Goal: Task Accomplishment & Management: Manage account settings

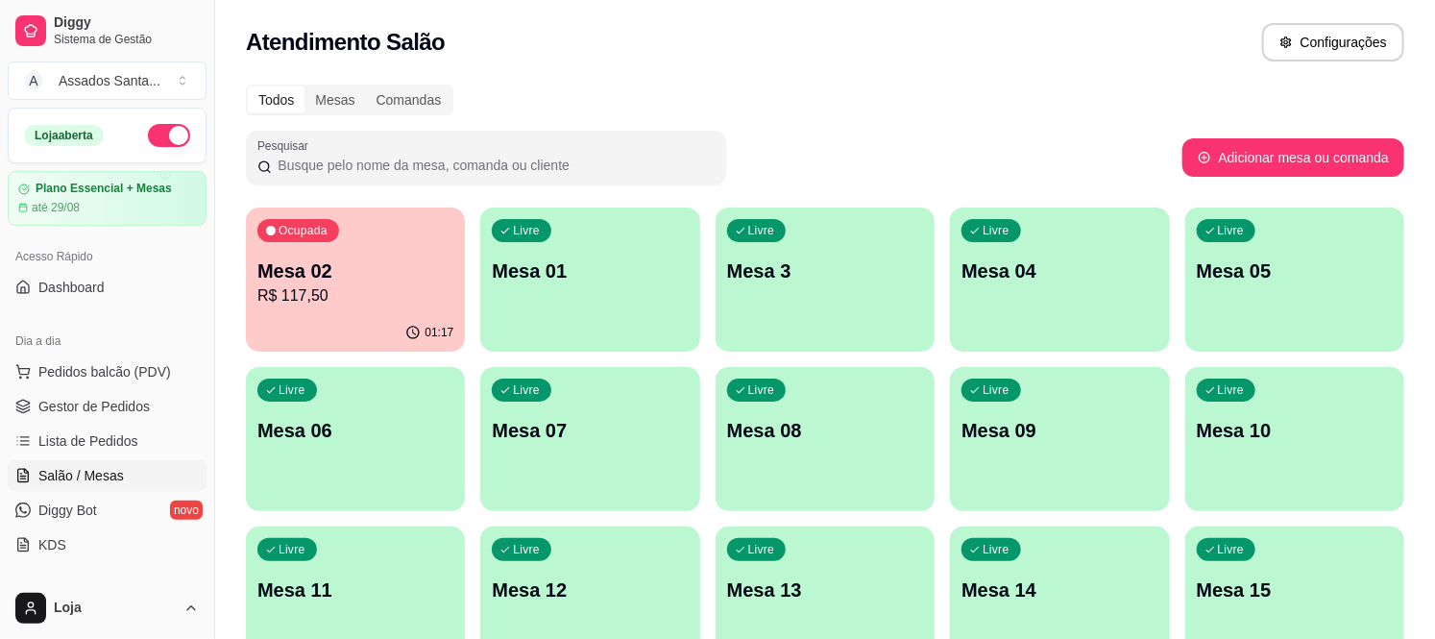
click at [572, 430] on p "Mesa 07" at bounding box center [590, 430] width 196 height 27
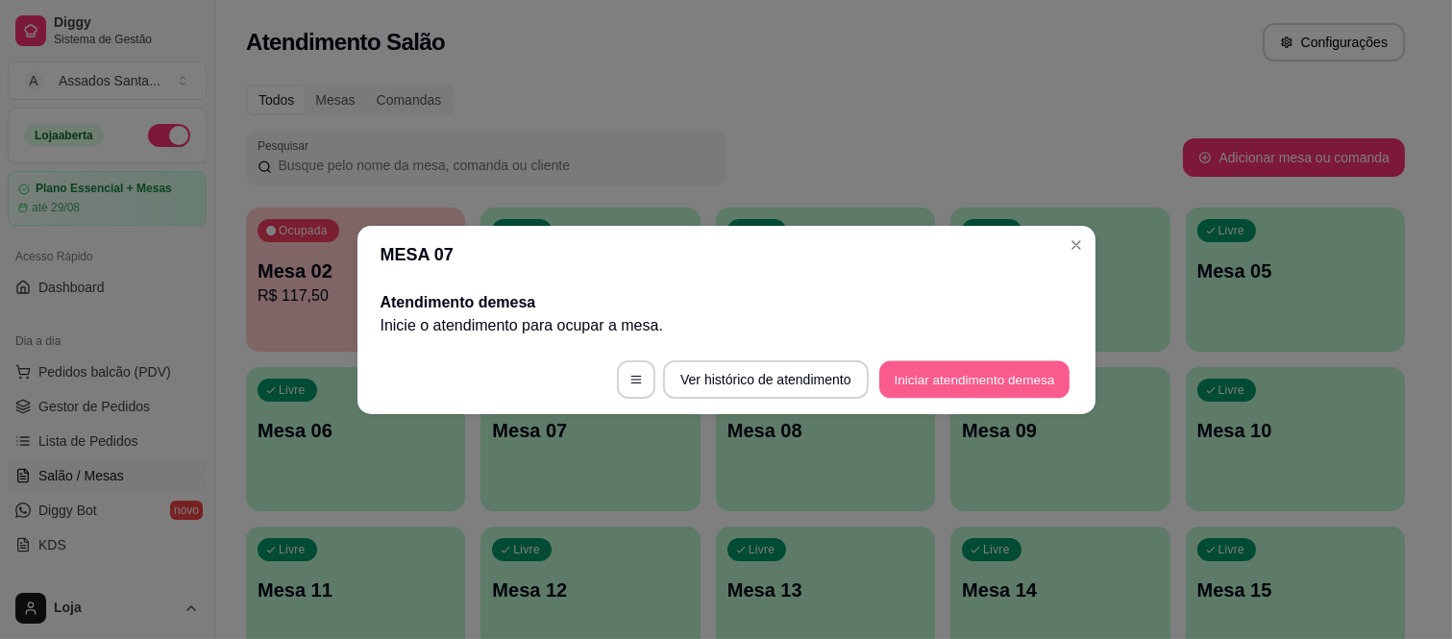
click at [933, 381] on button "Iniciar atendimento de mesa" at bounding box center [974, 378] width 190 height 37
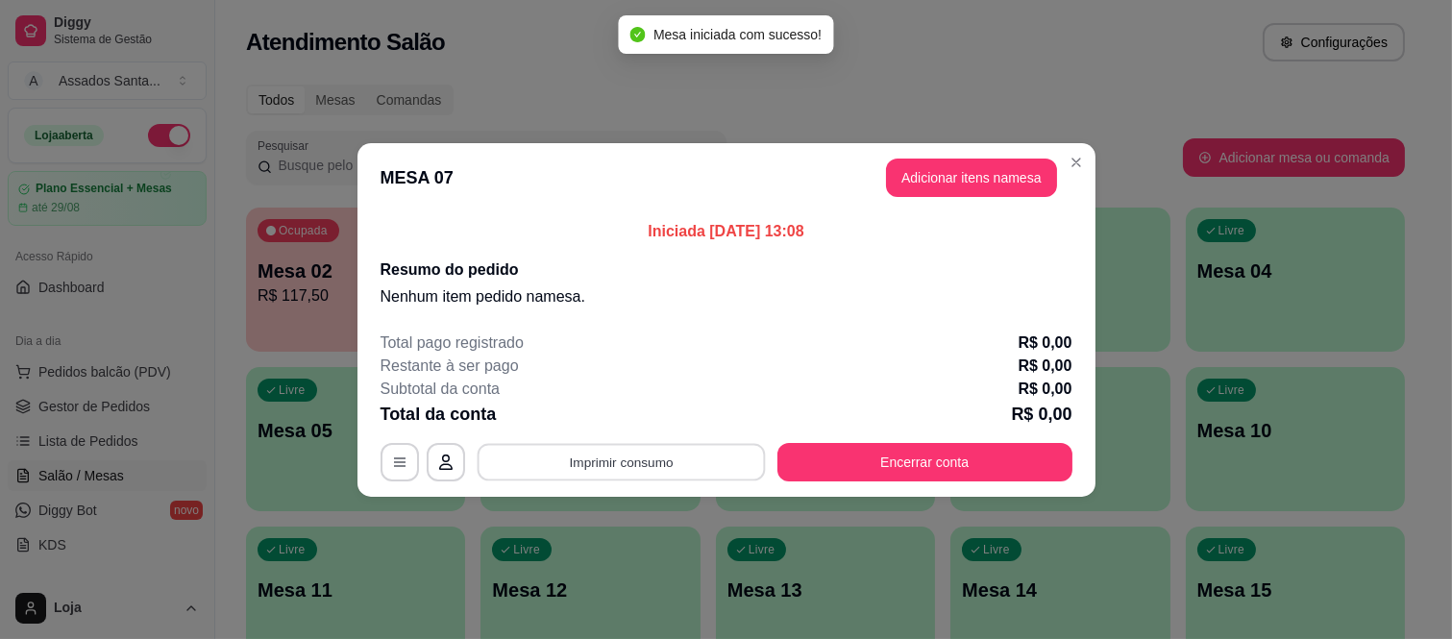
click at [690, 453] on button "Imprimir consumo" at bounding box center [621, 461] width 288 height 37
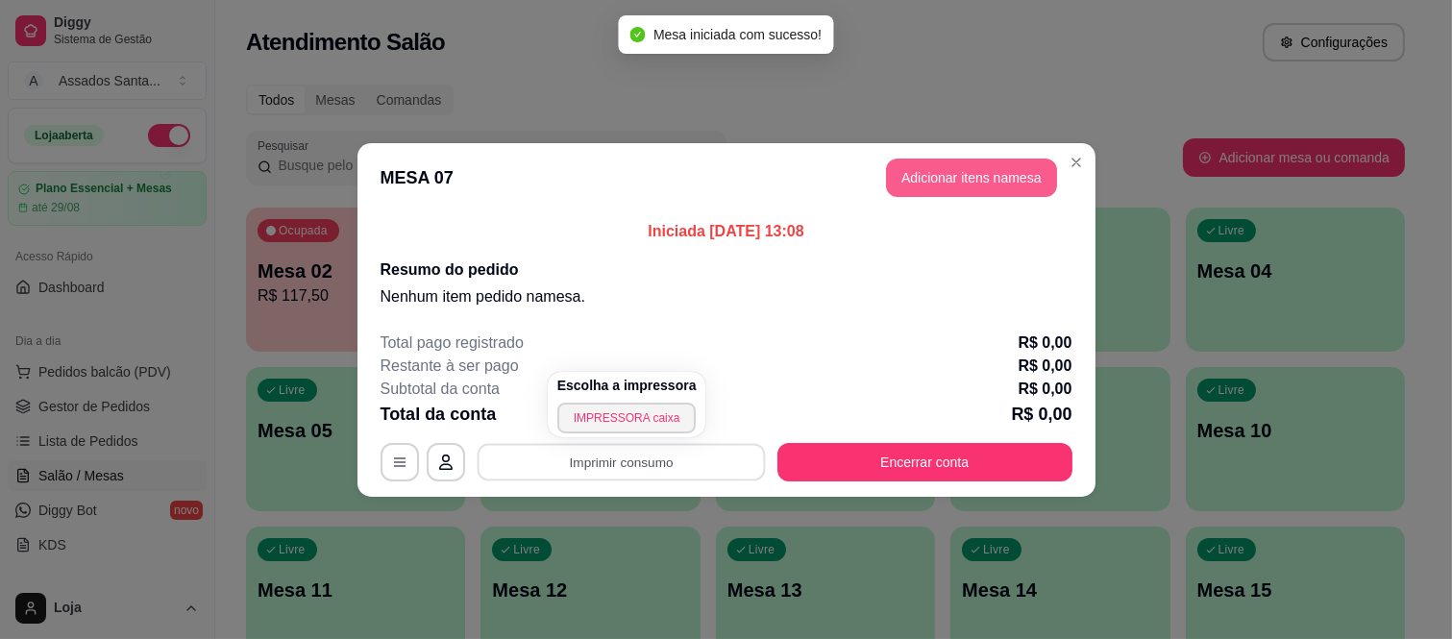
click at [942, 184] on button "Adicionar itens na mesa" at bounding box center [971, 178] width 171 height 38
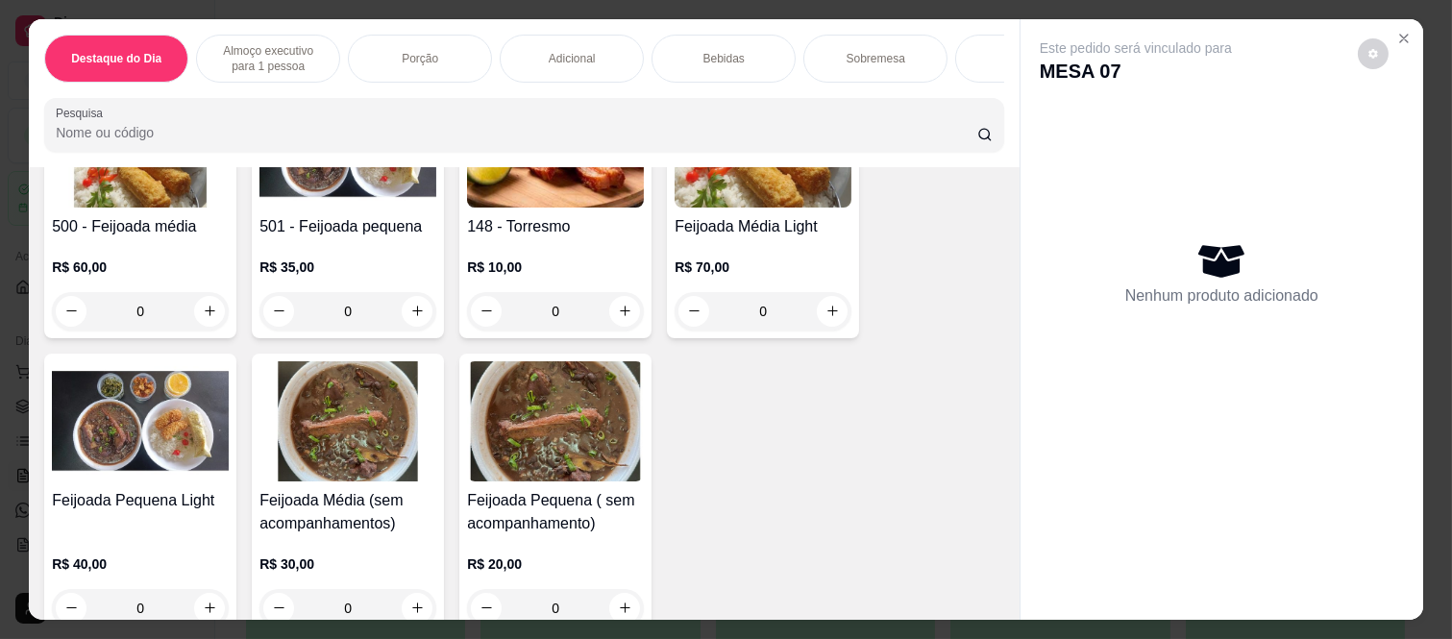
scroll to position [320, 0]
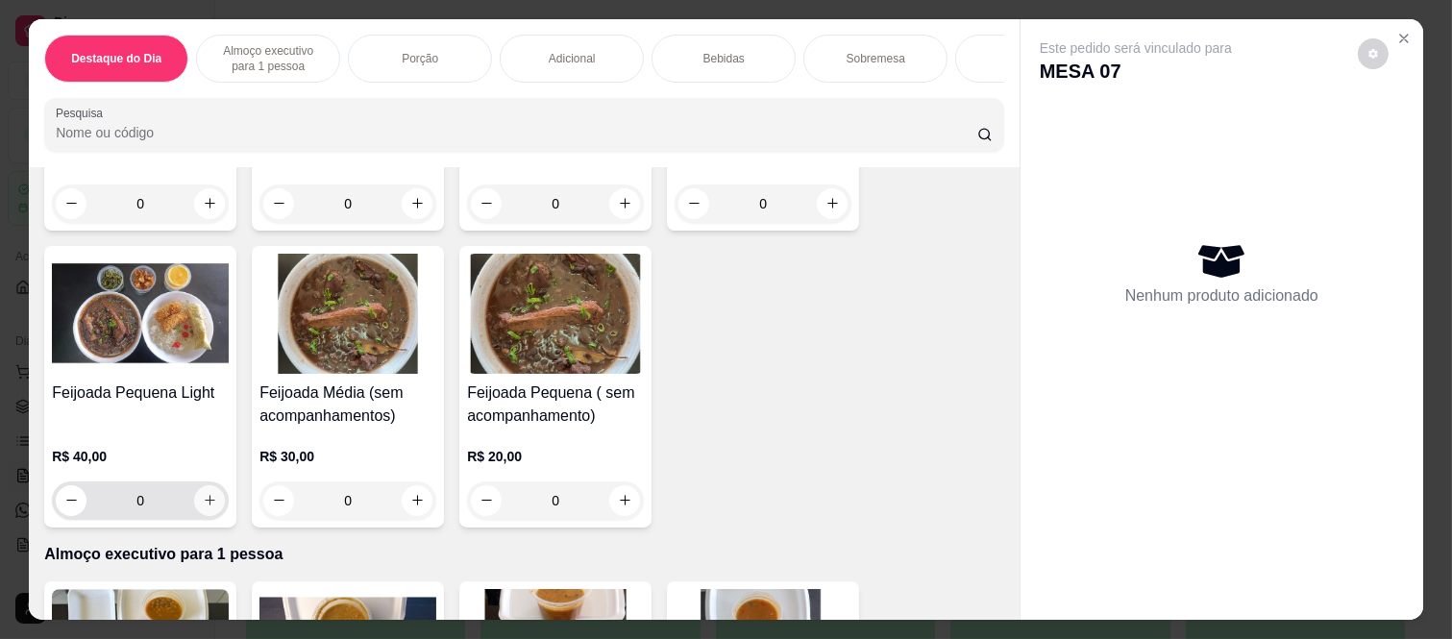
click at [203, 507] on icon "increase-product-quantity" at bounding box center [210, 500] width 14 height 14
type input "1"
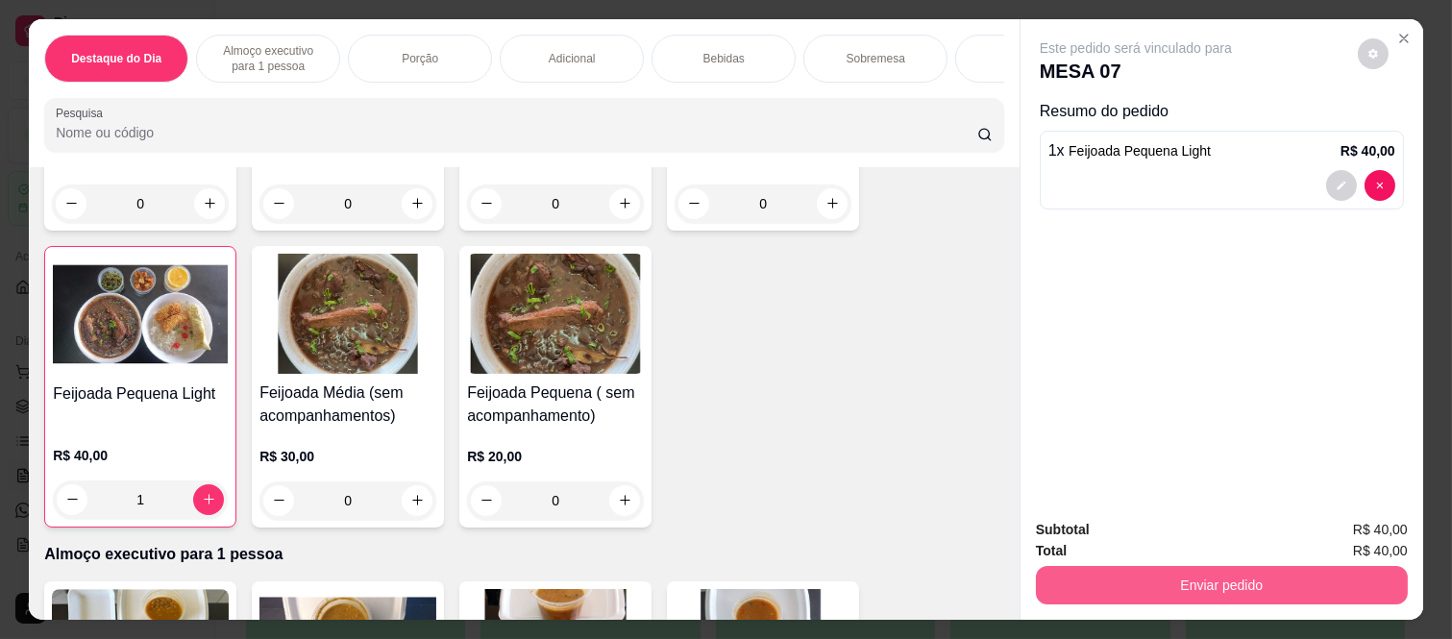
click at [1176, 566] on button "Enviar pedido" at bounding box center [1222, 585] width 372 height 38
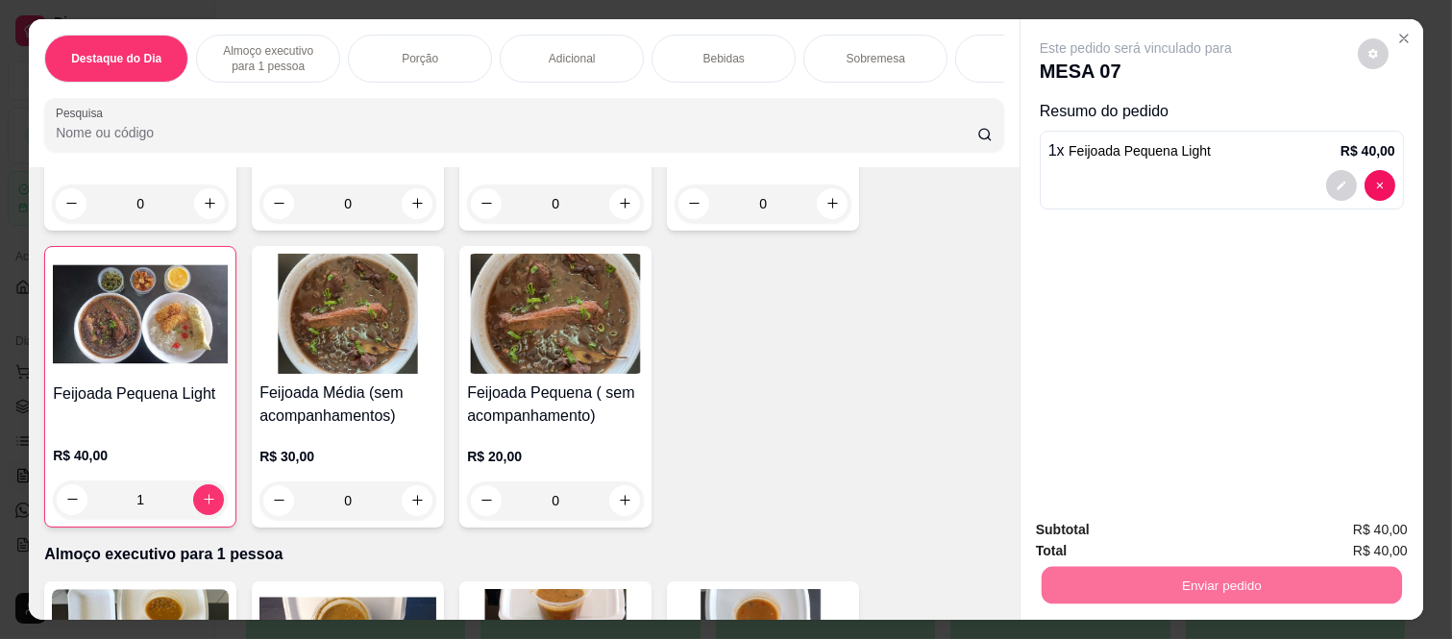
click at [1164, 529] on button "Não registrar e enviar pedido" at bounding box center [1158, 530] width 194 height 36
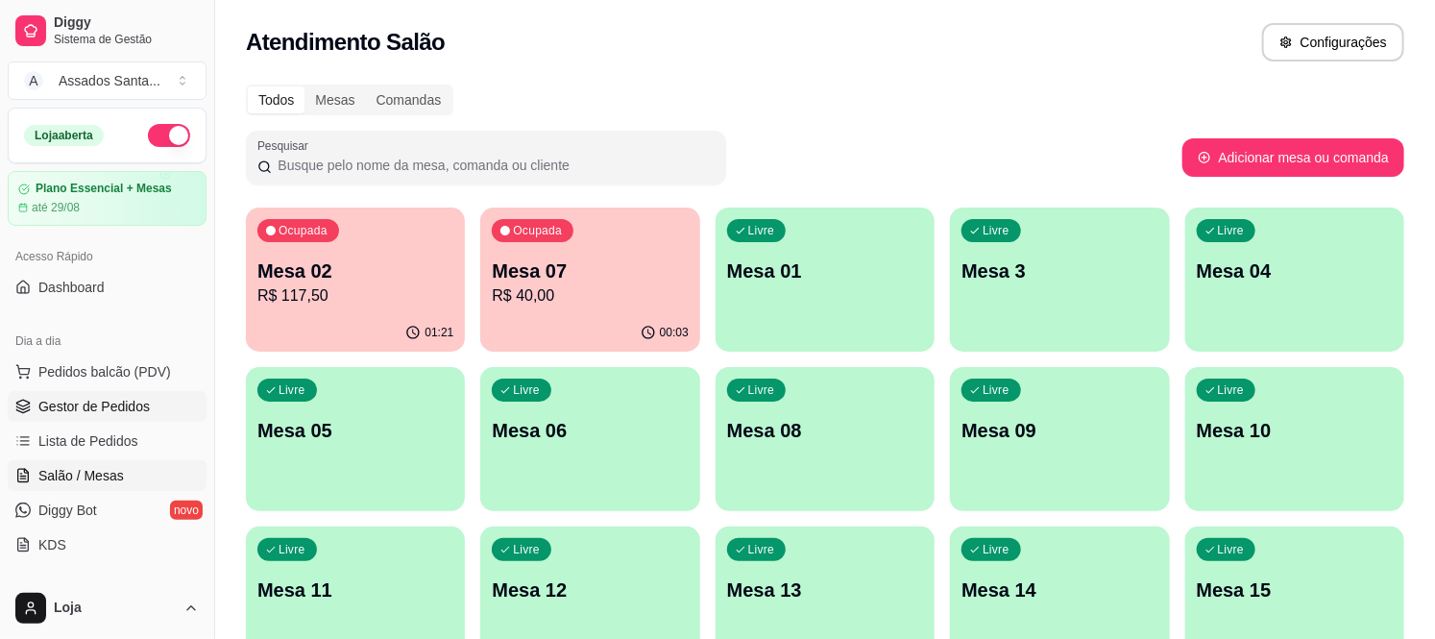
click at [94, 405] on span "Gestor de Pedidos" at bounding box center [93, 406] width 111 height 19
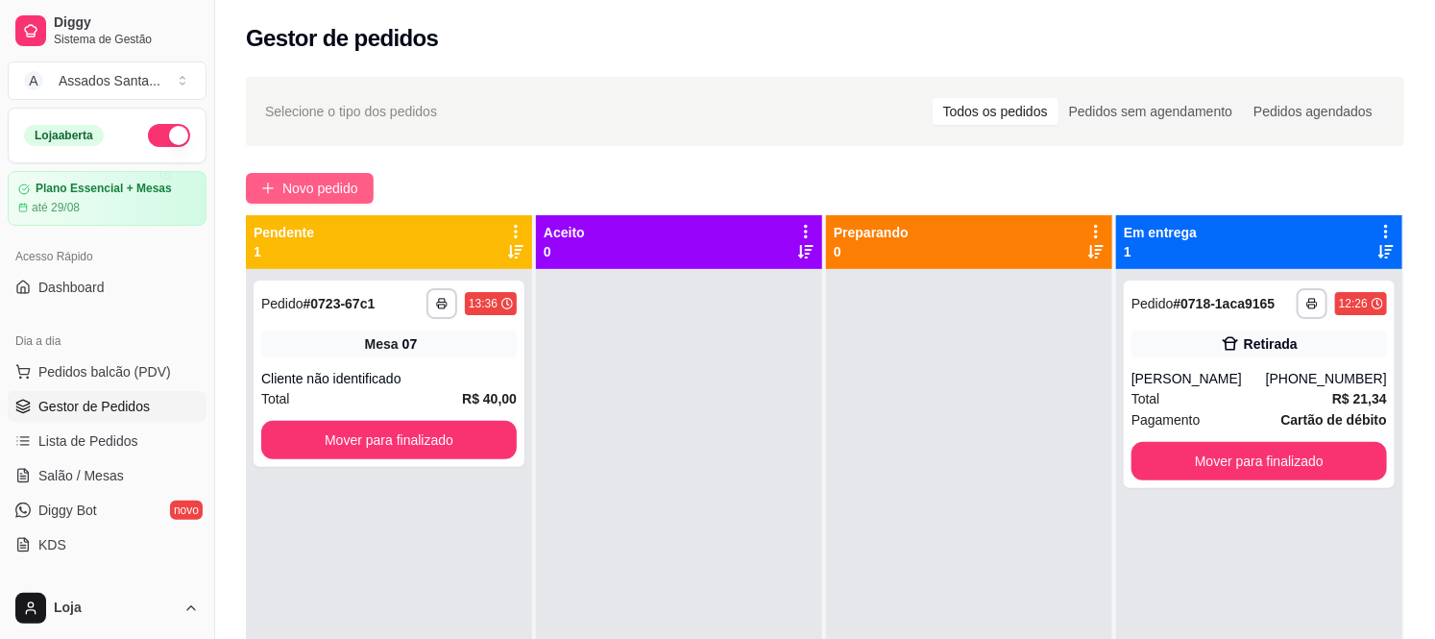
click at [354, 186] on span "Novo pedido" at bounding box center [320, 188] width 76 height 21
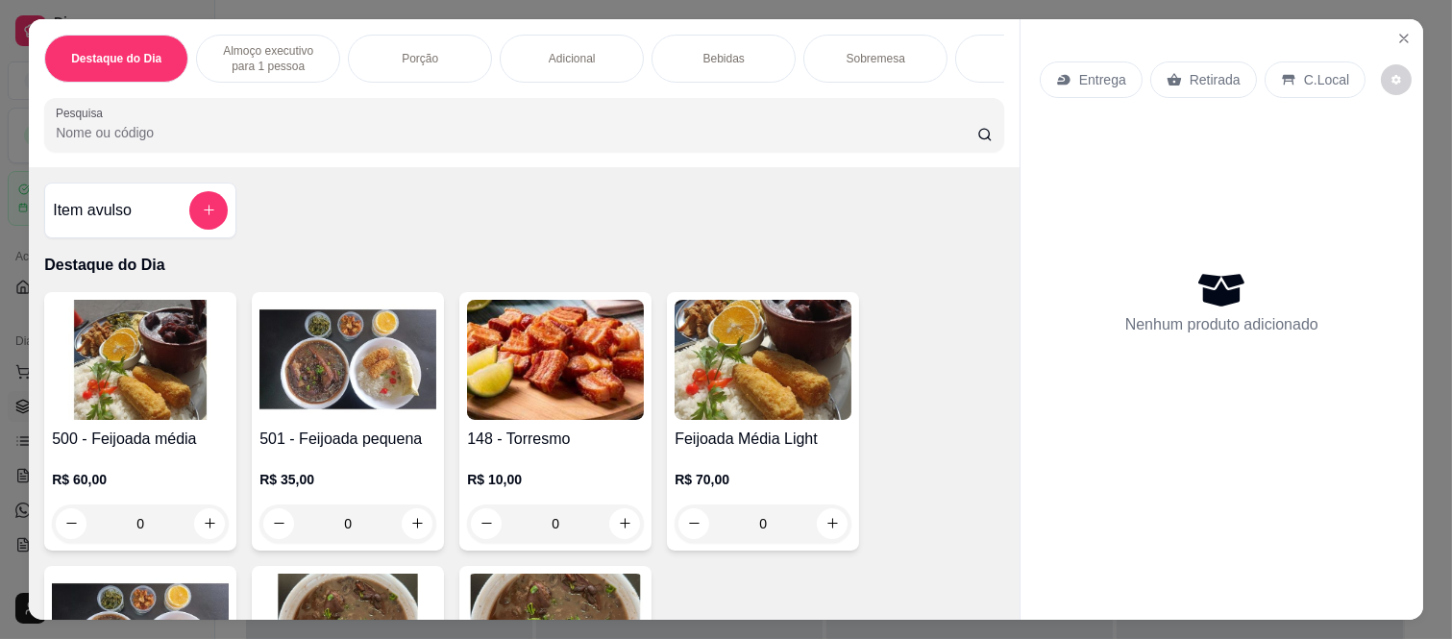
click at [1079, 70] on p "Entrega" at bounding box center [1102, 79] width 47 height 19
click at [202, 525] on div "0" at bounding box center [140, 523] width 177 height 38
click at [204, 529] on div "0" at bounding box center [140, 523] width 177 height 38
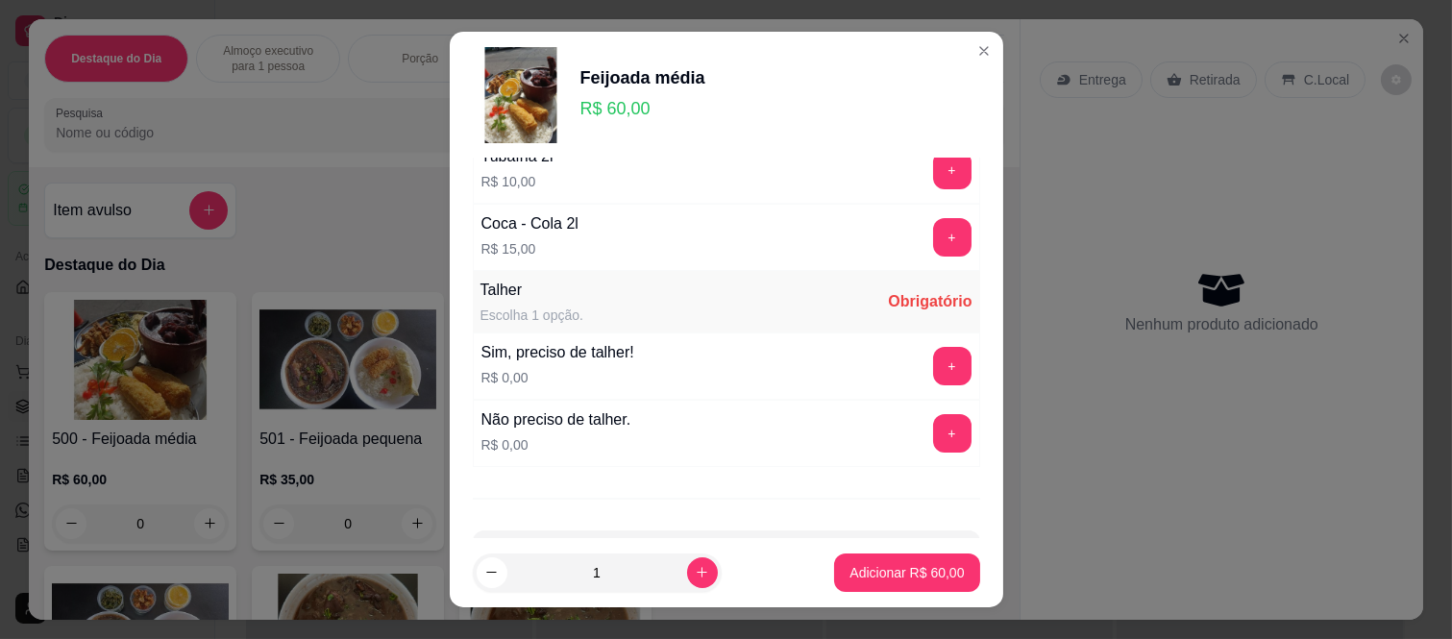
scroll to position [975, 0]
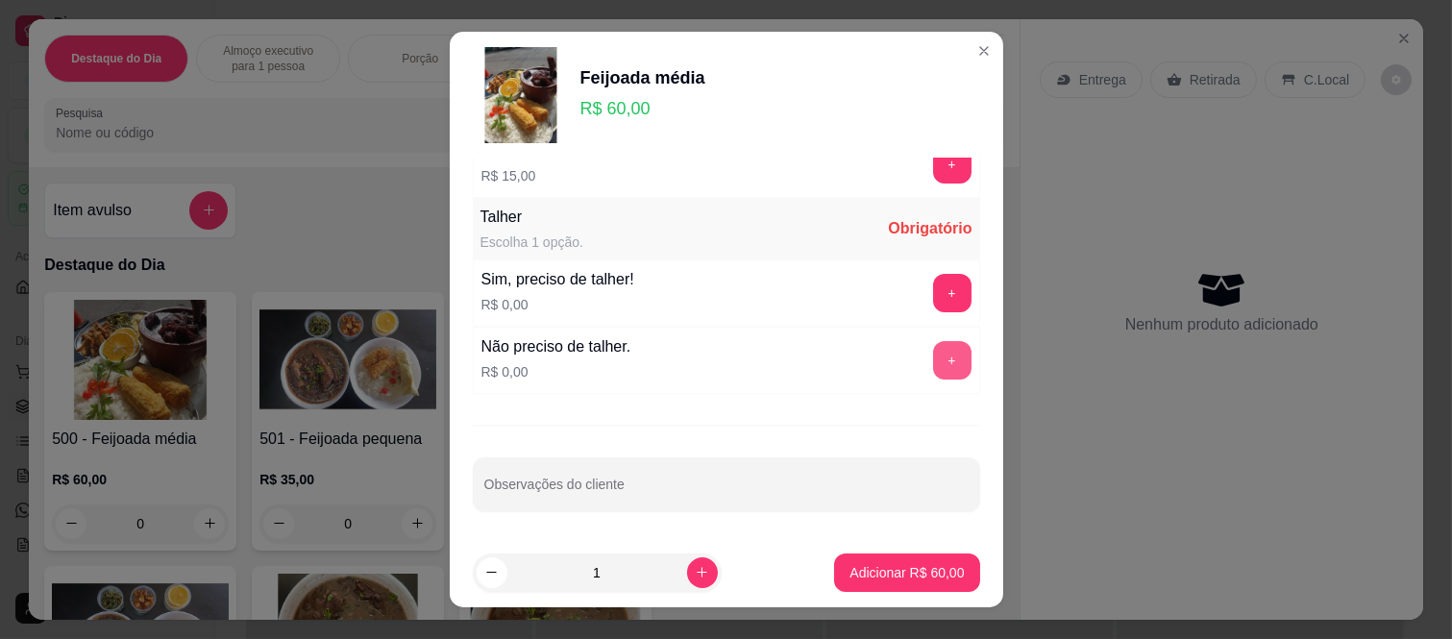
click at [933, 355] on button "+" at bounding box center [952, 360] width 38 height 38
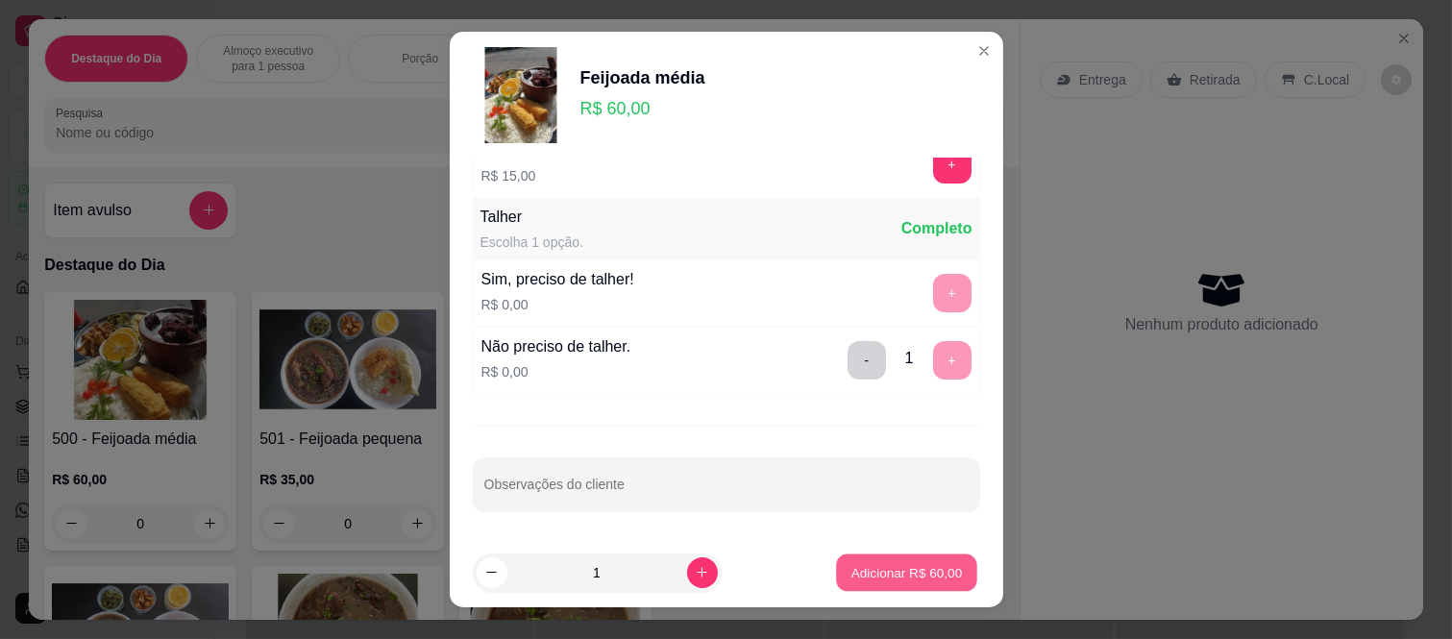
click at [865, 565] on p "Adicionar R$ 60,00" at bounding box center [906, 572] width 111 height 18
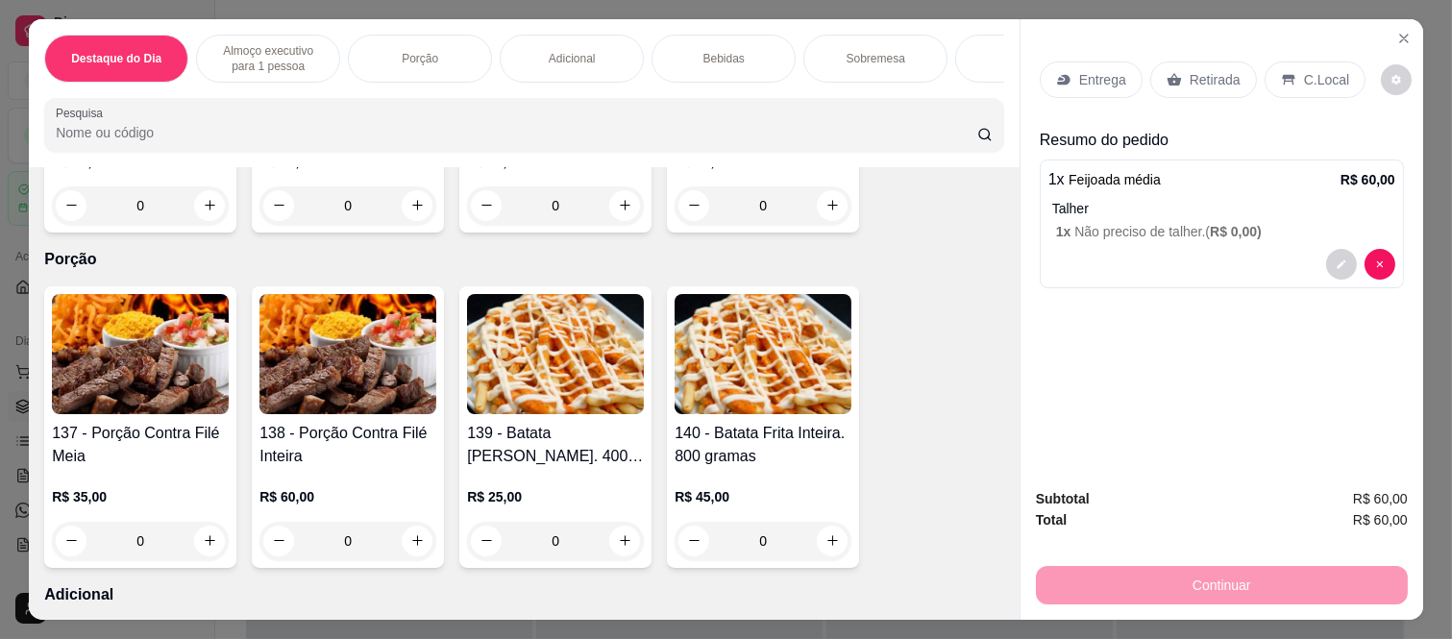
scroll to position [1281, 0]
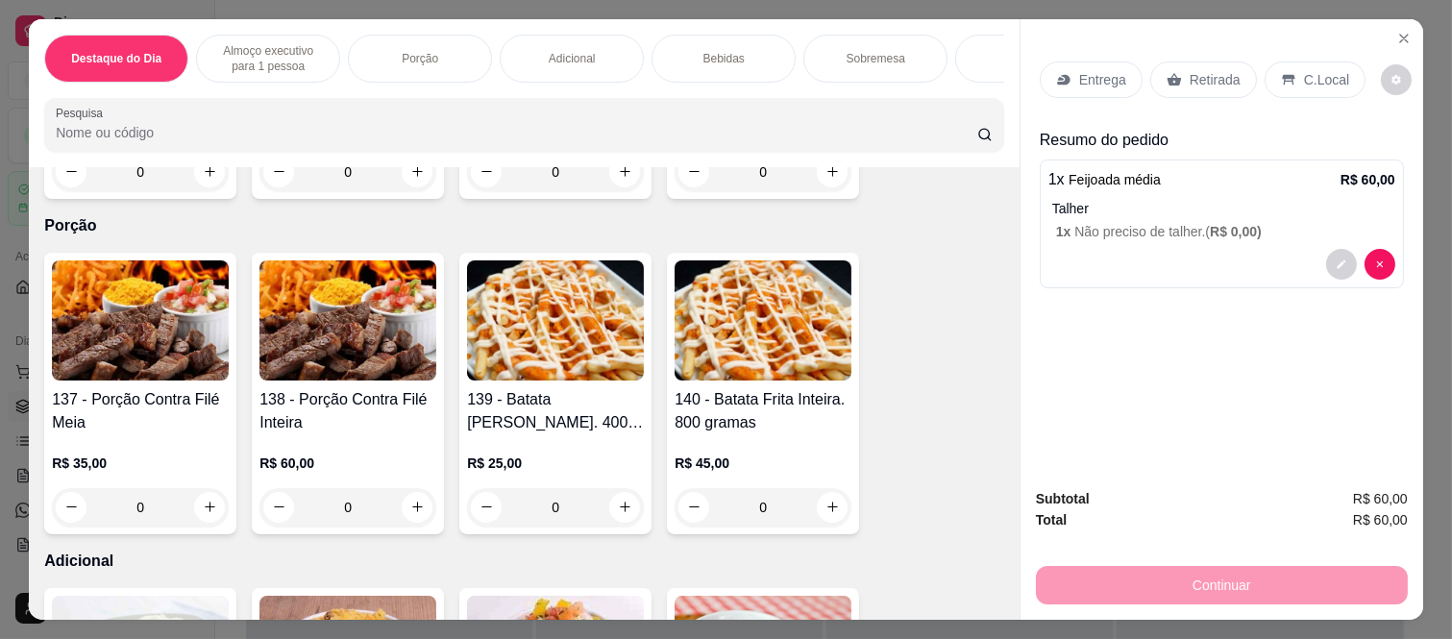
click at [617, 513] on div "0" at bounding box center [555, 507] width 177 height 38
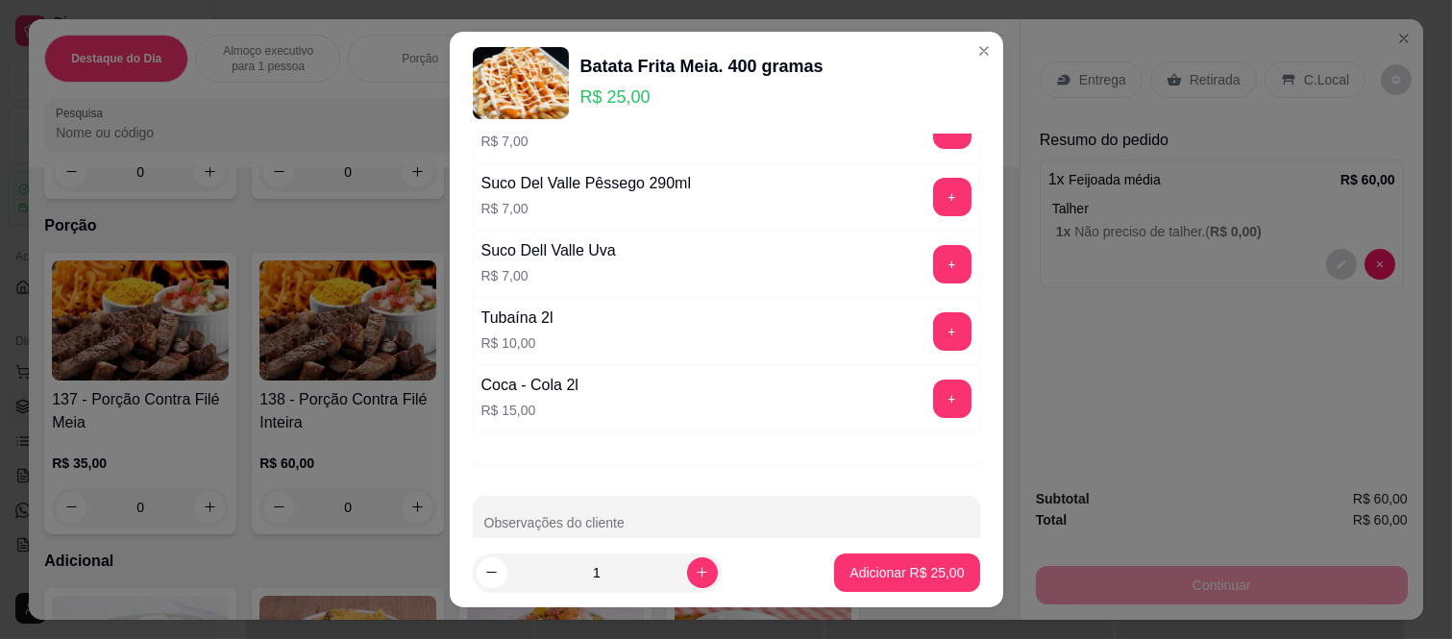
scroll to position [755, 0]
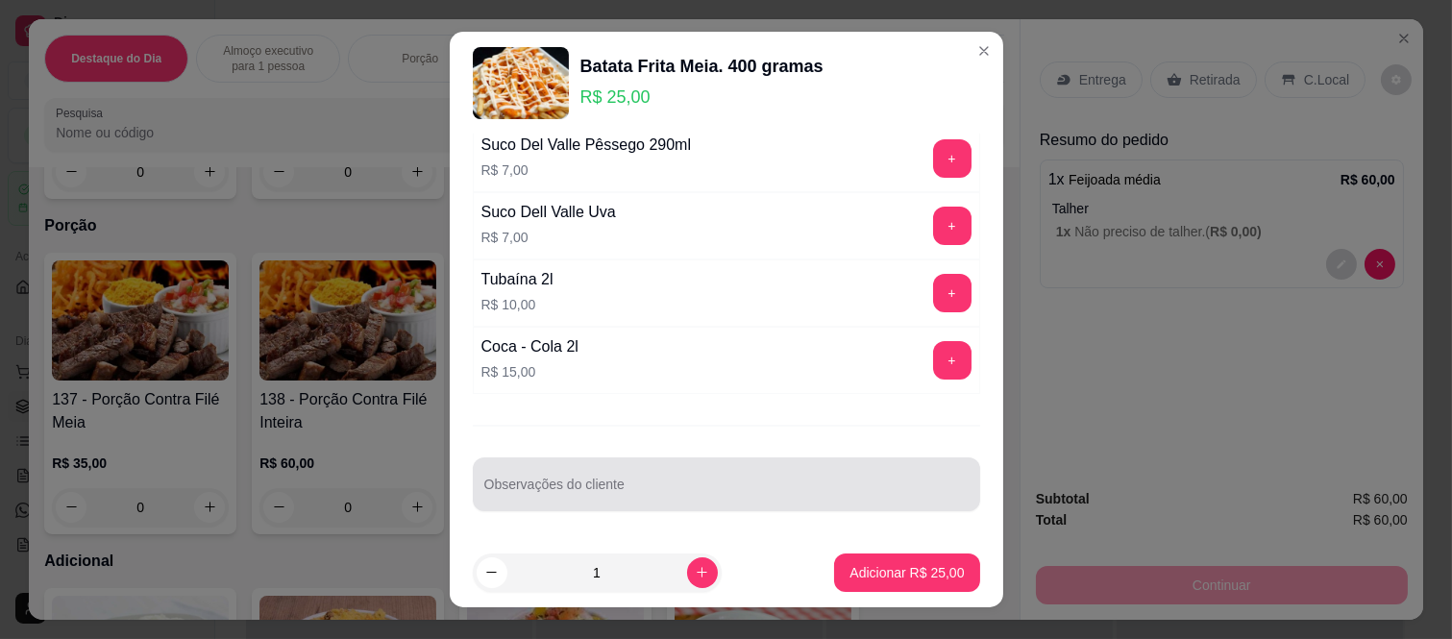
click at [607, 491] on input "Observações do cliente" at bounding box center [726, 491] width 484 height 19
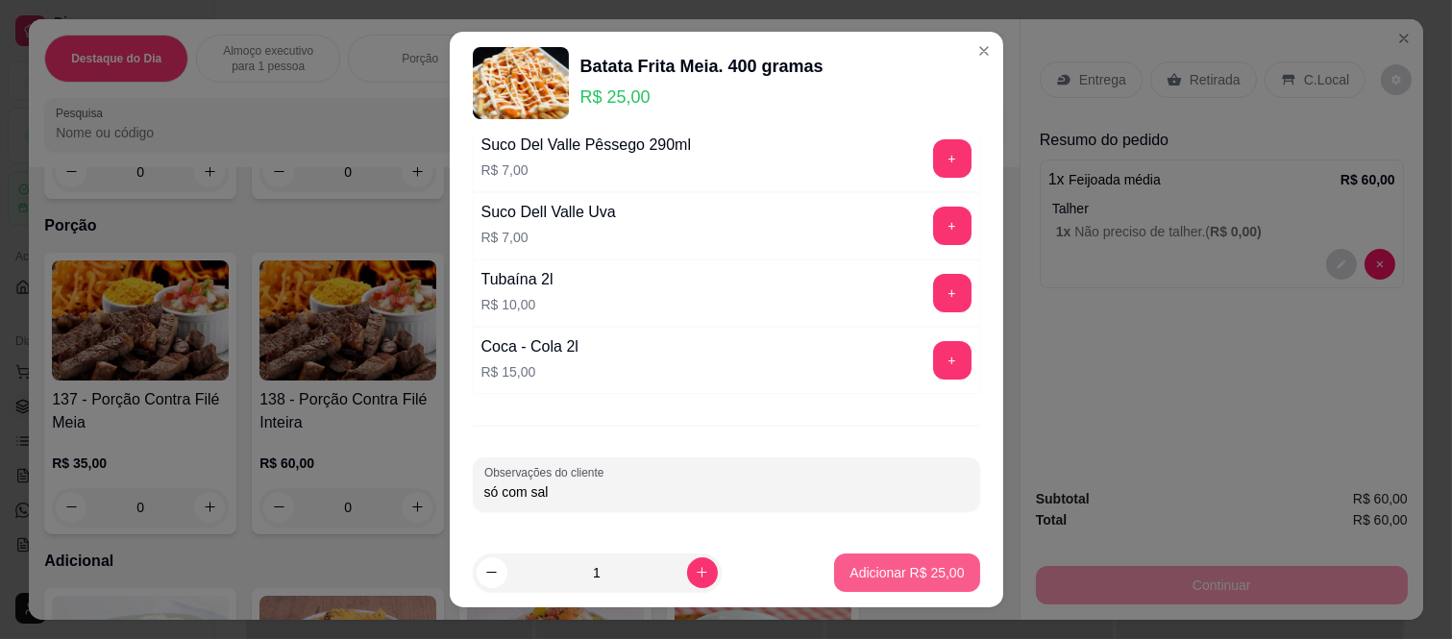
type input "só com sal"
click at [863, 571] on p "Adicionar R$ 25,00" at bounding box center [906, 572] width 111 height 18
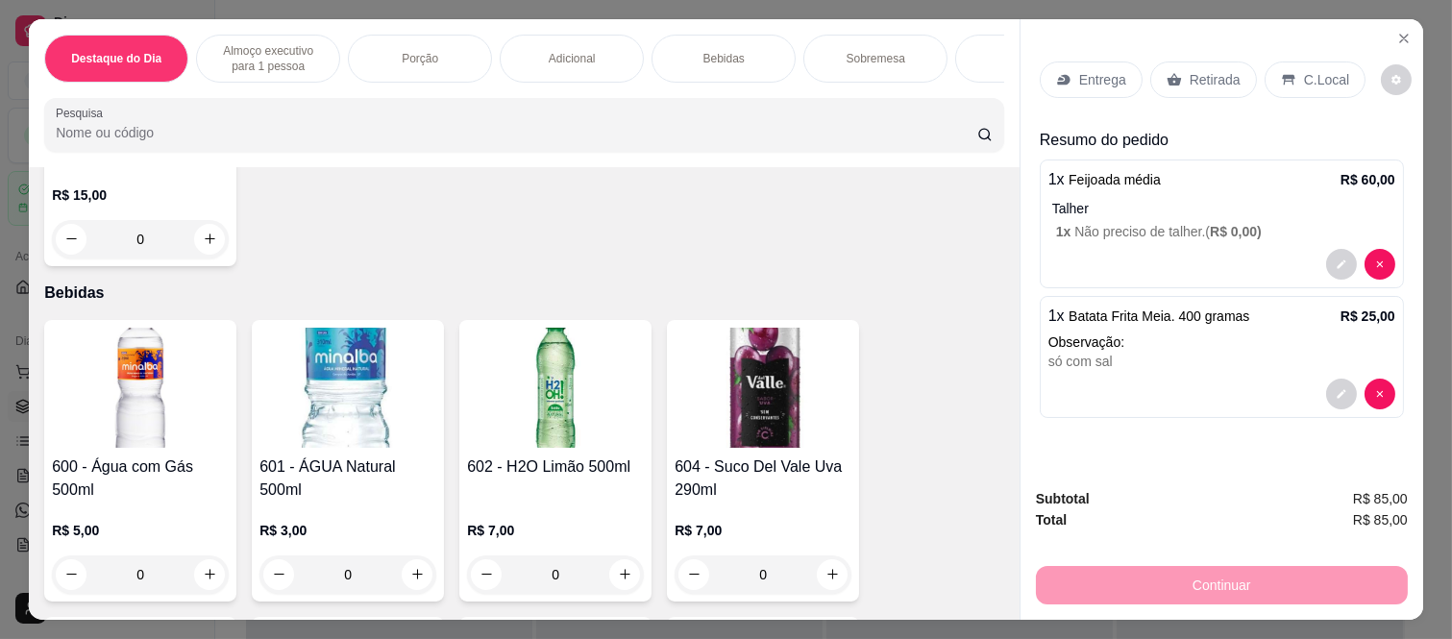
scroll to position [2561, 0]
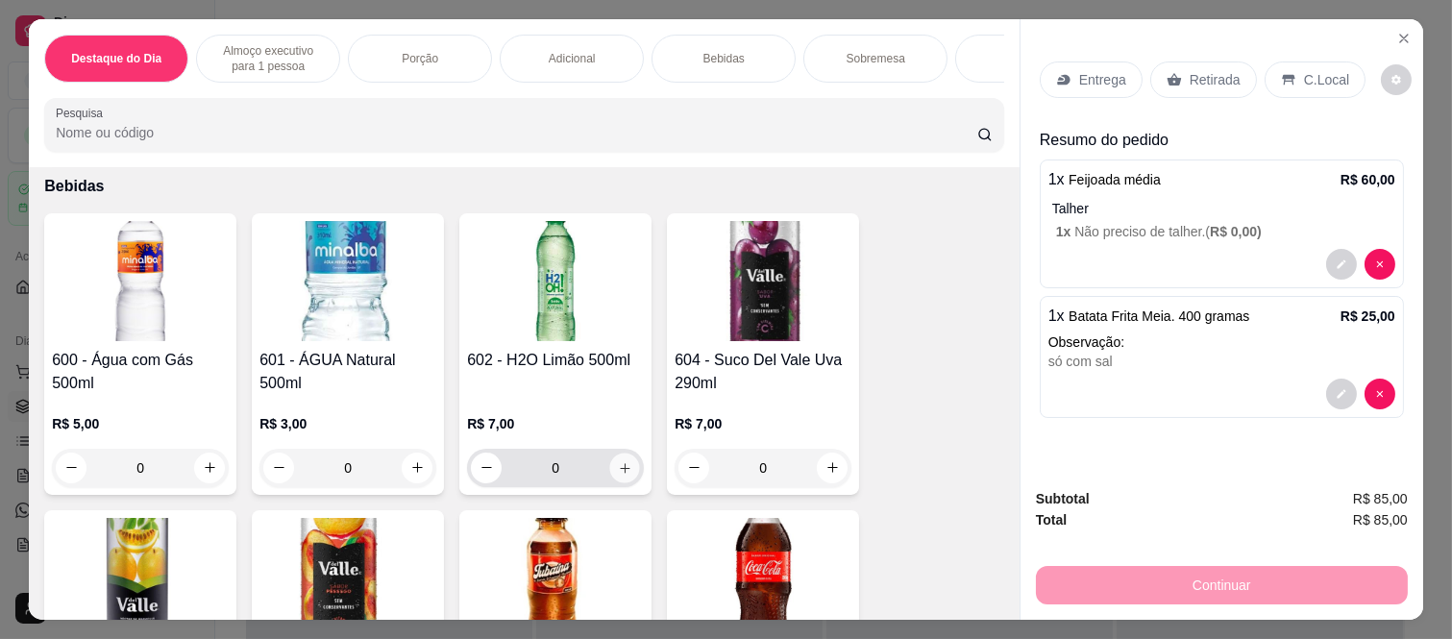
click at [618, 473] on icon "increase-product-quantity" at bounding box center [625, 468] width 14 height 14
type input "1"
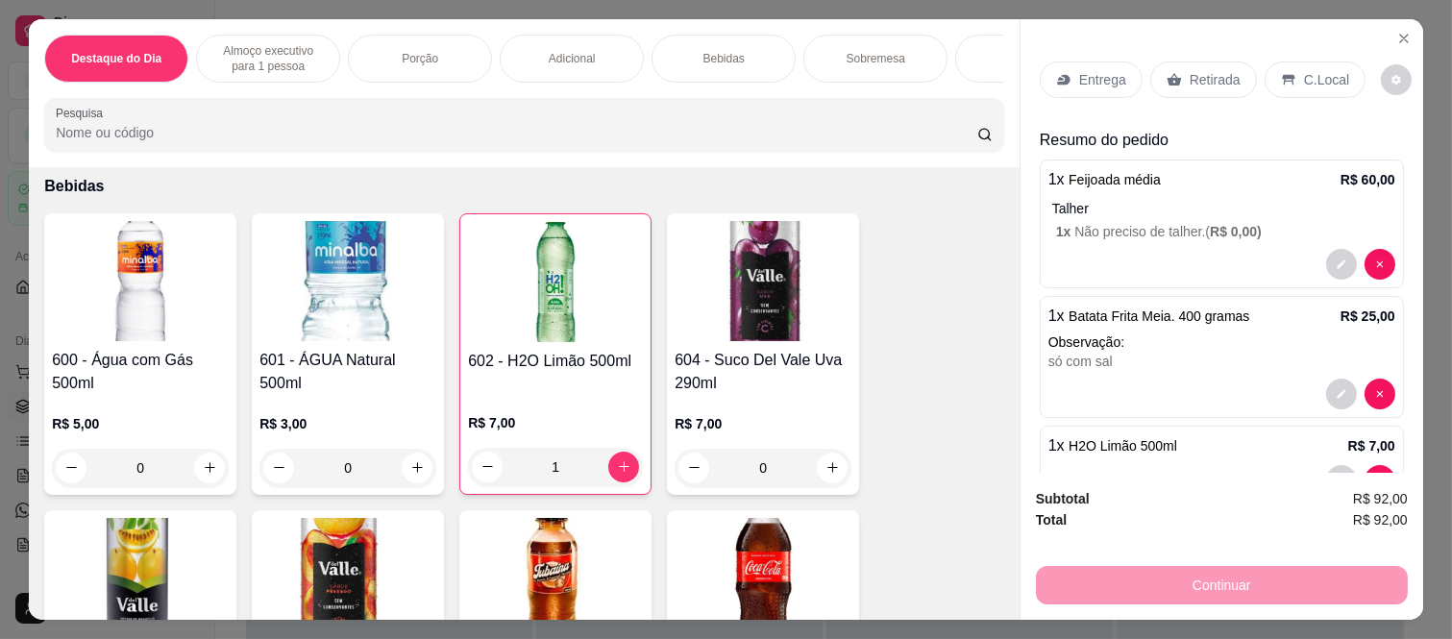
click at [1093, 70] on p "Entrega" at bounding box center [1102, 79] width 47 height 19
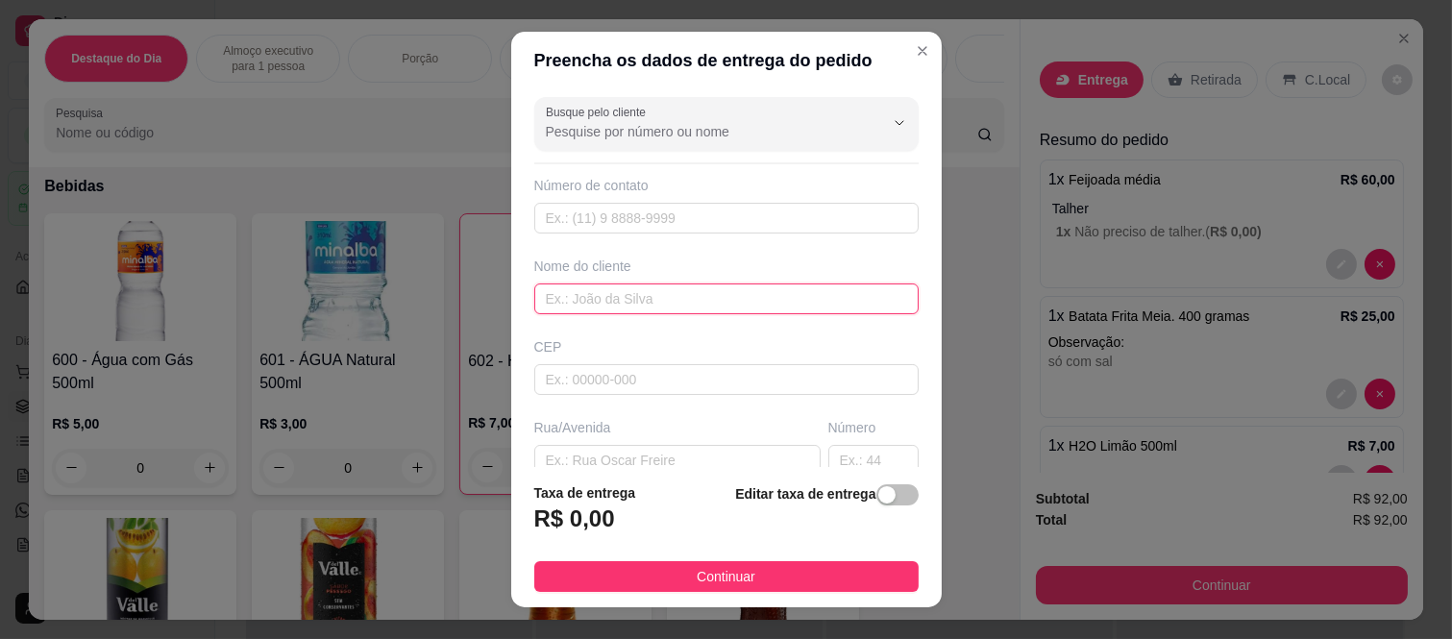
click at [639, 303] on input "text" at bounding box center [726, 298] width 384 height 31
click at [544, 304] on input "[PERSON_NAME]" at bounding box center [726, 298] width 384 height 31
click at [597, 302] on input "[PERSON_NAME]" at bounding box center [726, 298] width 384 height 31
type input "P"
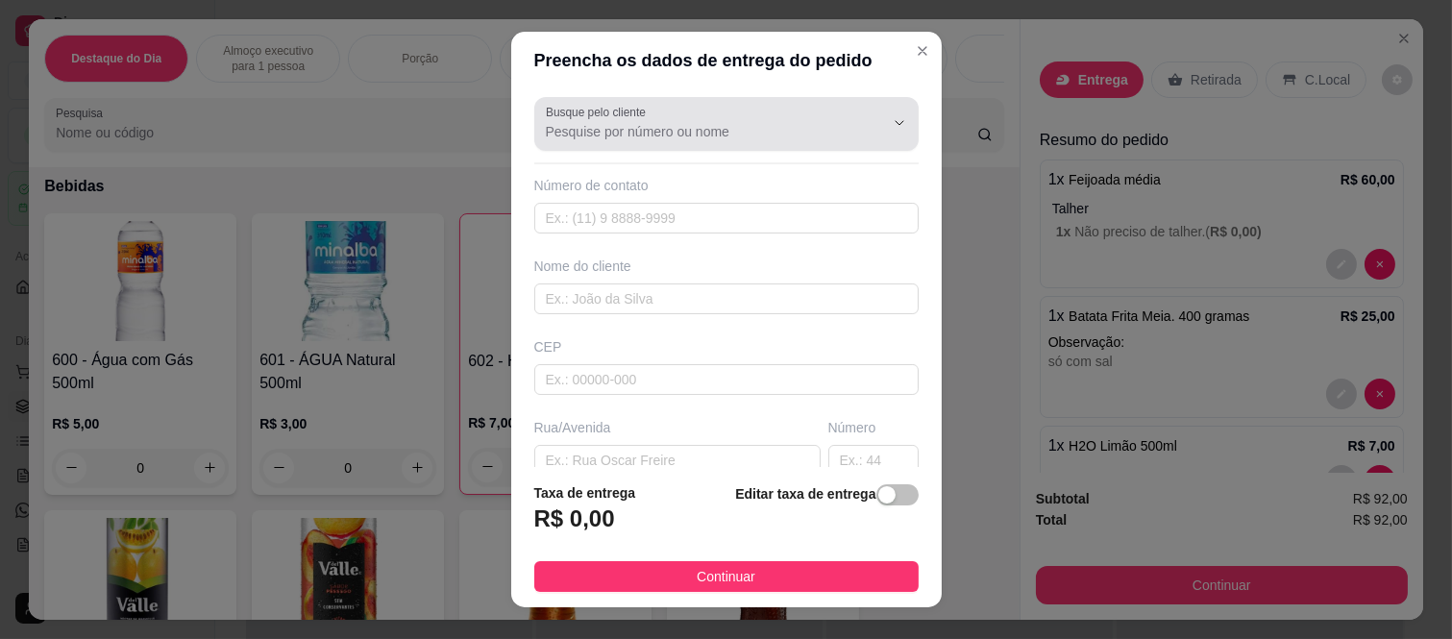
click at [638, 135] on input "Busque pelo cliente" at bounding box center [699, 131] width 307 height 19
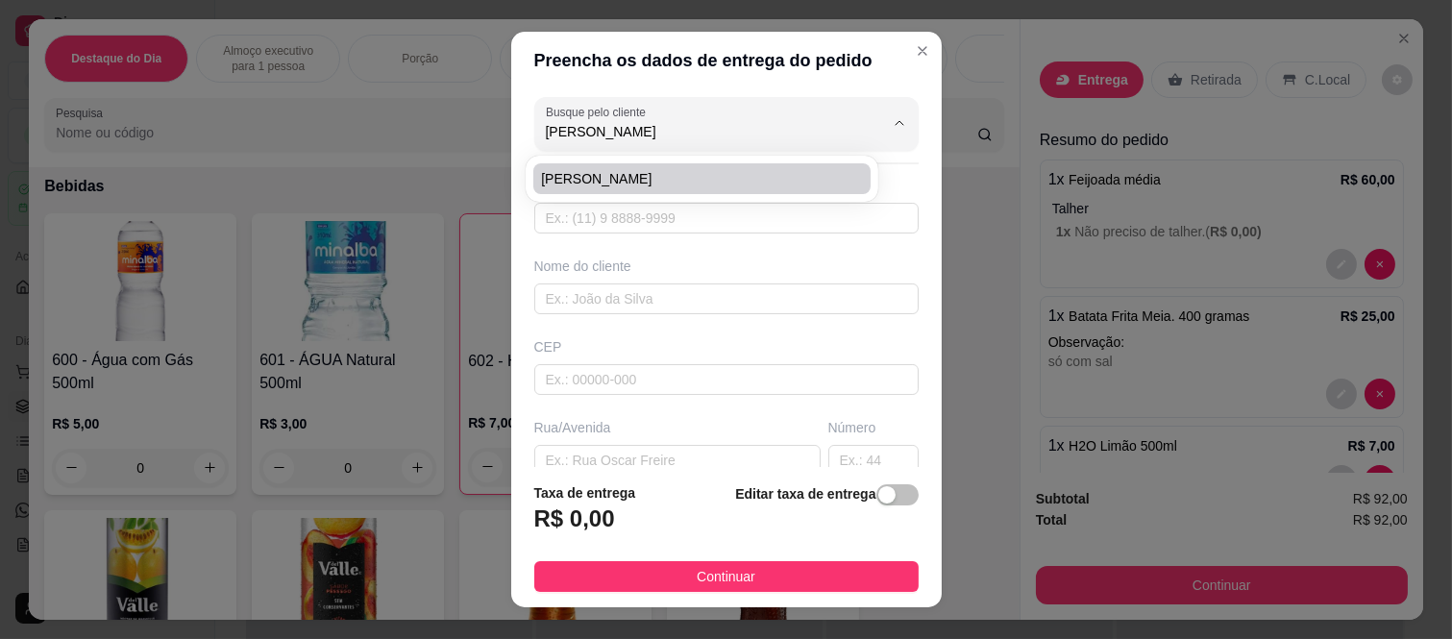
click at [621, 183] on span "[PERSON_NAME]" at bounding box center [692, 178] width 303 height 19
type input "[PERSON_NAME]"
type input "11947491452"
type input "[PERSON_NAME]"
type input "08260200"
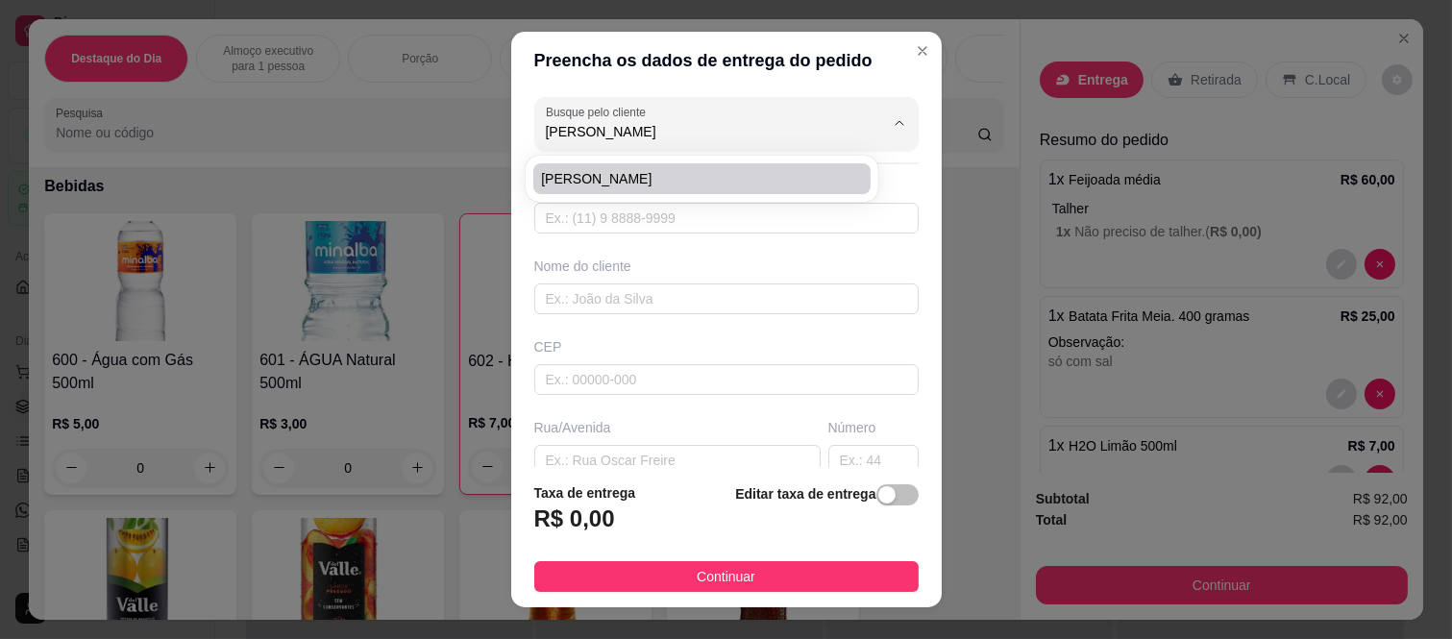
type input "[GEOGRAPHIC_DATA][PERSON_NAME]"
type input "79"
type input "[GEOGRAPHIC_DATA]"
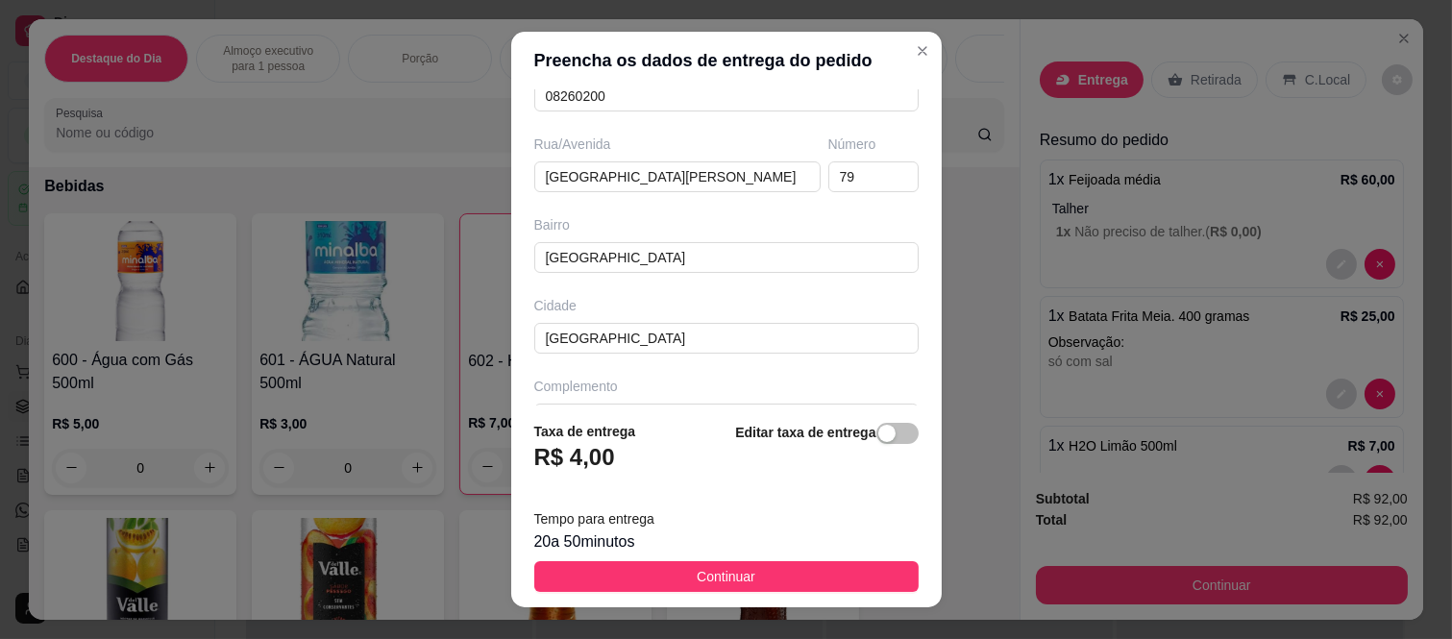
scroll to position [332, 0]
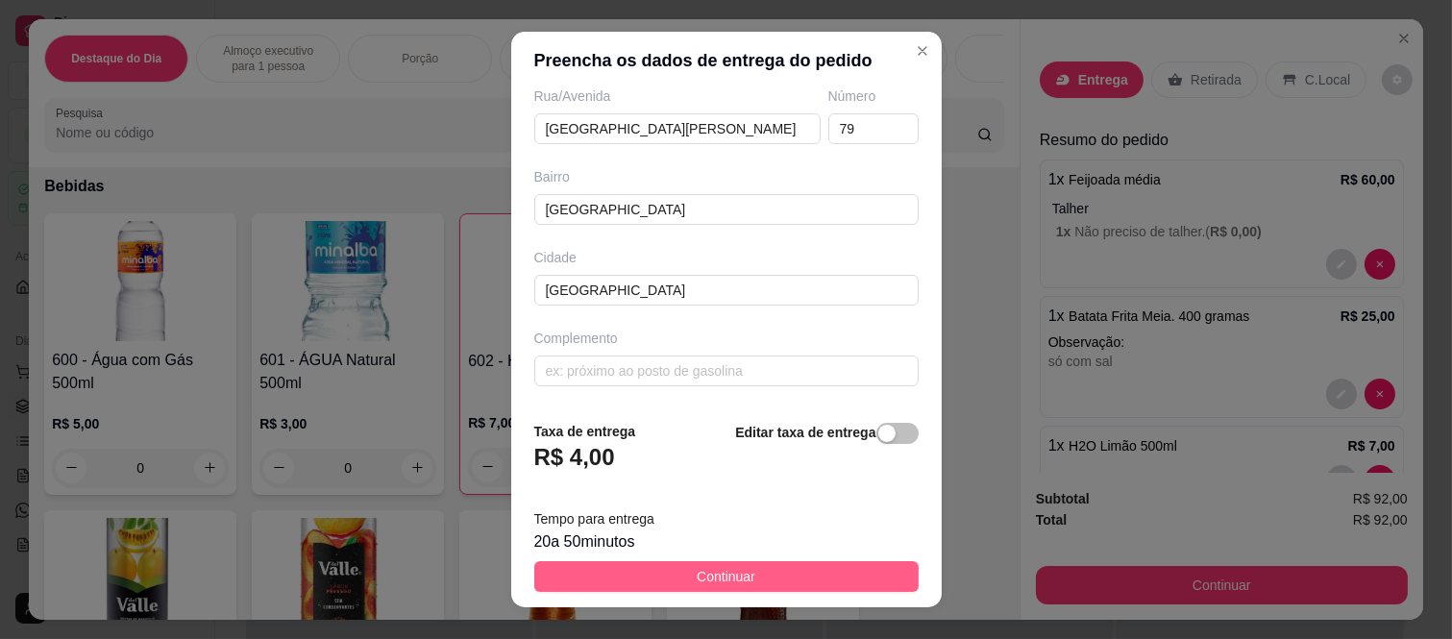
type input "[PERSON_NAME]"
click at [727, 573] on span "Continuar" at bounding box center [726, 576] width 59 height 21
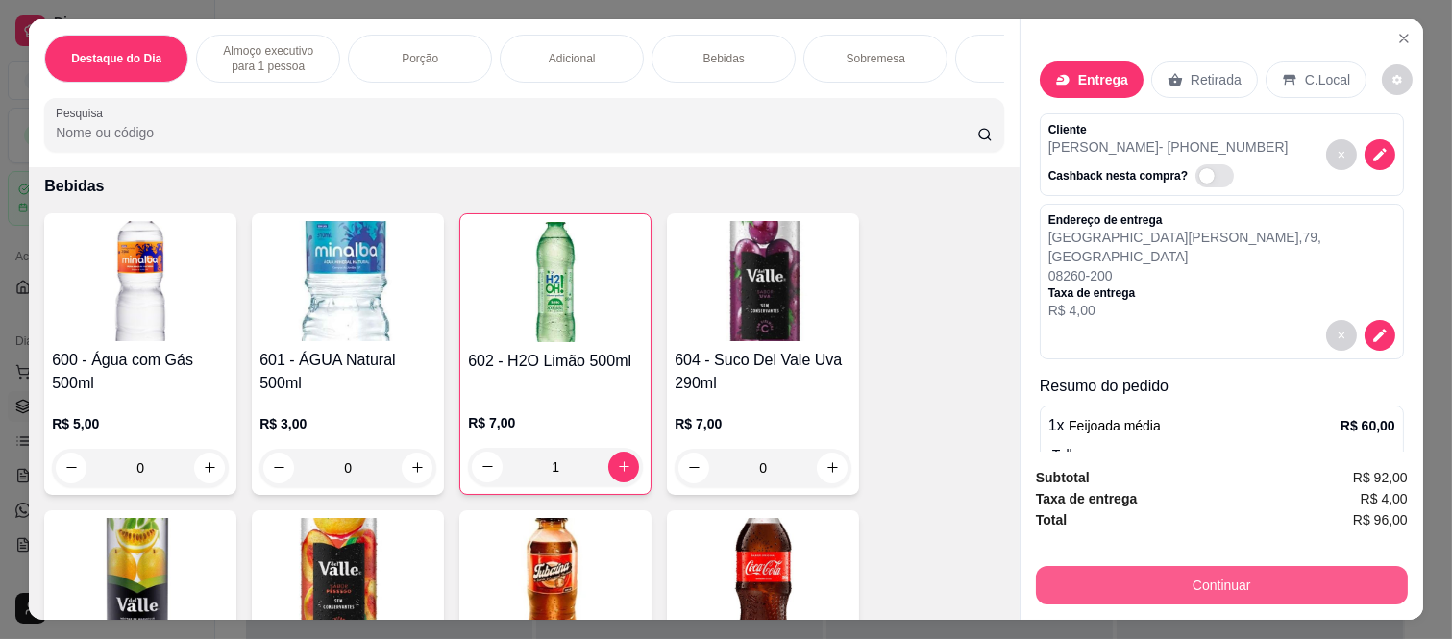
click at [1194, 583] on button "Continuar" at bounding box center [1222, 585] width 372 height 38
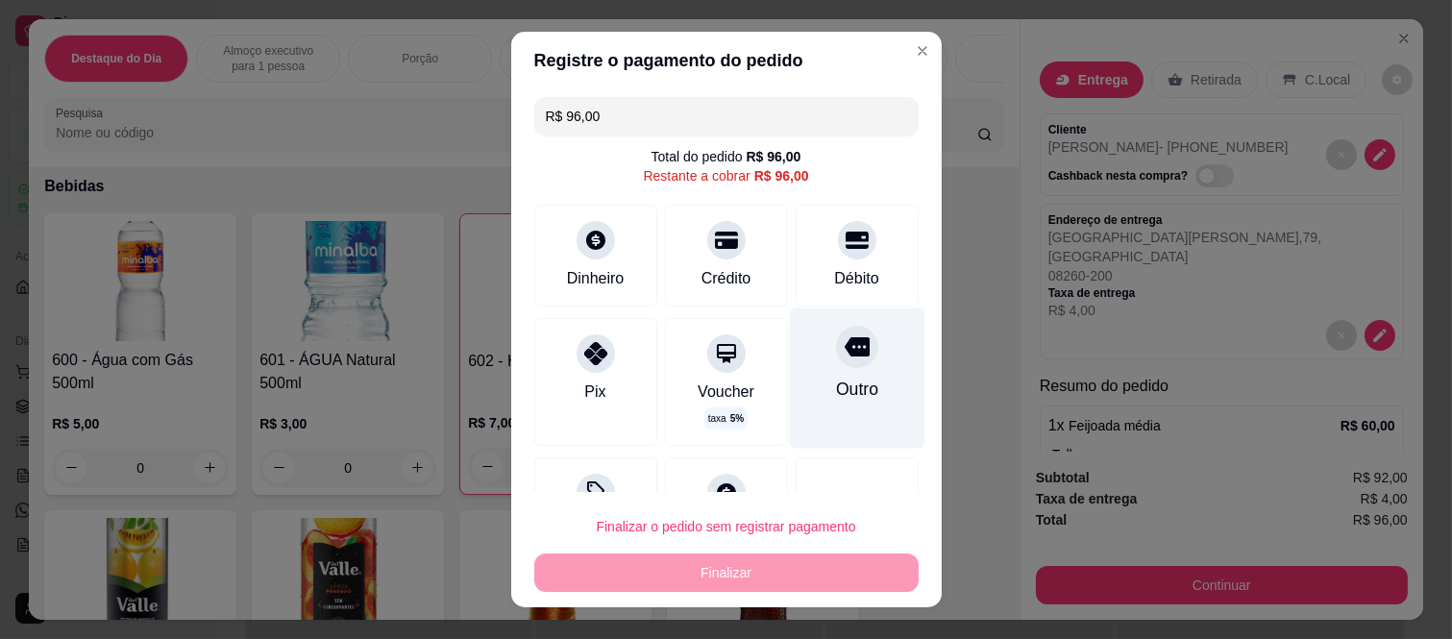
click at [844, 350] on icon at bounding box center [856, 346] width 25 height 19
type input "R$ 0,00"
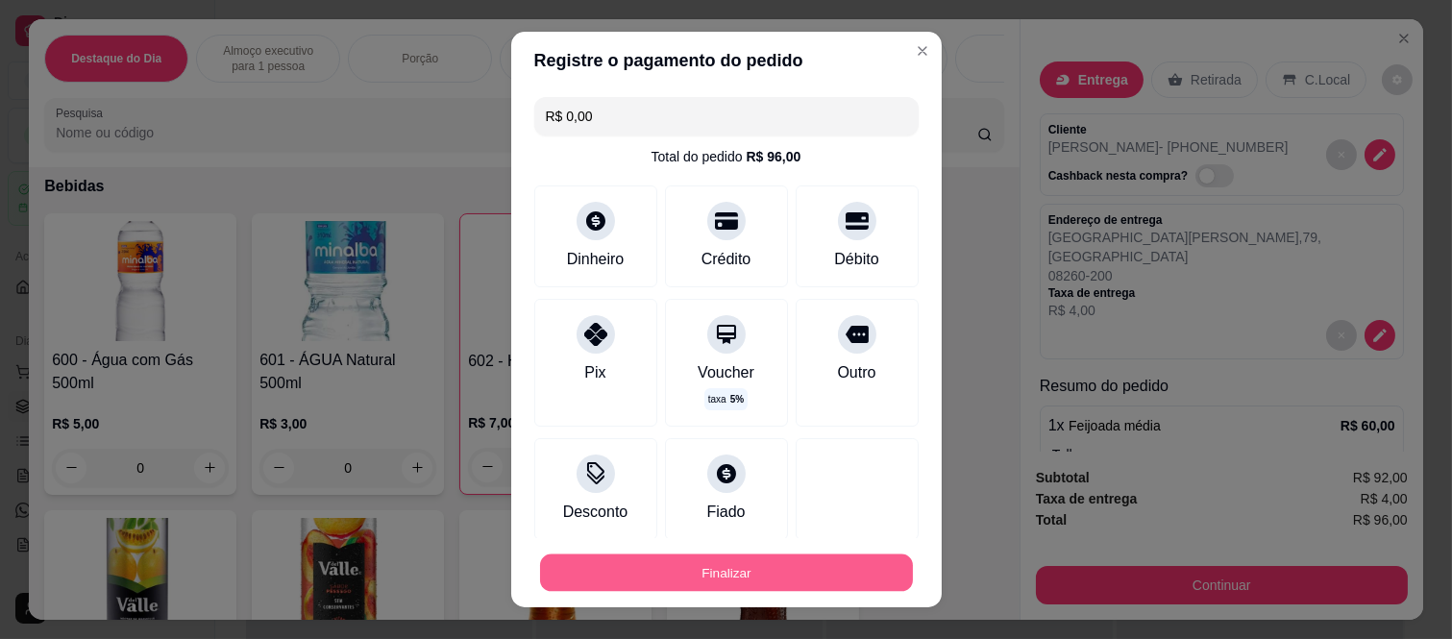
click at [812, 554] on button "Finalizar" at bounding box center [726, 571] width 373 height 37
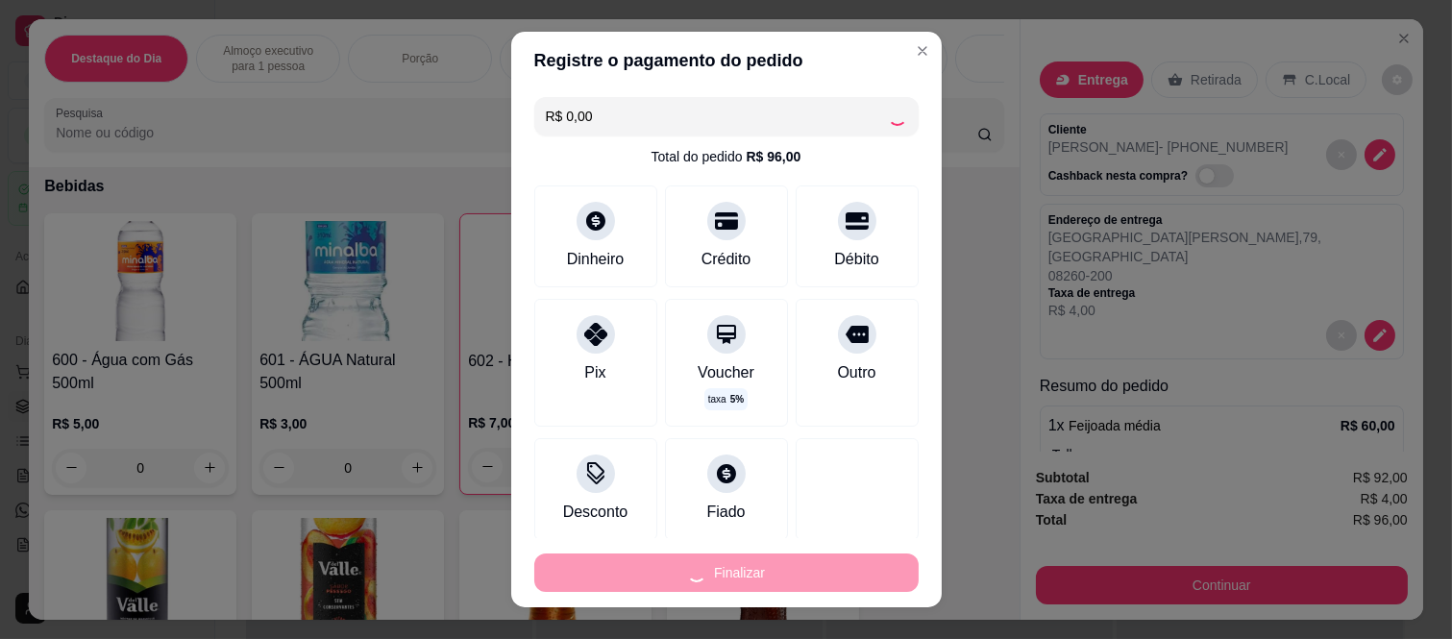
type input "0"
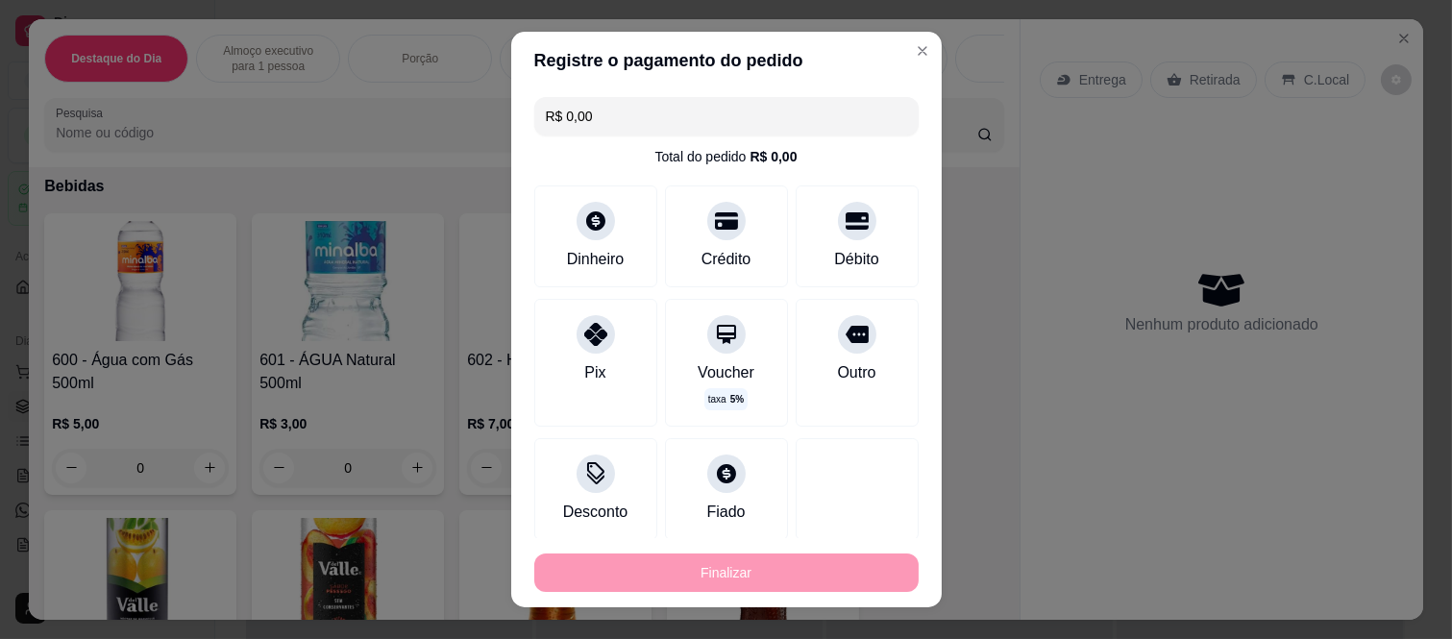
type input "-R$ 96,00"
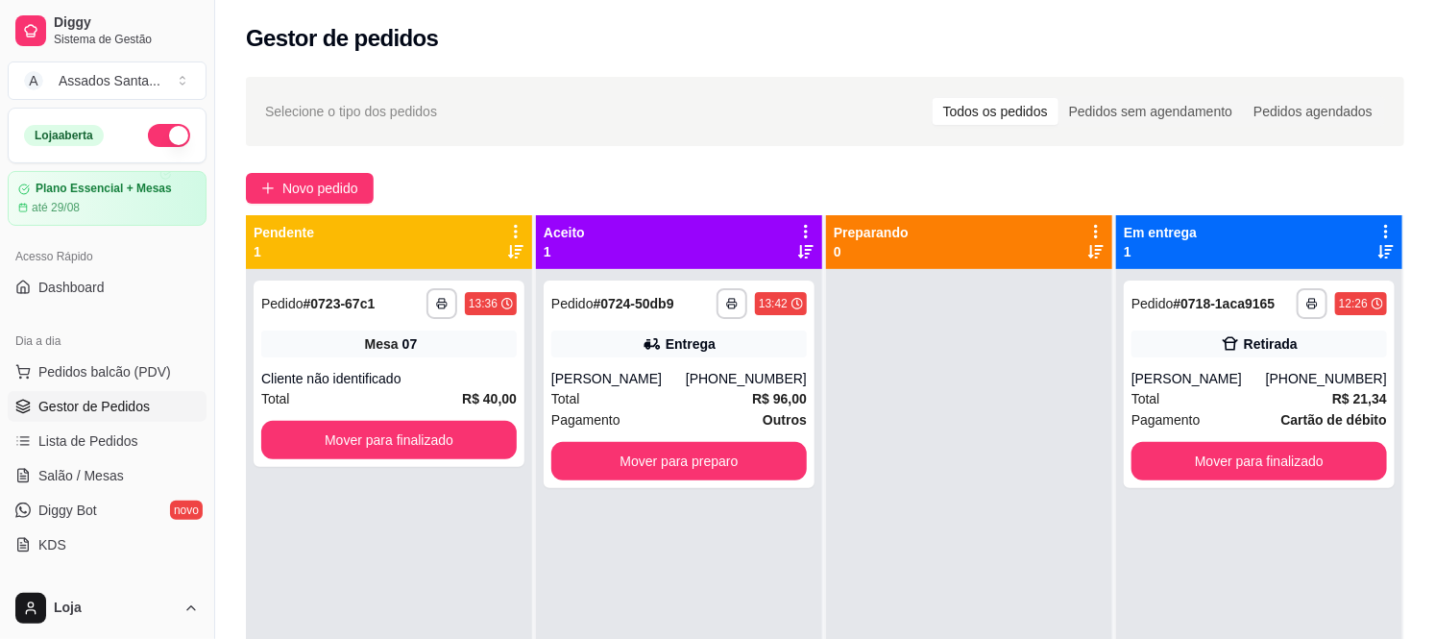
drag, startPoint x: 387, startPoint y: 400, endPoint x: 371, endPoint y: 620, distance: 220.6
click at [371, 620] on div "**********" at bounding box center [389, 588] width 286 height 639
click at [420, 331] on div "Mesa 07" at bounding box center [389, 344] width 256 height 27
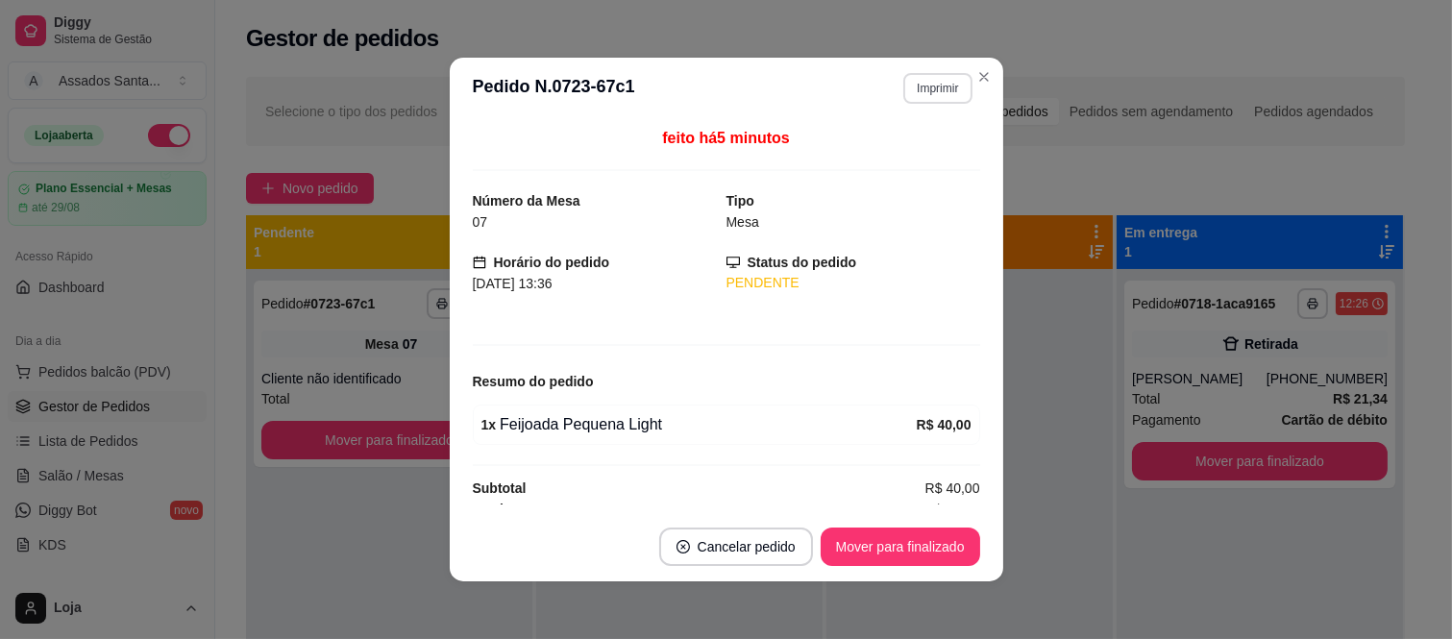
click at [916, 85] on button "Imprimir" at bounding box center [937, 88] width 68 height 31
click at [896, 152] on button "IMPRESSORA caixa" at bounding box center [895, 156] width 139 height 31
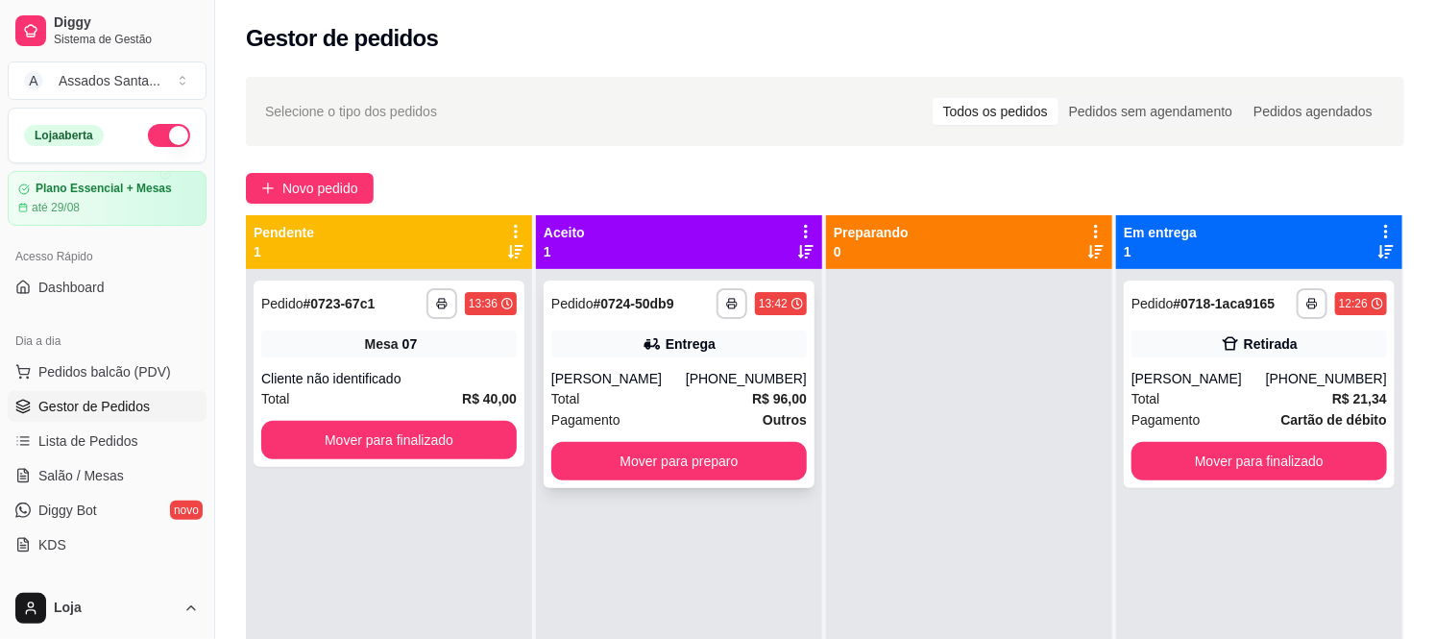
click at [657, 370] on div "[PERSON_NAME]" at bounding box center [618, 378] width 135 height 19
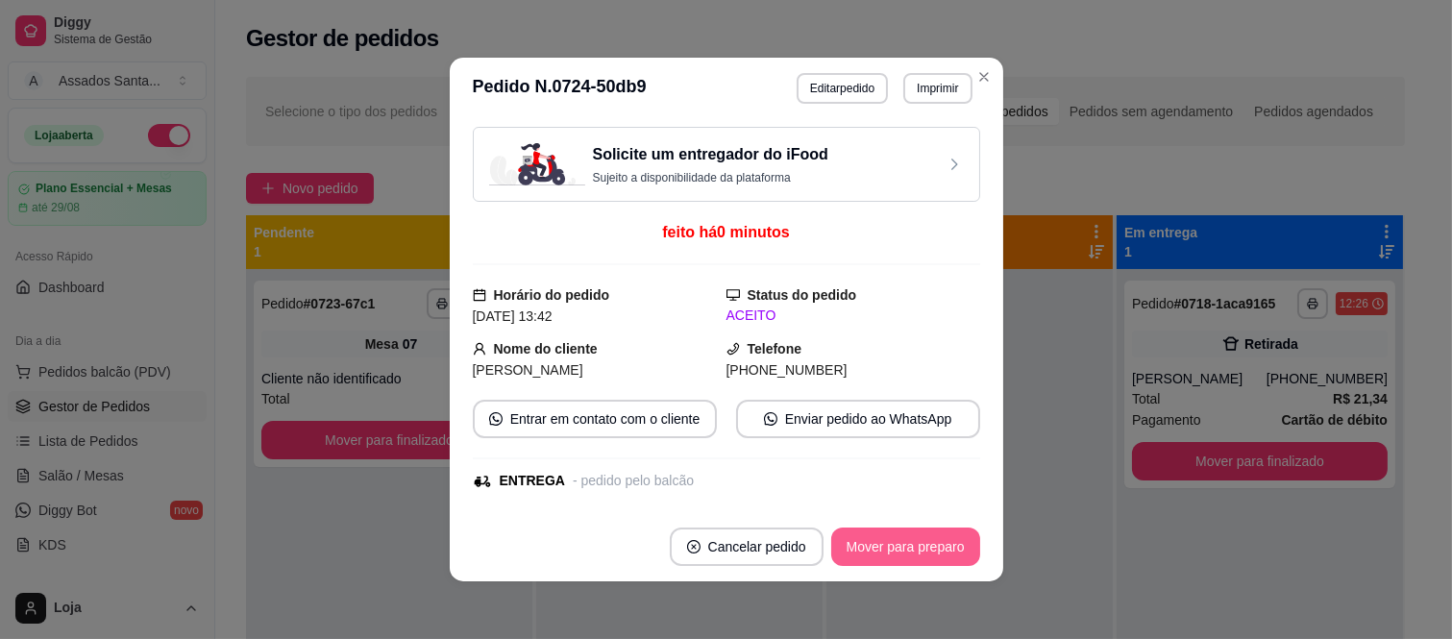
click at [882, 548] on button "Mover para preparo" at bounding box center [905, 546] width 149 height 38
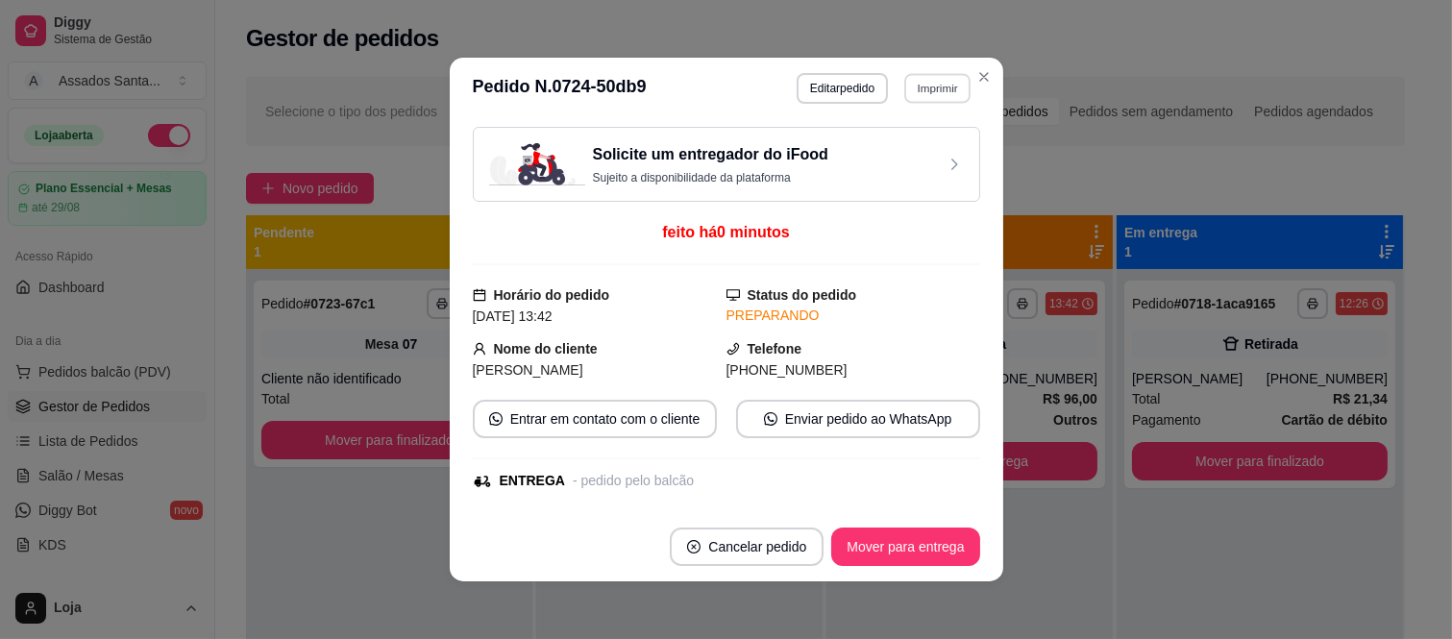
click at [932, 80] on button "Imprimir" at bounding box center [937, 88] width 66 height 30
click at [876, 148] on button "IMPRESSORA caixa" at bounding box center [895, 156] width 139 height 31
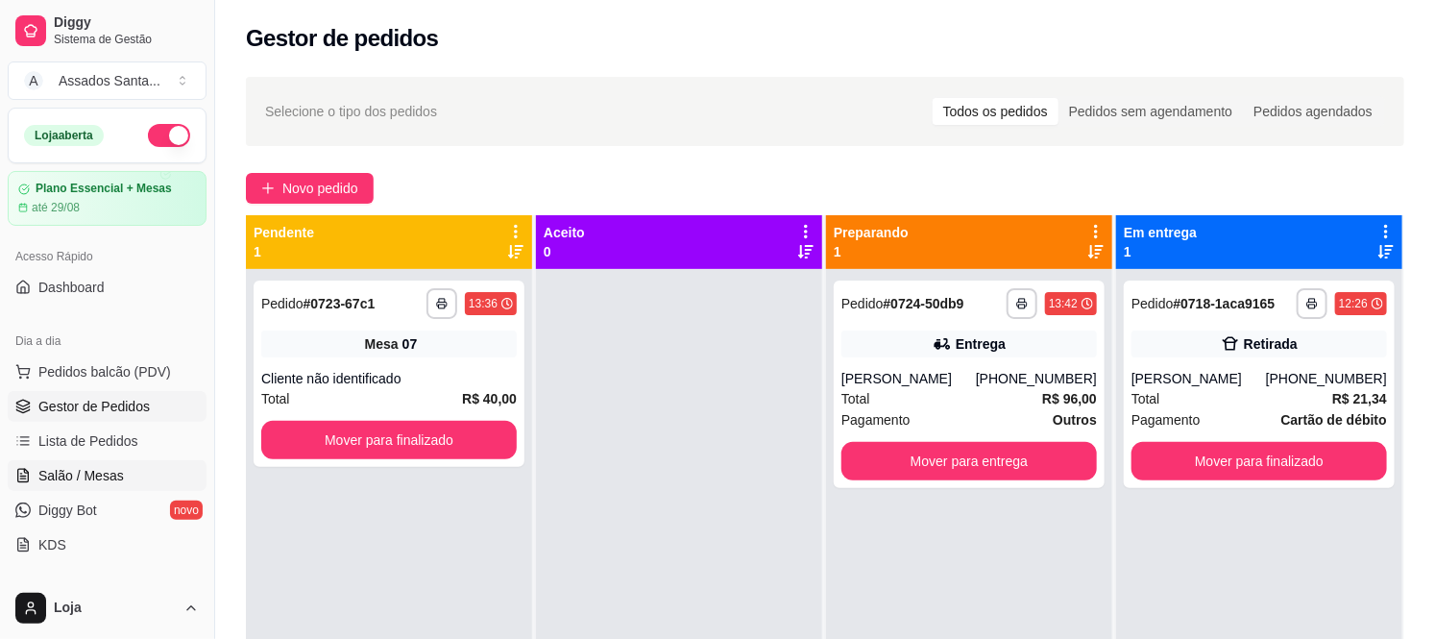
click at [92, 467] on span "Salão / Mesas" at bounding box center [81, 475] width 86 height 19
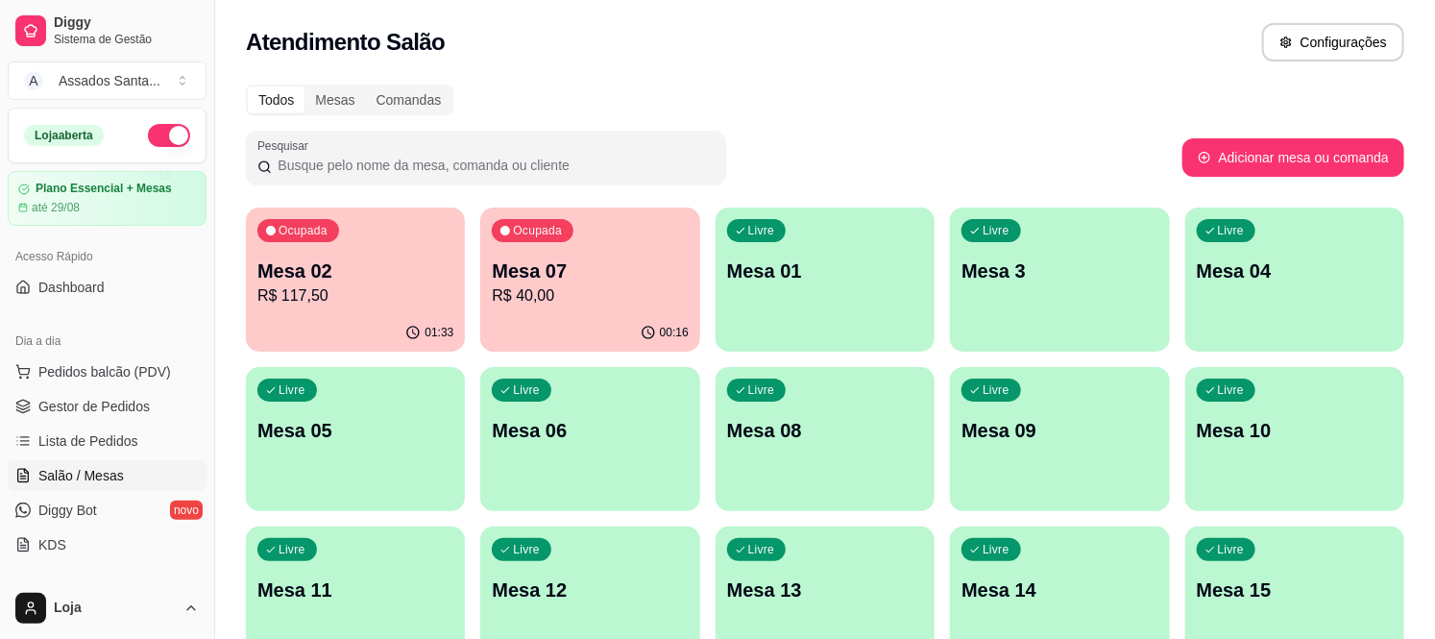
click at [291, 299] on p "R$ 117,50" at bounding box center [355, 295] width 196 height 23
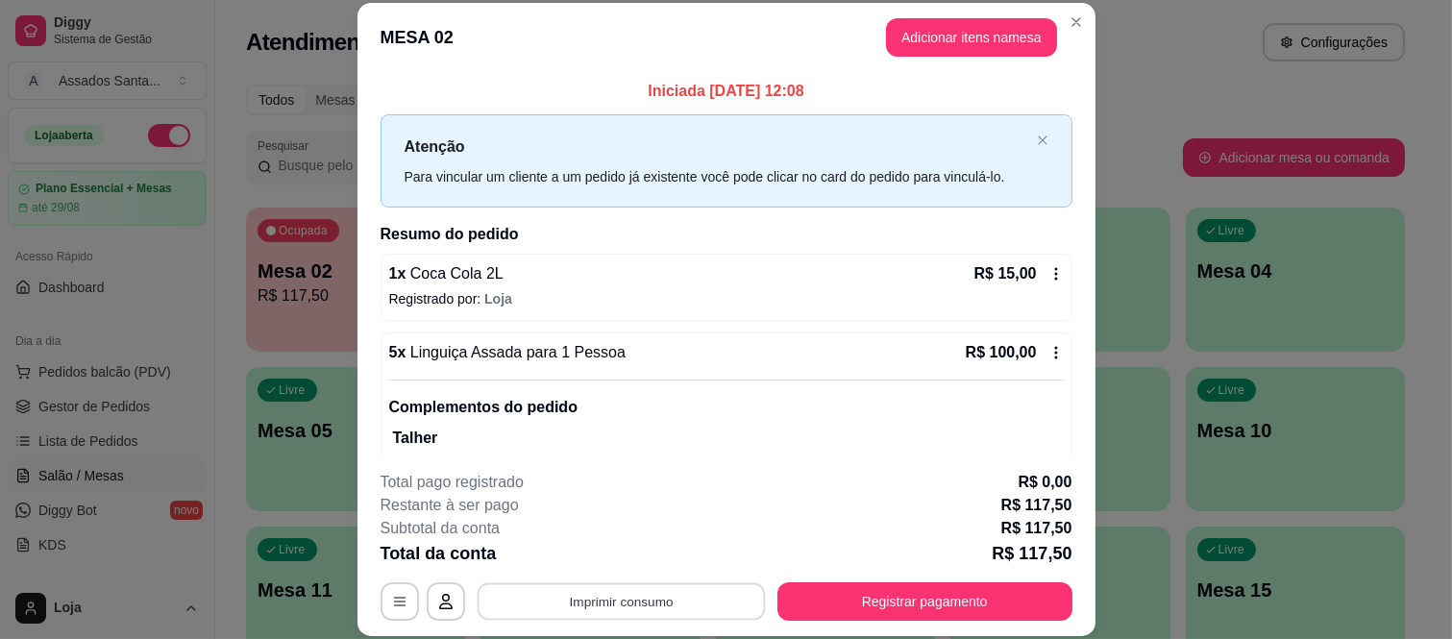
click at [597, 602] on button "Imprimir consumo" at bounding box center [621, 600] width 288 height 37
click at [591, 551] on button "IMPRESSORA caixa" at bounding box center [618, 557] width 135 height 30
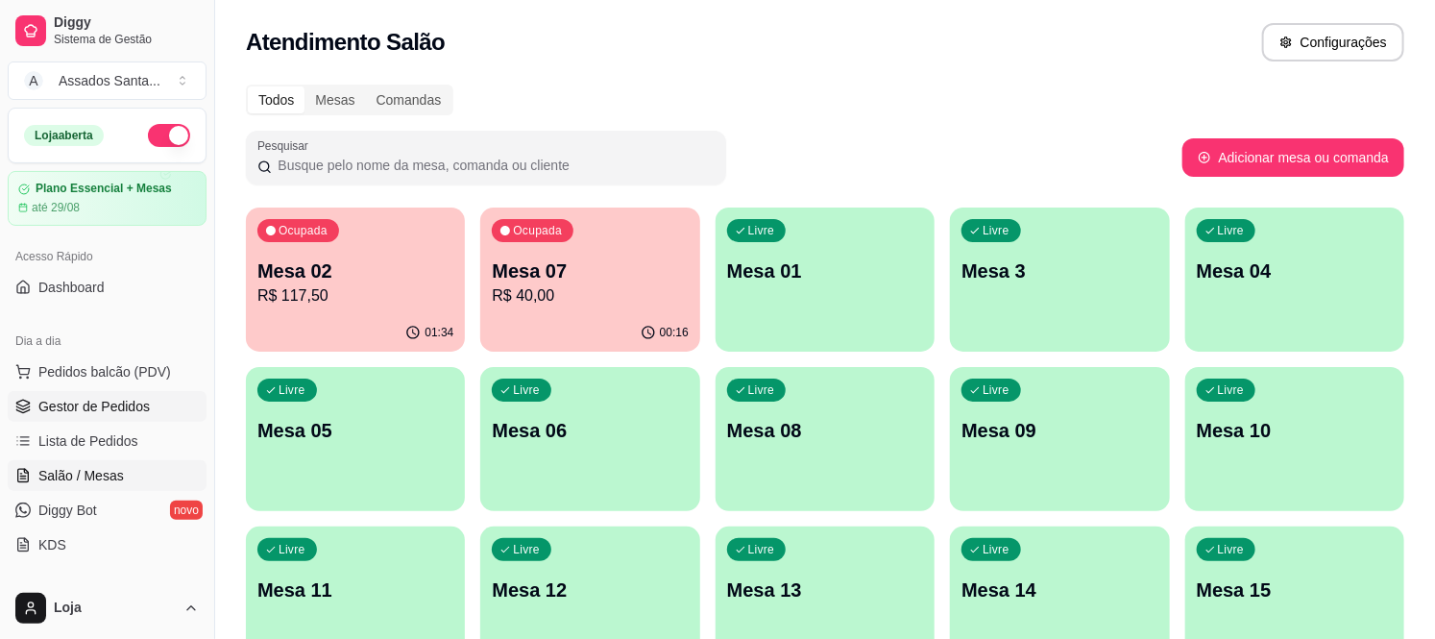
click at [75, 406] on span "Gestor de Pedidos" at bounding box center [93, 406] width 111 height 19
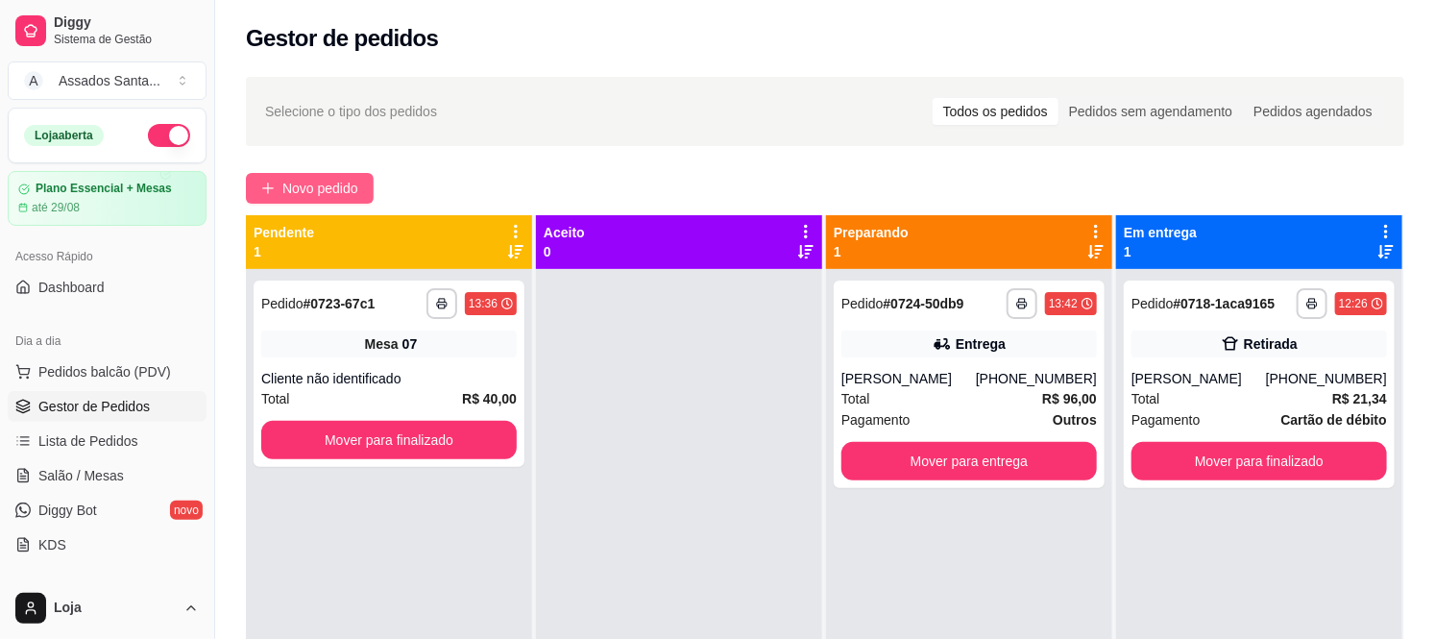
click at [322, 190] on span "Novo pedido" at bounding box center [320, 188] width 76 height 21
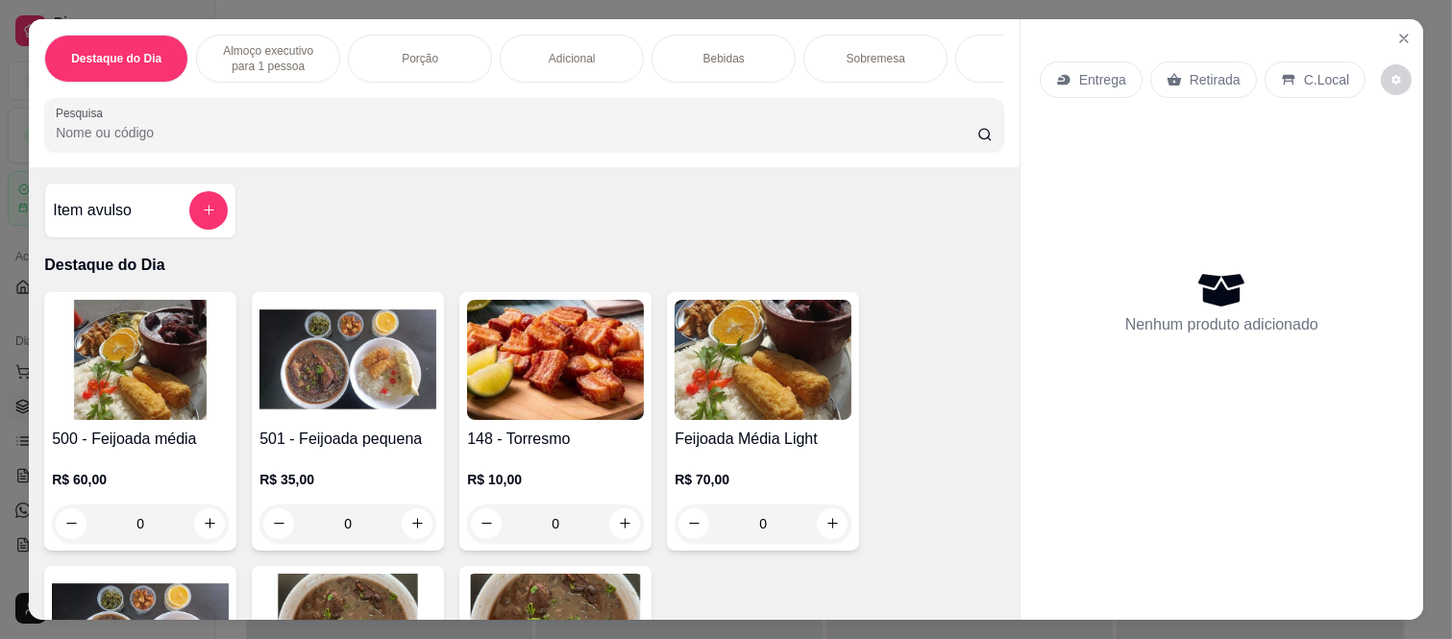
click at [205, 530] on div "0" at bounding box center [140, 523] width 177 height 38
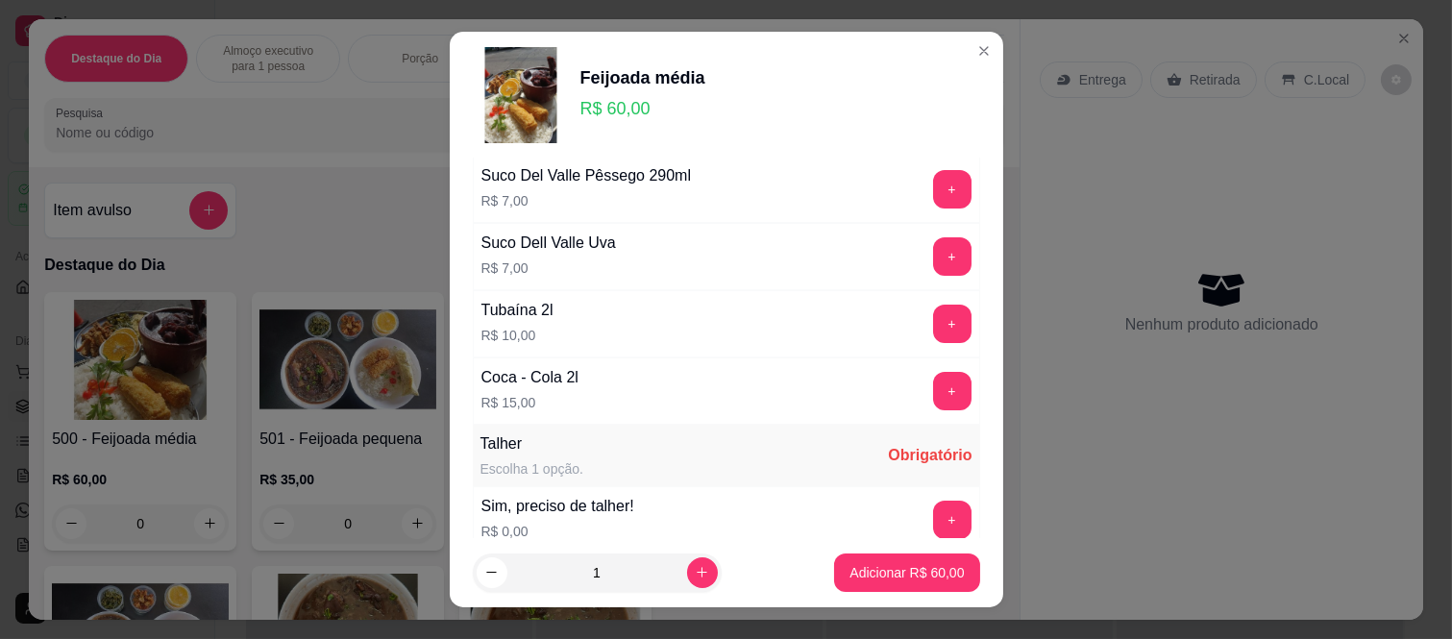
scroll to position [975, 0]
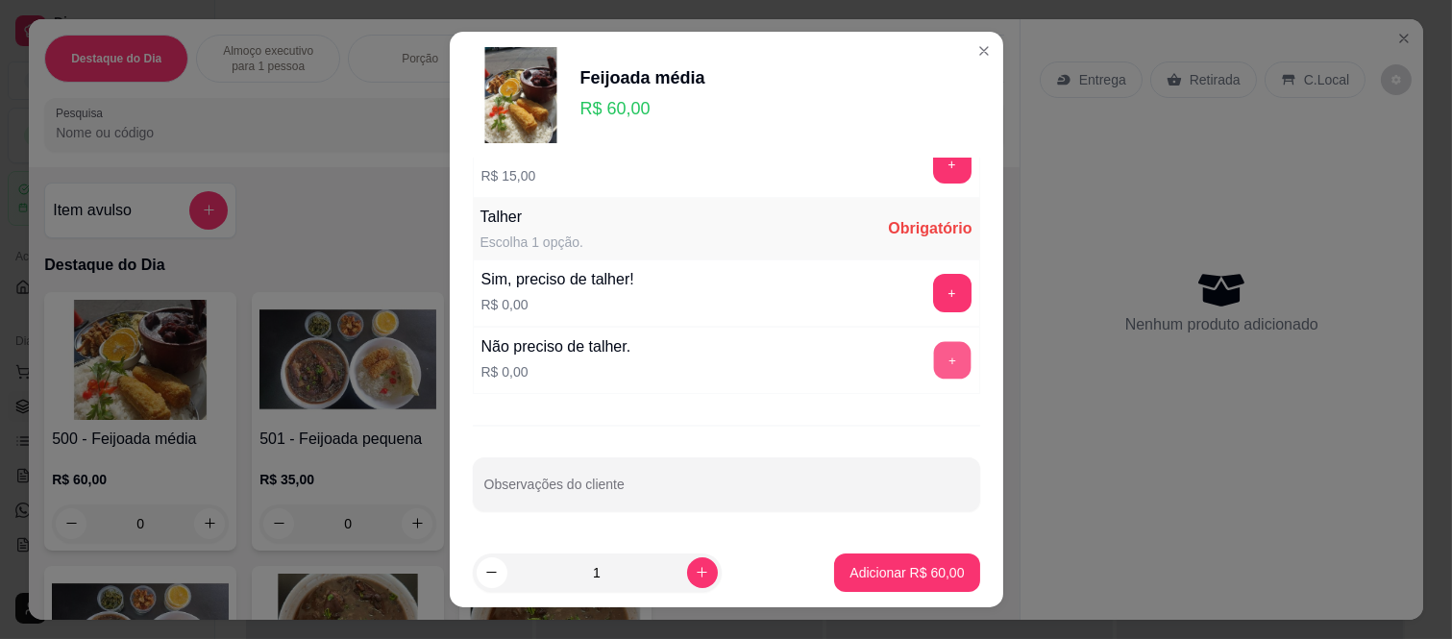
click at [933, 355] on button "+" at bounding box center [951, 360] width 37 height 37
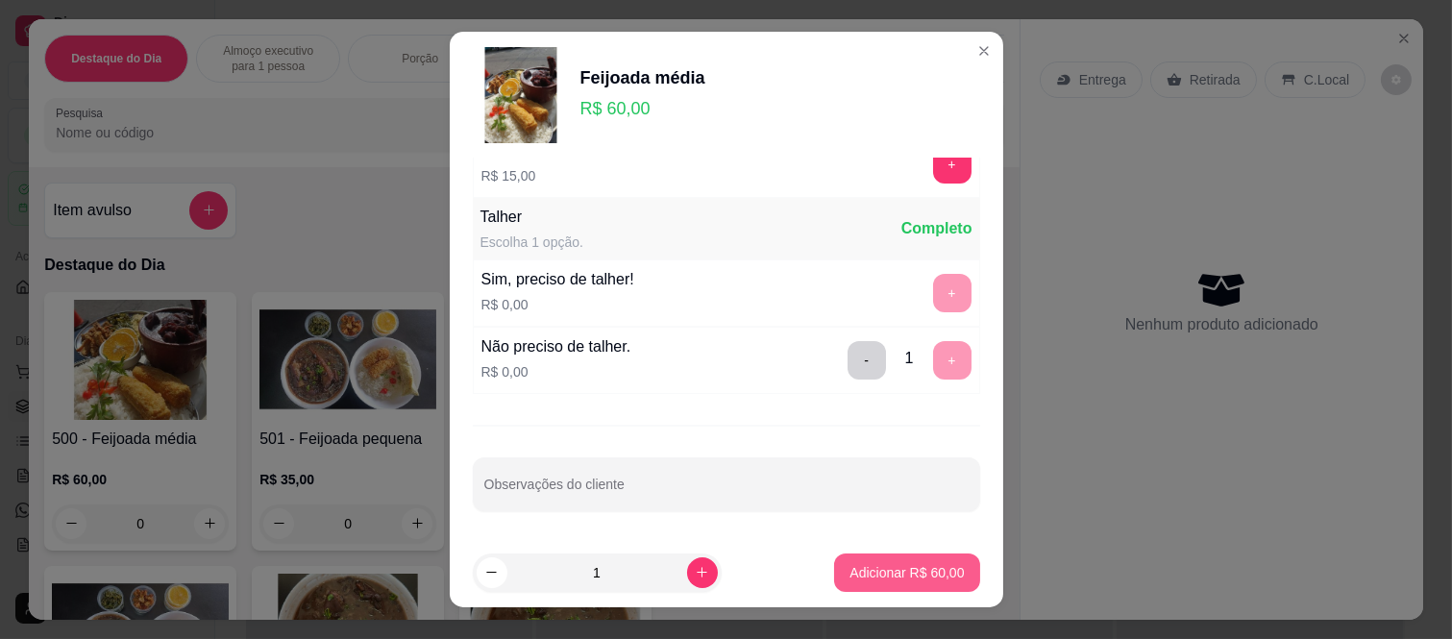
click at [868, 569] on p "Adicionar R$ 60,00" at bounding box center [906, 572] width 114 height 19
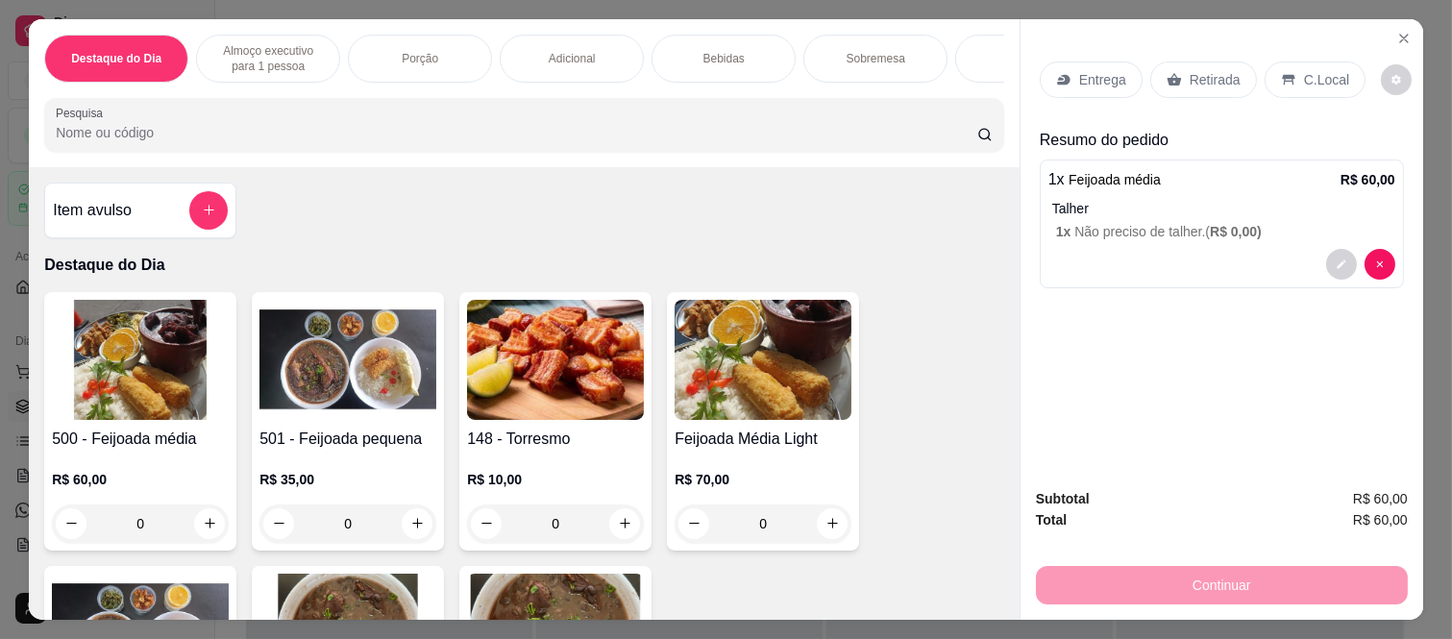
click at [703, 51] on p "Bebidas" at bounding box center [723, 58] width 41 height 15
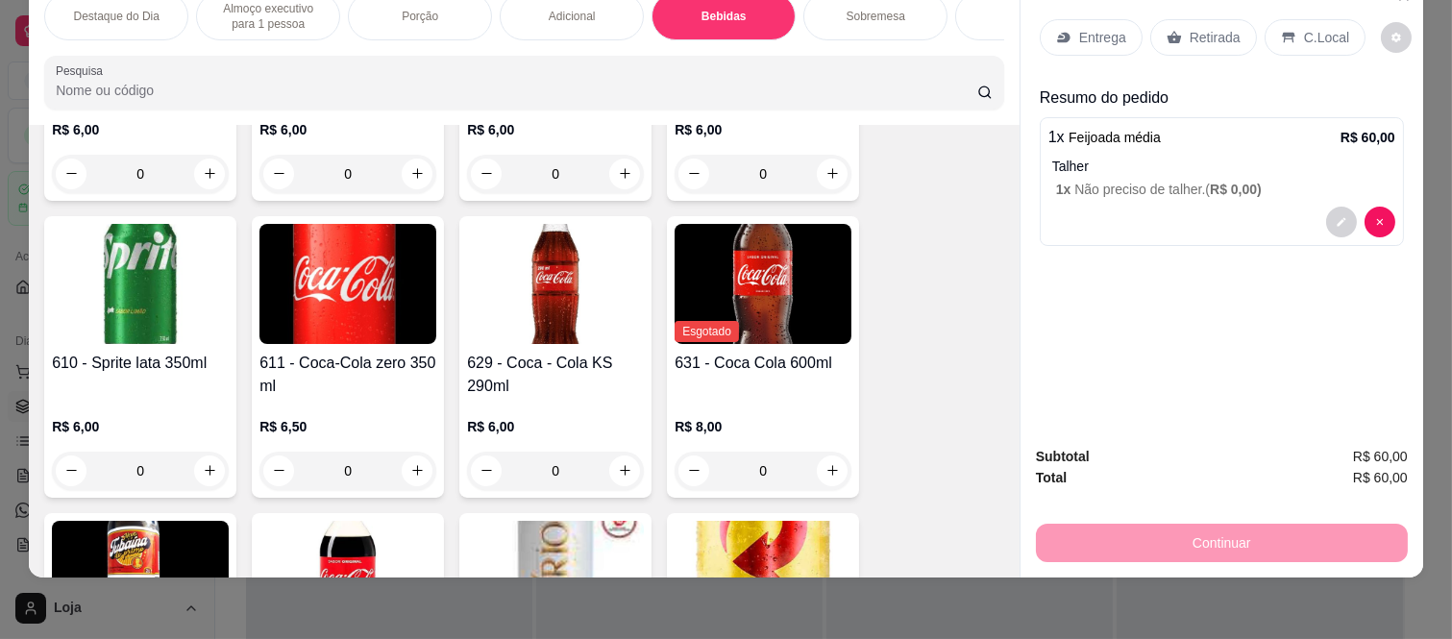
scroll to position [3422, 0]
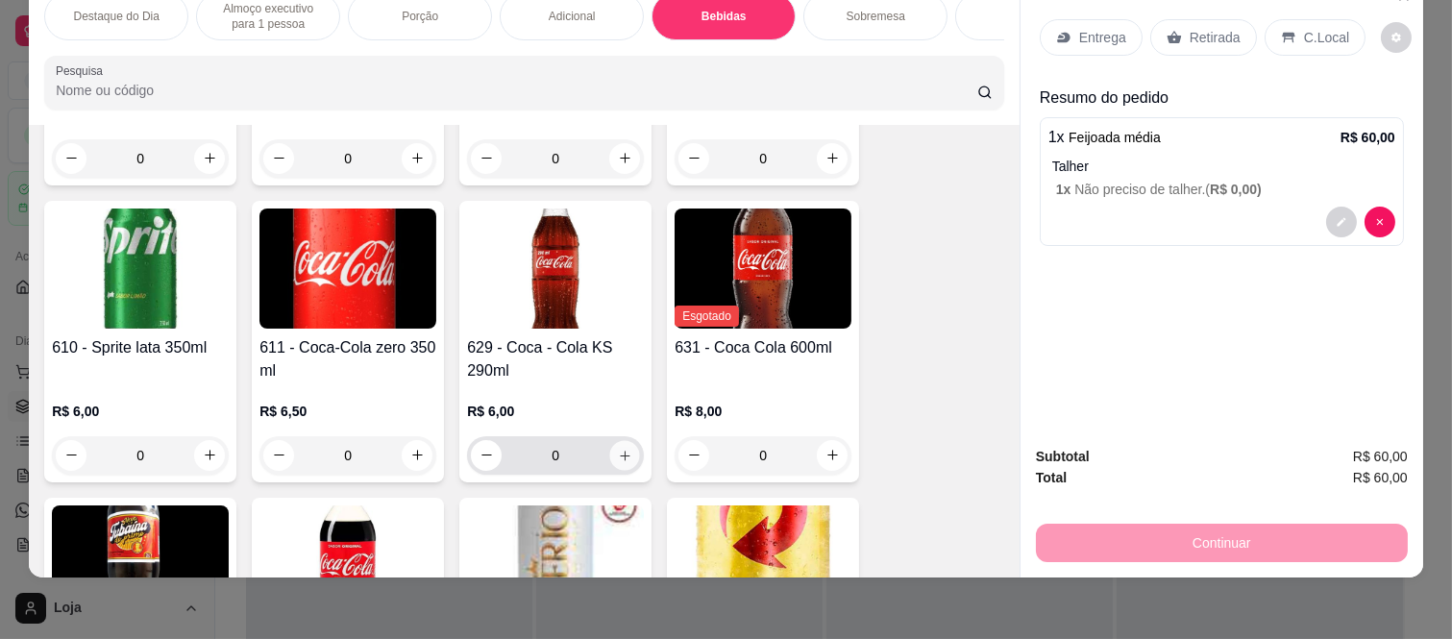
click at [618, 456] on icon "increase-product-quantity" at bounding box center [625, 456] width 14 height 14
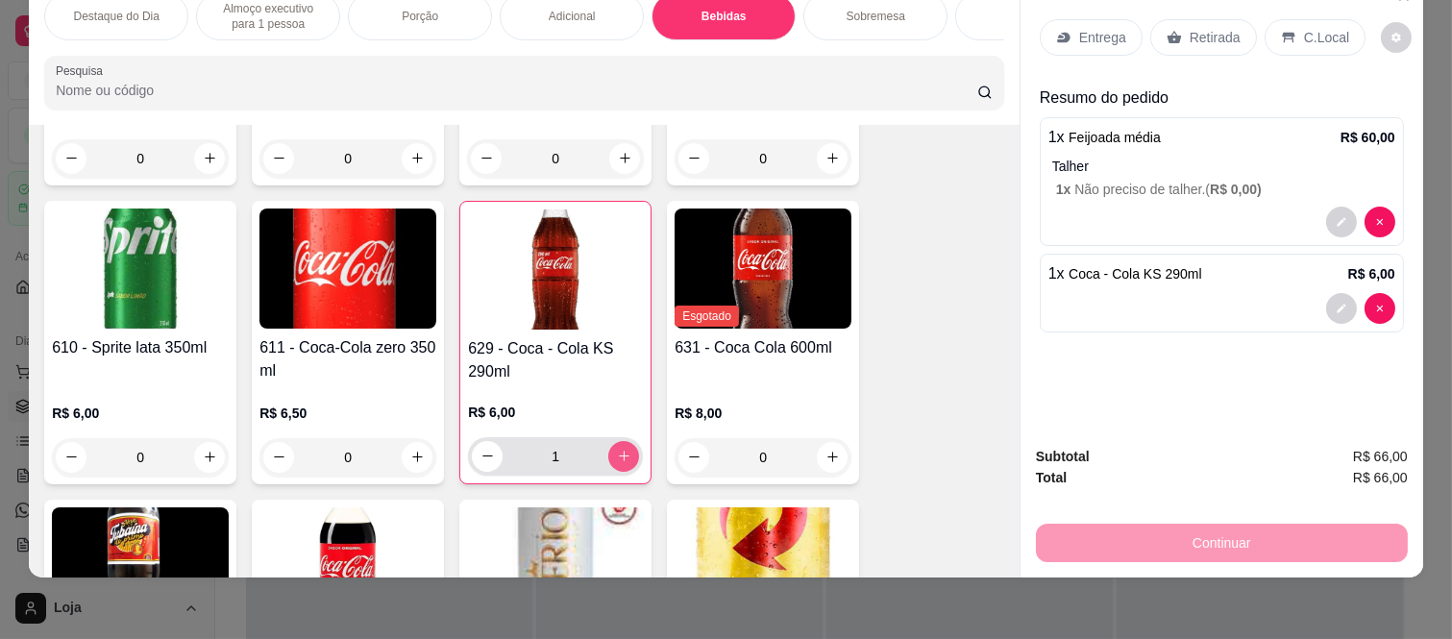
click at [617, 456] on icon "increase-product-quantity" at bounding box center [624, 456] width 14 height 14
type input "2"
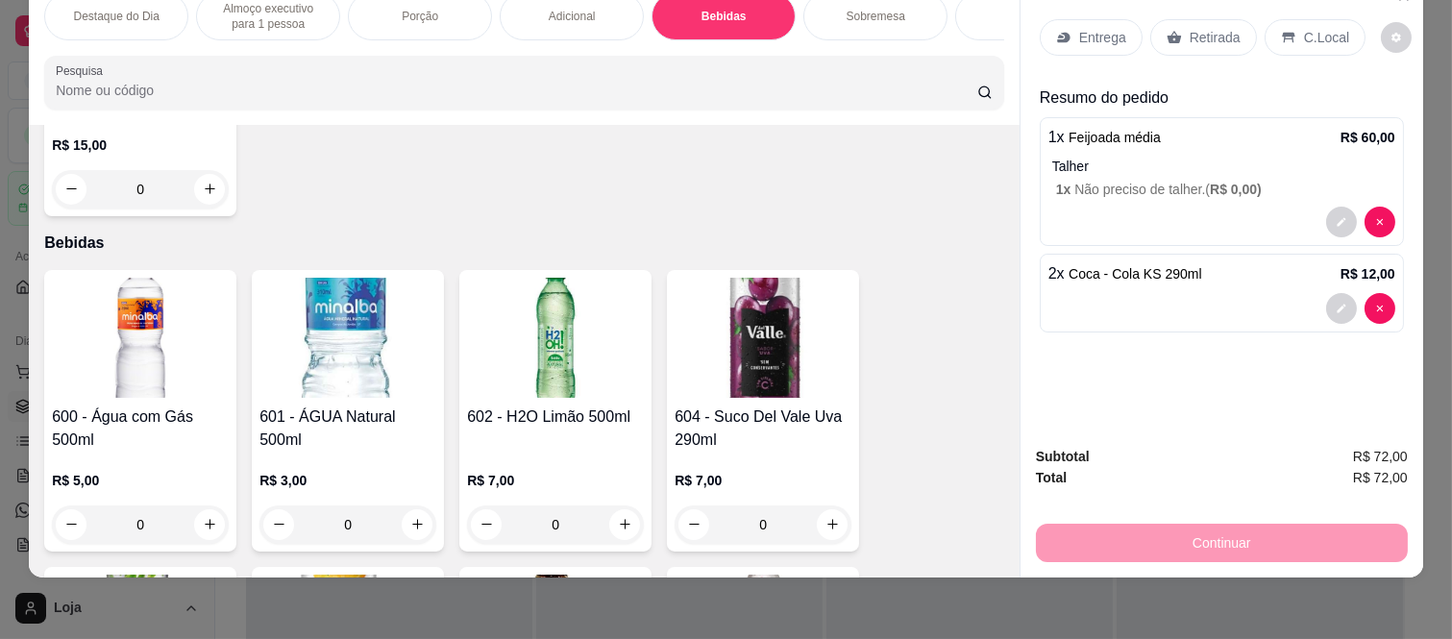
scroll to position [2568, 0]
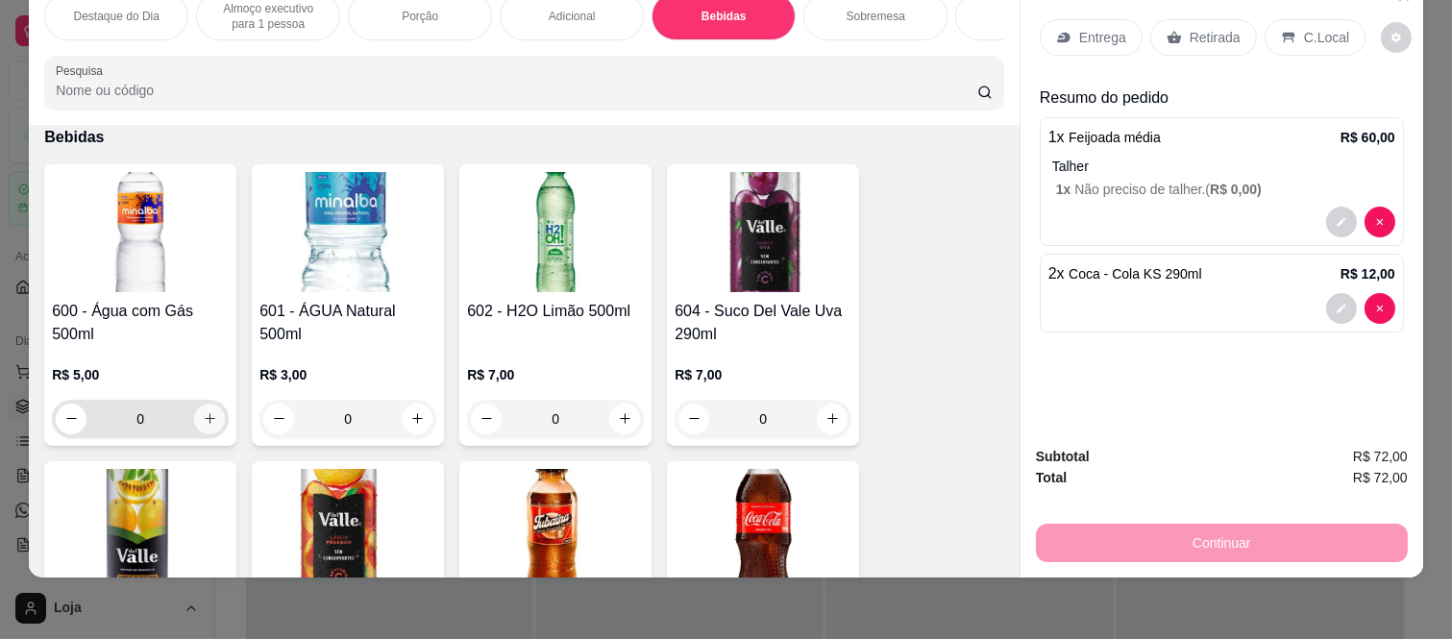
click at [203, 418] on icon "increase-product-quantity" at bounding box center [210, 418] width 14 height 14
type input "1"
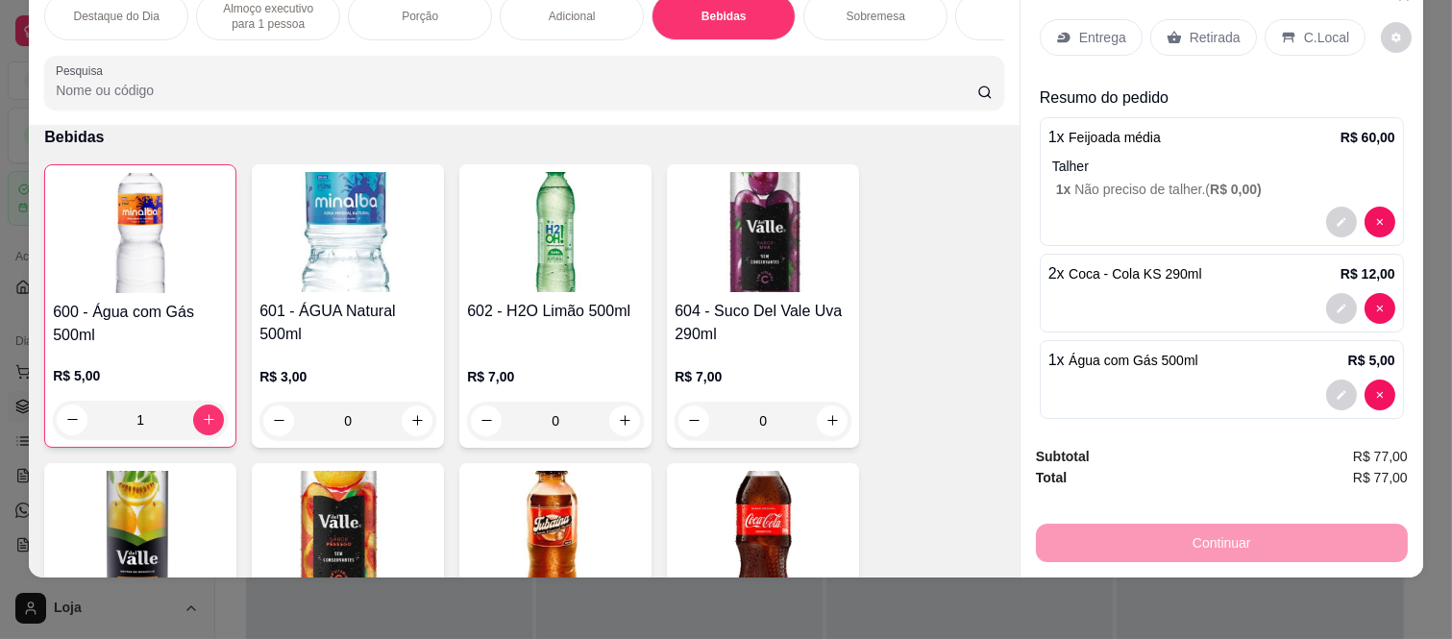
click at [1189, 28] on p "Retirada" at bounding box center [1214, 37] width 51 height 19
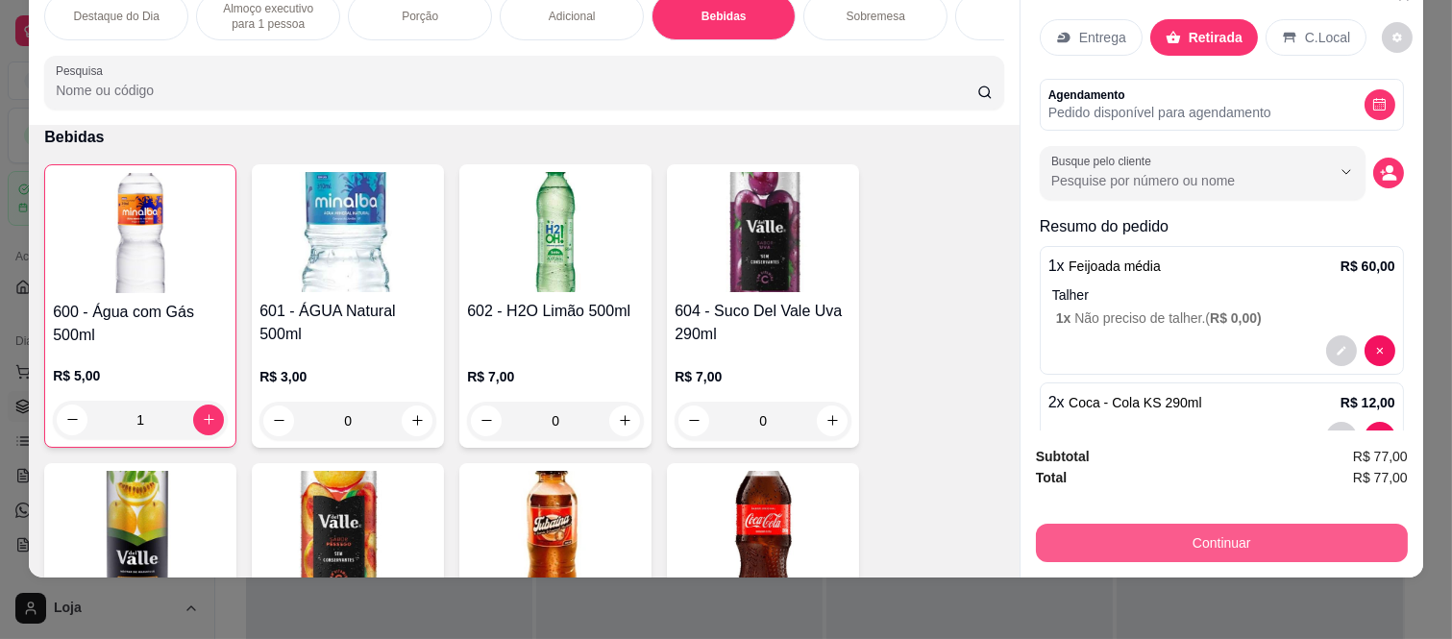
click at [1155, 524] on button "Continuar" at bounding box center [1222, 543] width 372 height 38
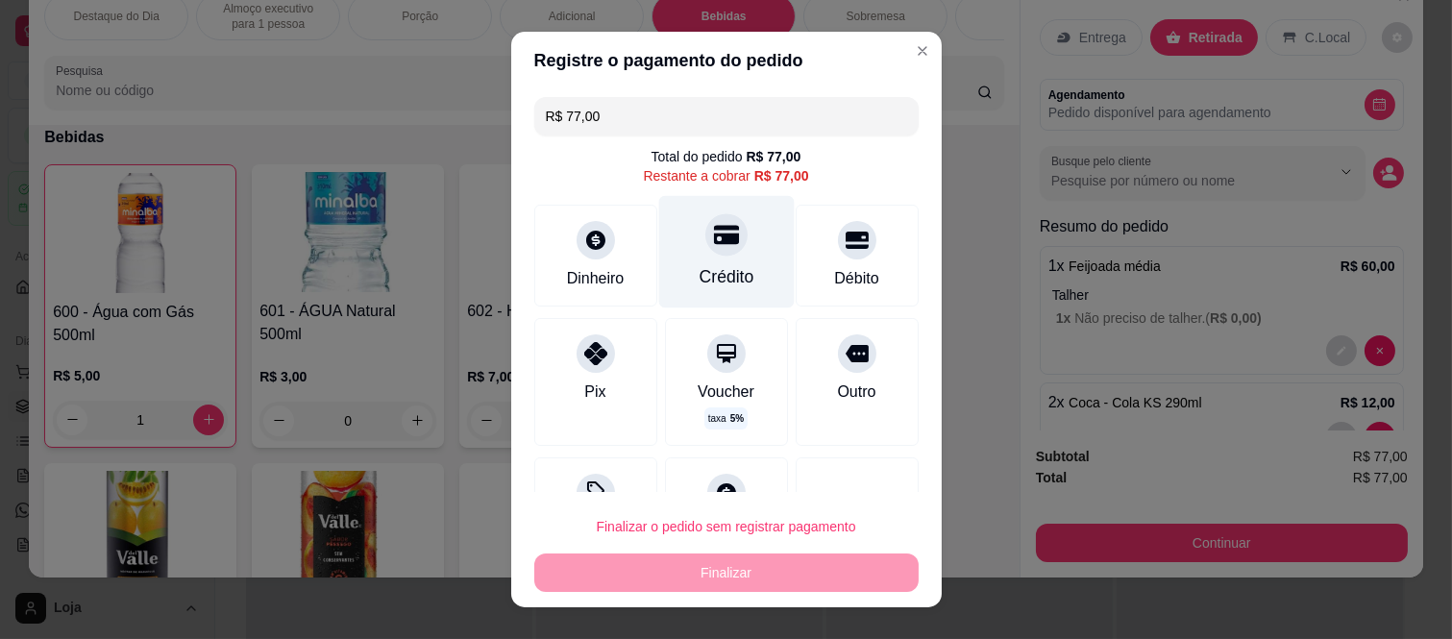
scroll to position [75, 0]
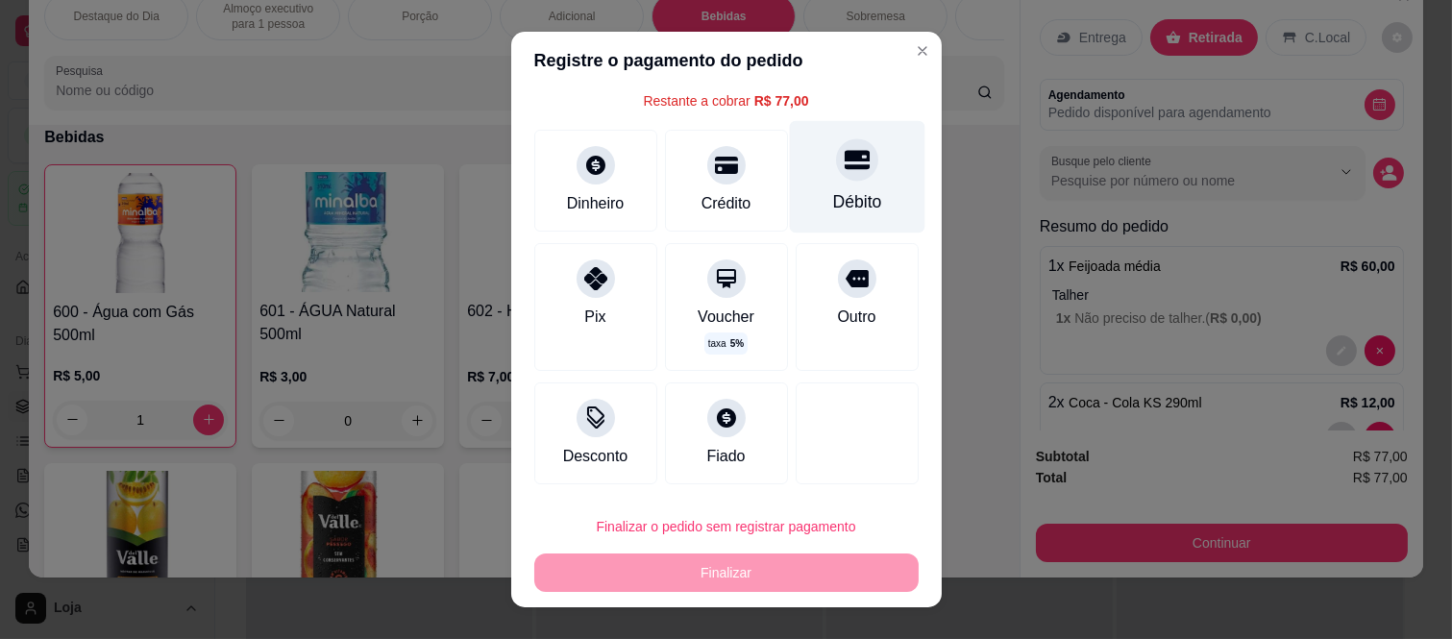
click at [836, 177] on div at bounding box center [857, 160] width 42 height 42
type input "R$ 0,00"
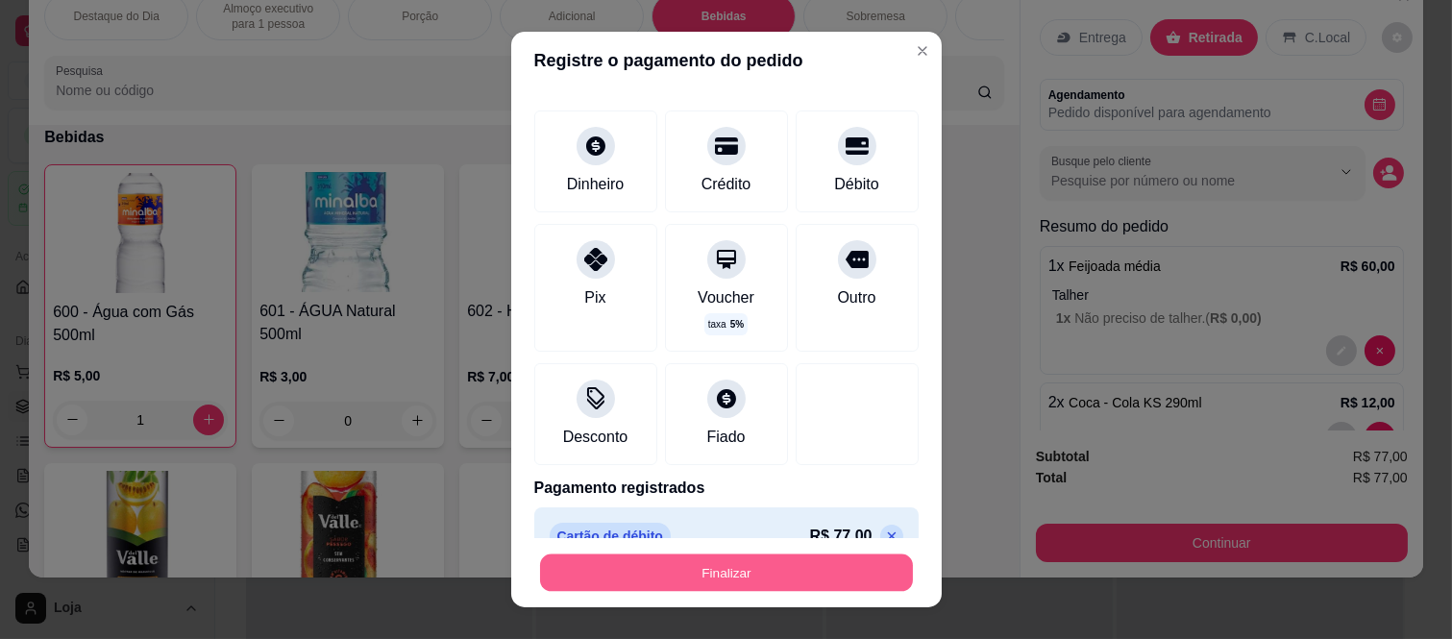
click at [741, 570] on button "Finalizar" at bounding box center [726, 571] width 373 height 37
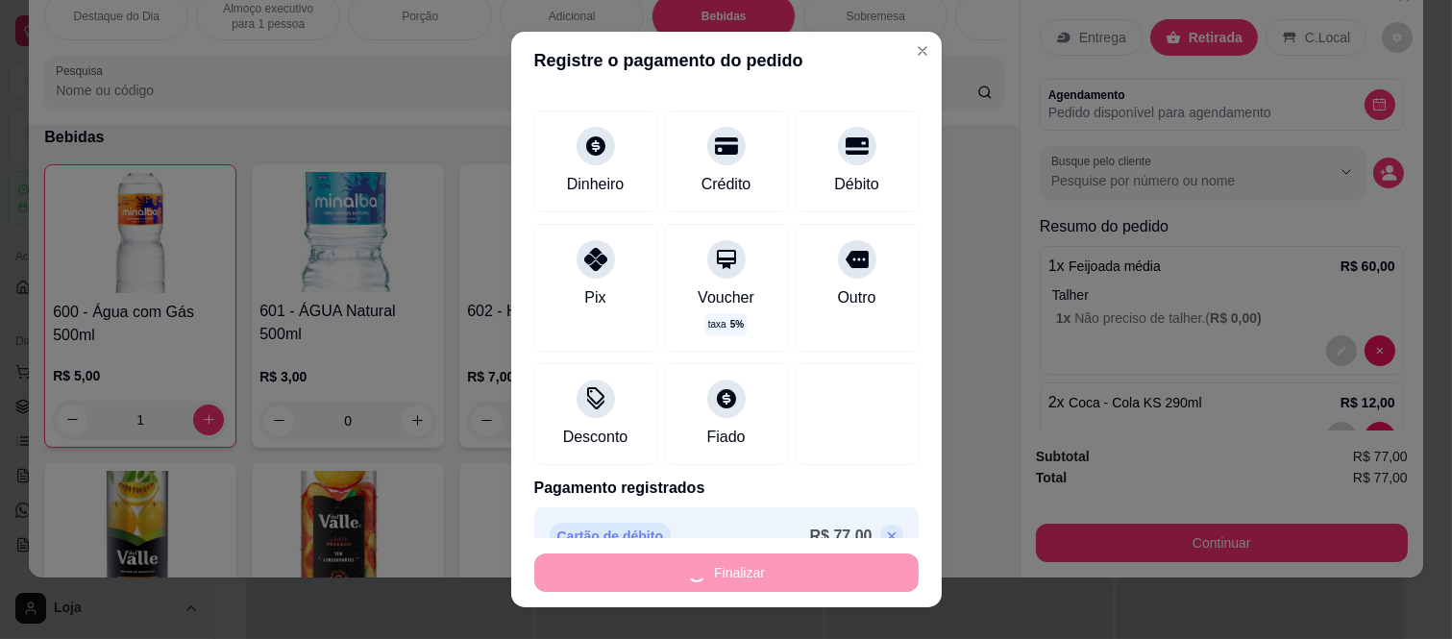
type input "0"
type input "-R$ 77,00"
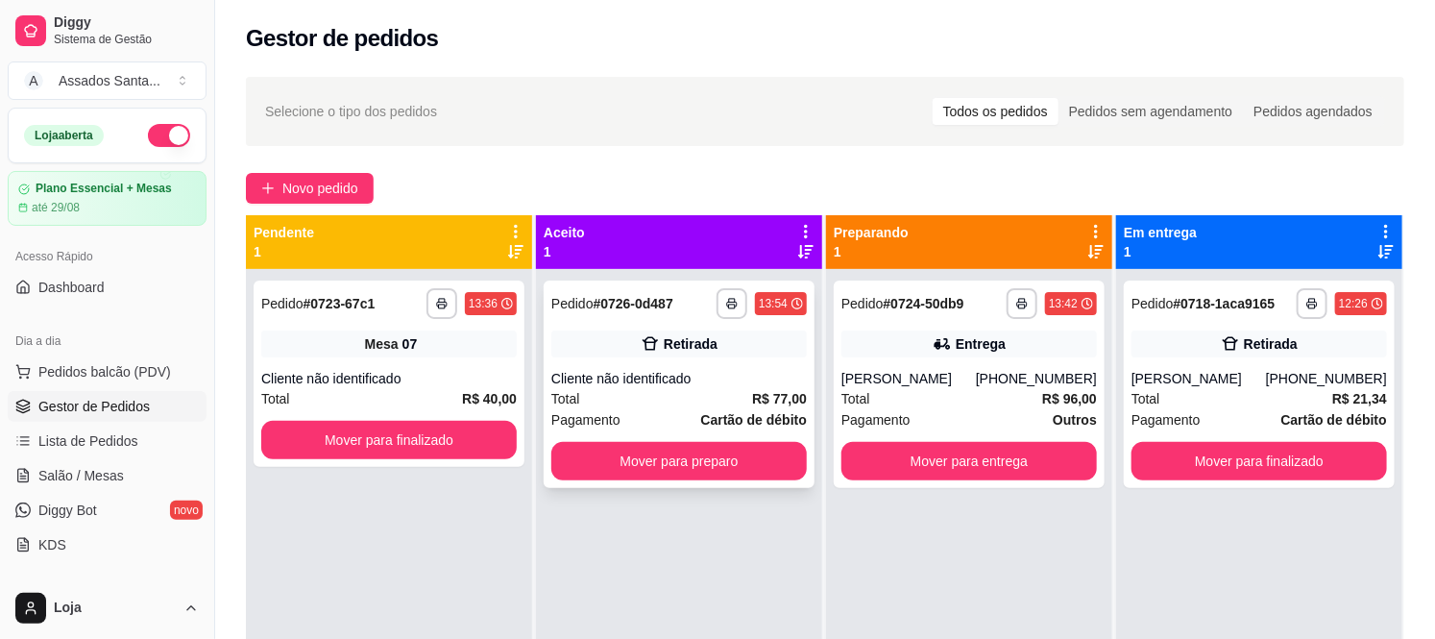
click at [609, 384] on div "Cliente não identificado" at bounding box center [679, 378] width 256 height 19
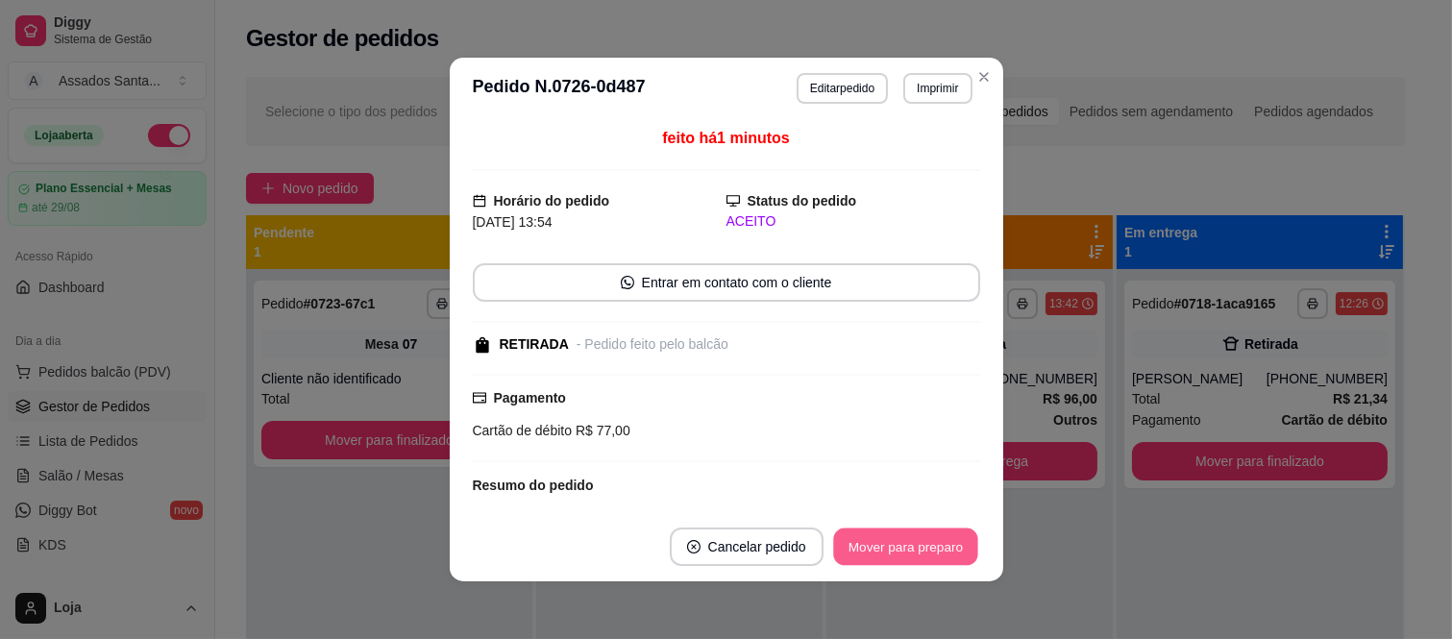
click at [882, 536] on button "Mover para preparo" at bounding box center [905, 546] width 144 height 37
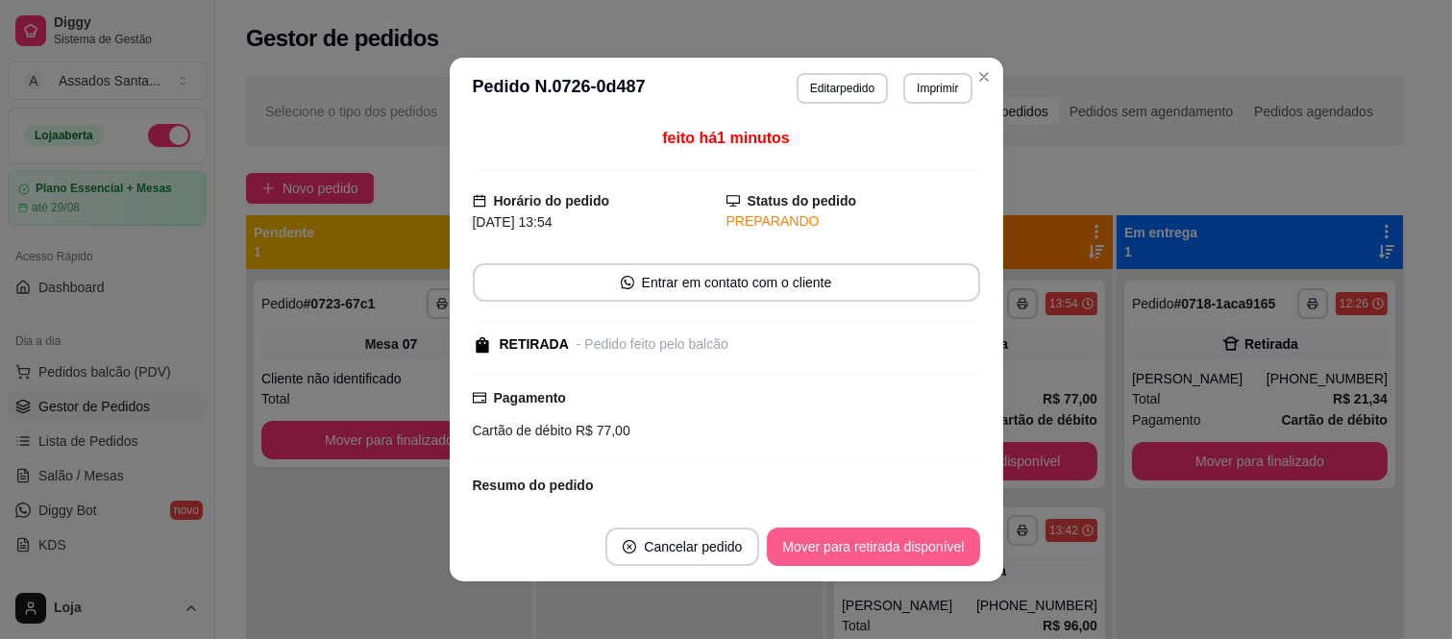
click at [882, 536] on button "Mover para retirada disponível" at bounding box center [873, 546] width 212 height 38
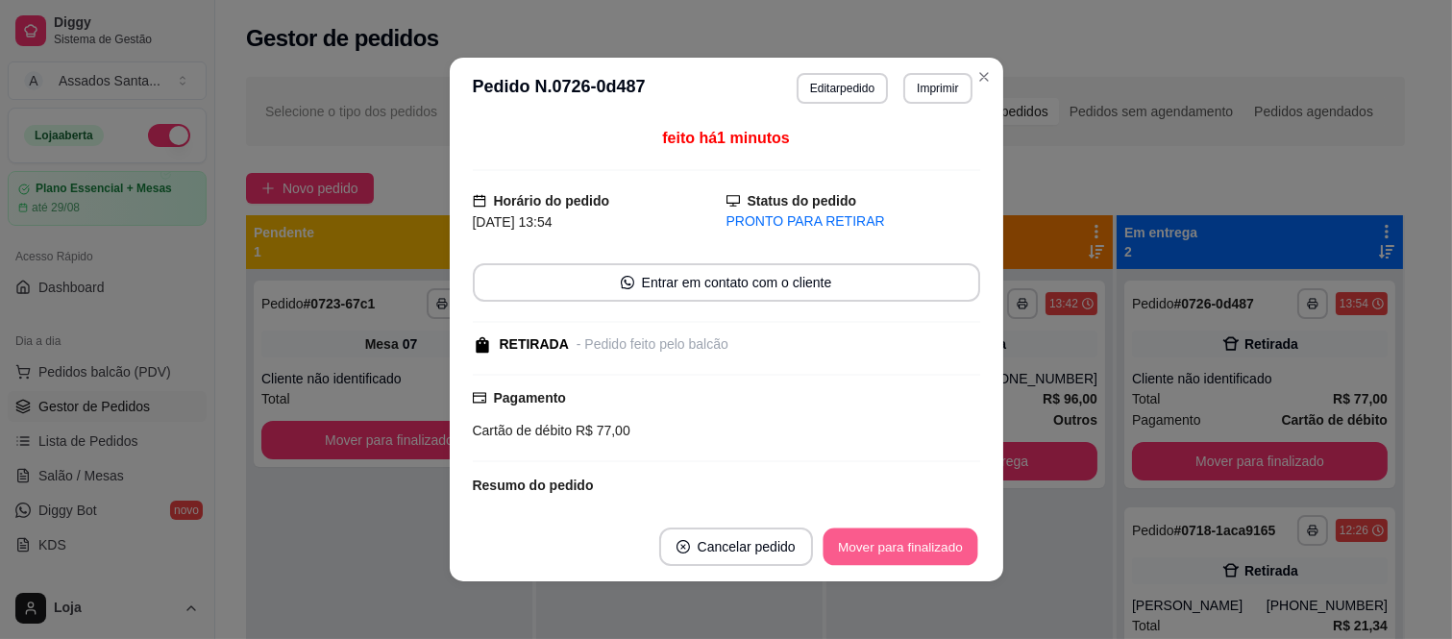
click at [882, 536] on button "Mover para finalizado" at bounding box center [899, 546] width 155 height 37
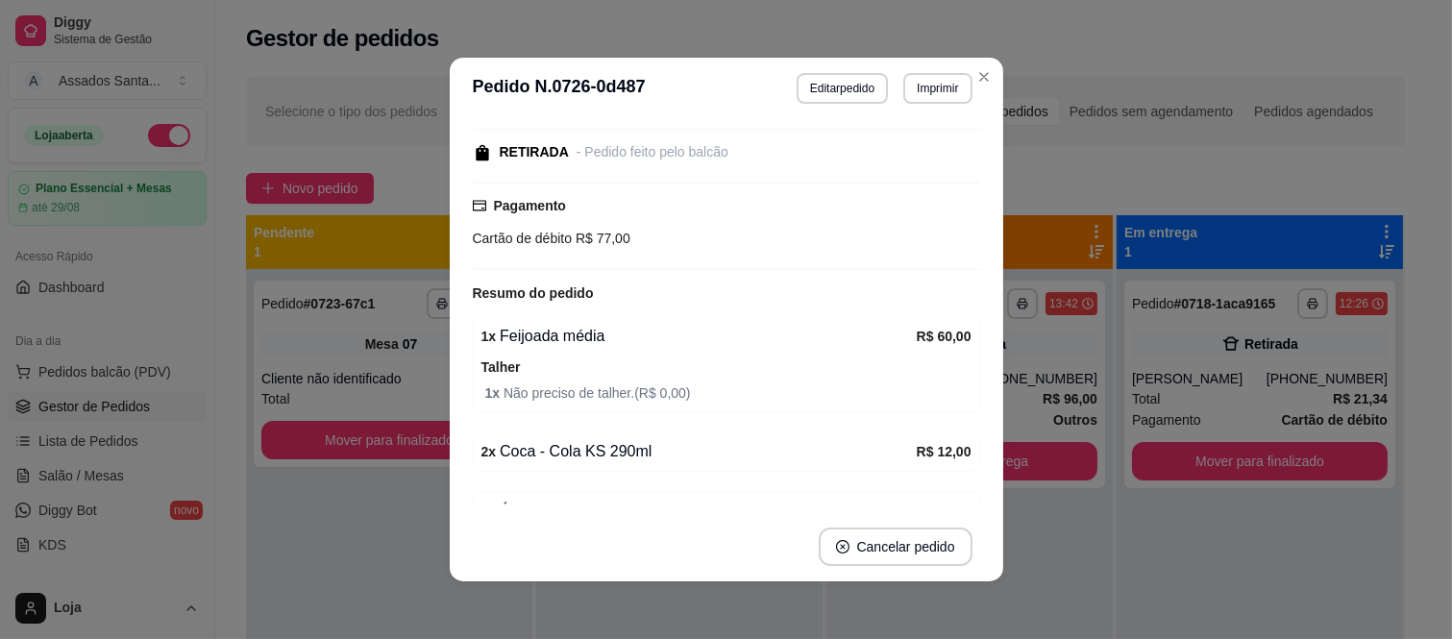
scroll to position [213, 0]
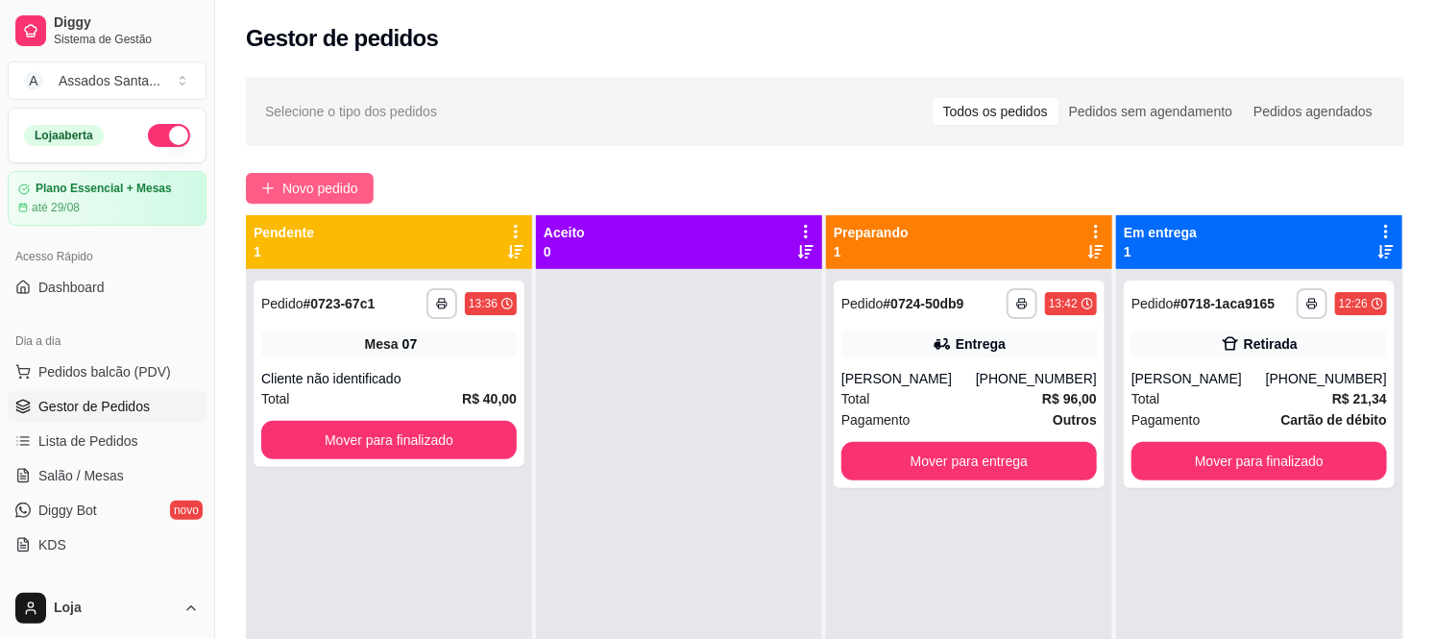
click at [298, 183] on span "Novo pedido" at bounding box center [320, 188] width 76 height 21
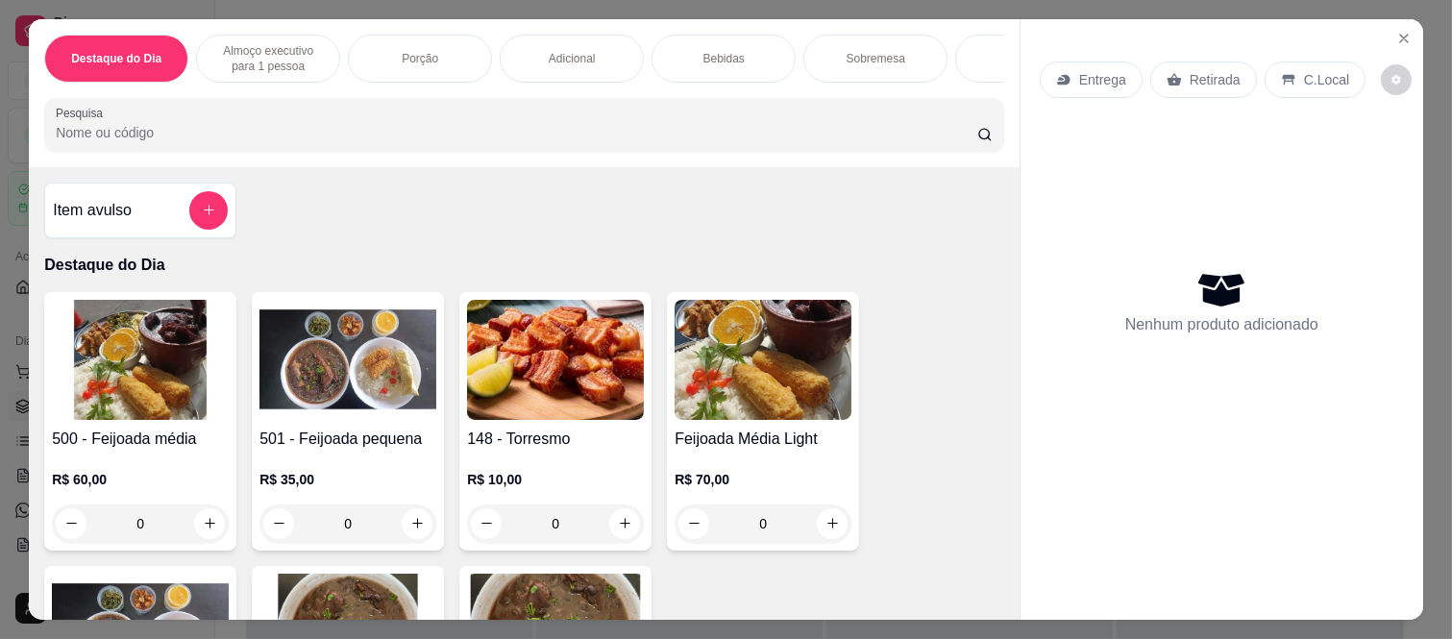
click at [195, 529] on div "0" at bounding box center [140, 523] width 177 height 38
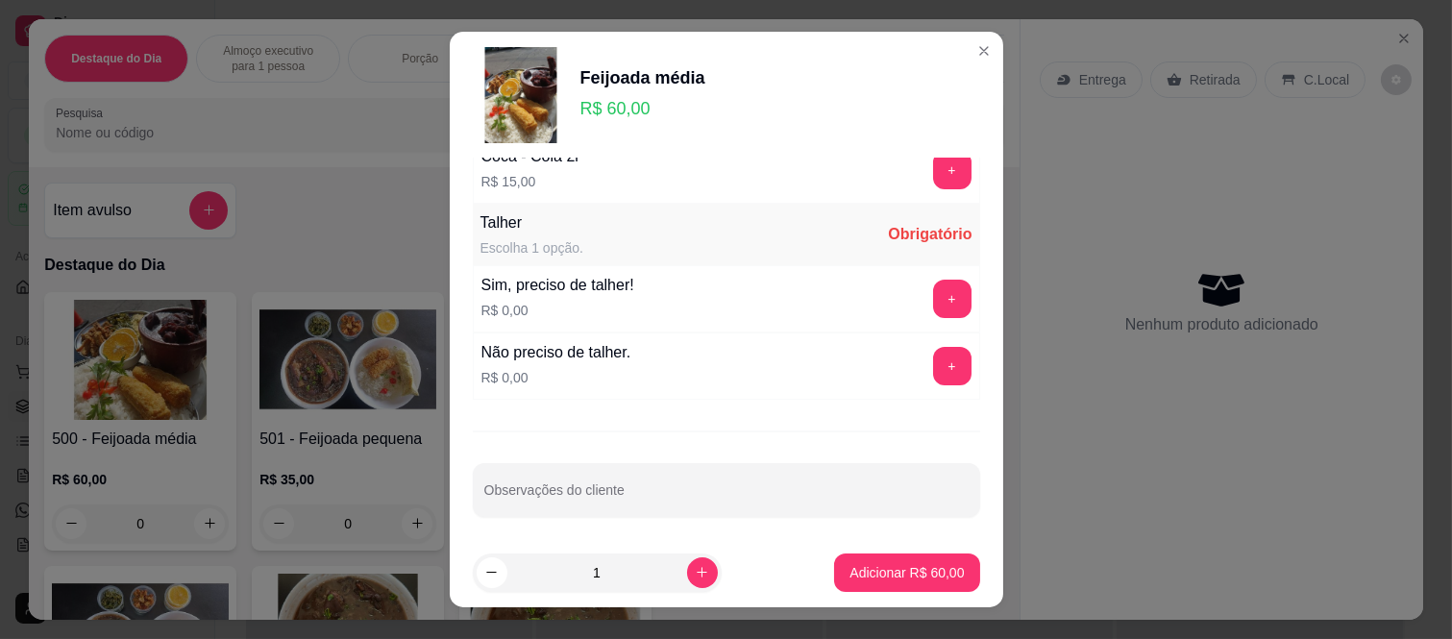
scroll to position [975, 0]
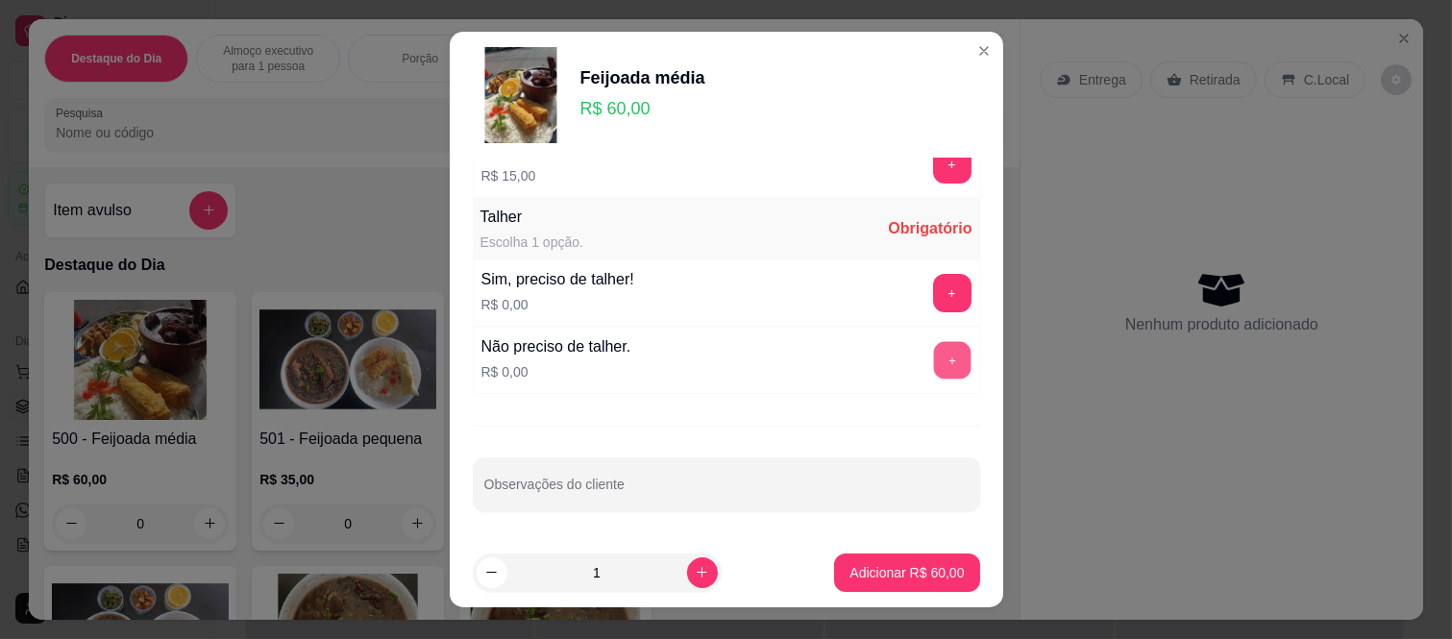
click at [933, 354] on button "+" at bounding box center [951, 360] width 37 height 37
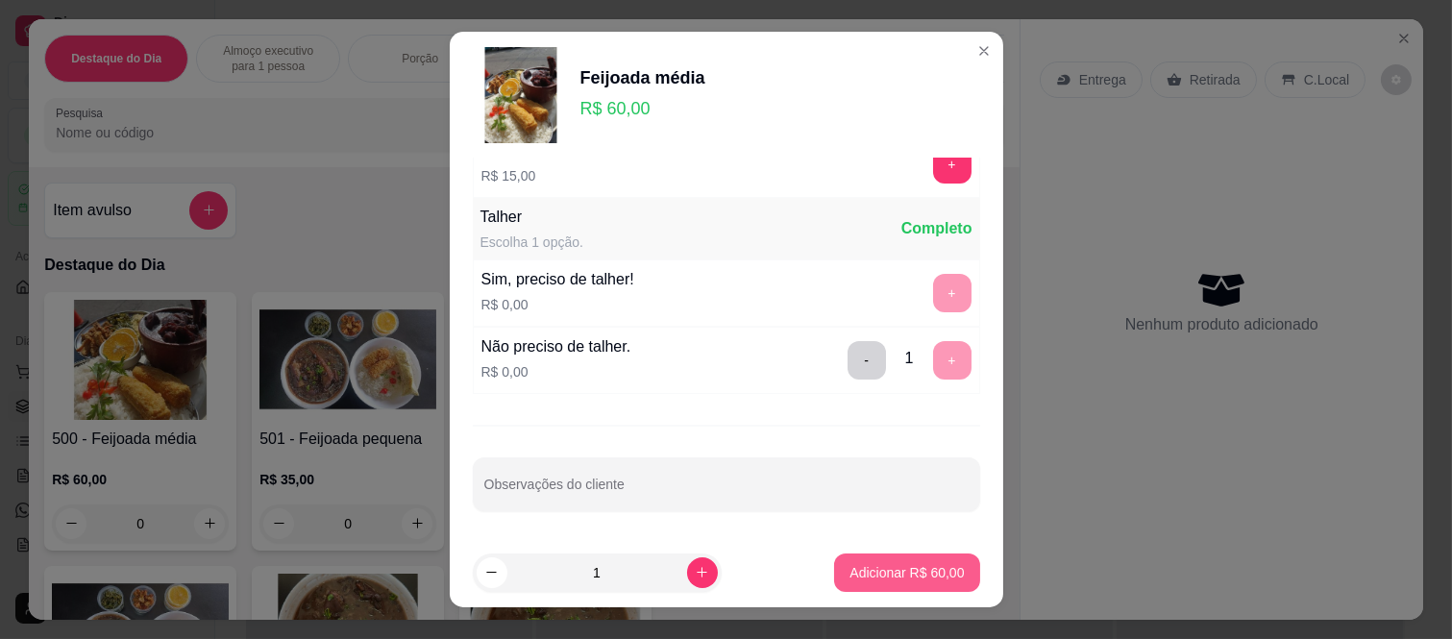
click at [872, 590] on button "Adicionar R$ 60,00" at bounding box center [906, 572] width 145 height 38
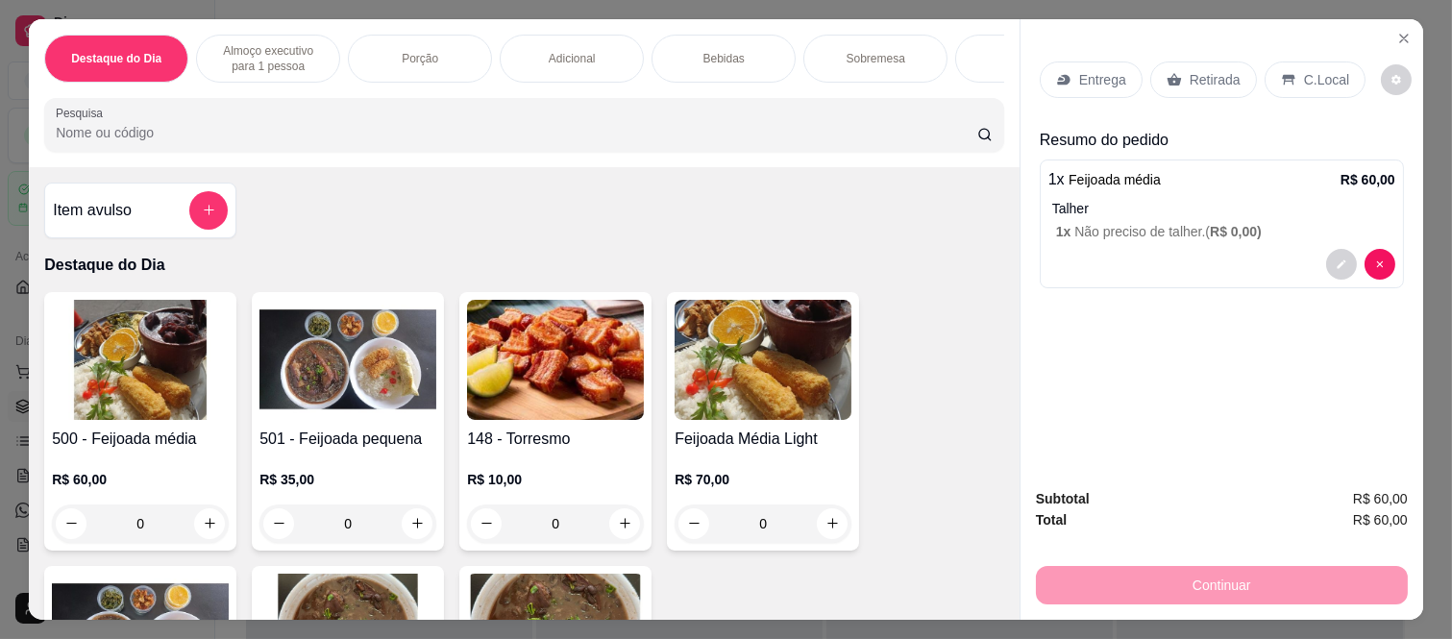
click at [722, 58] on p "Bebidas" at bounding box center [723, 58] width 41 height 15
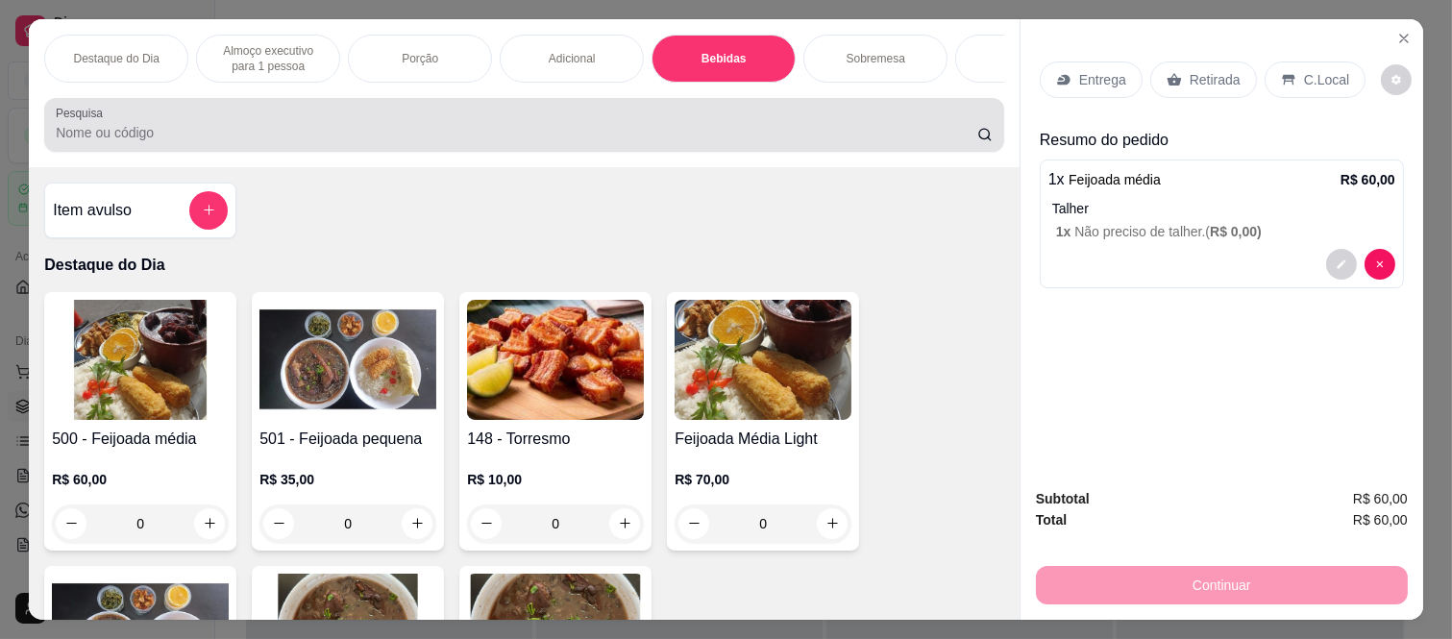
scroll to position [50, 0]
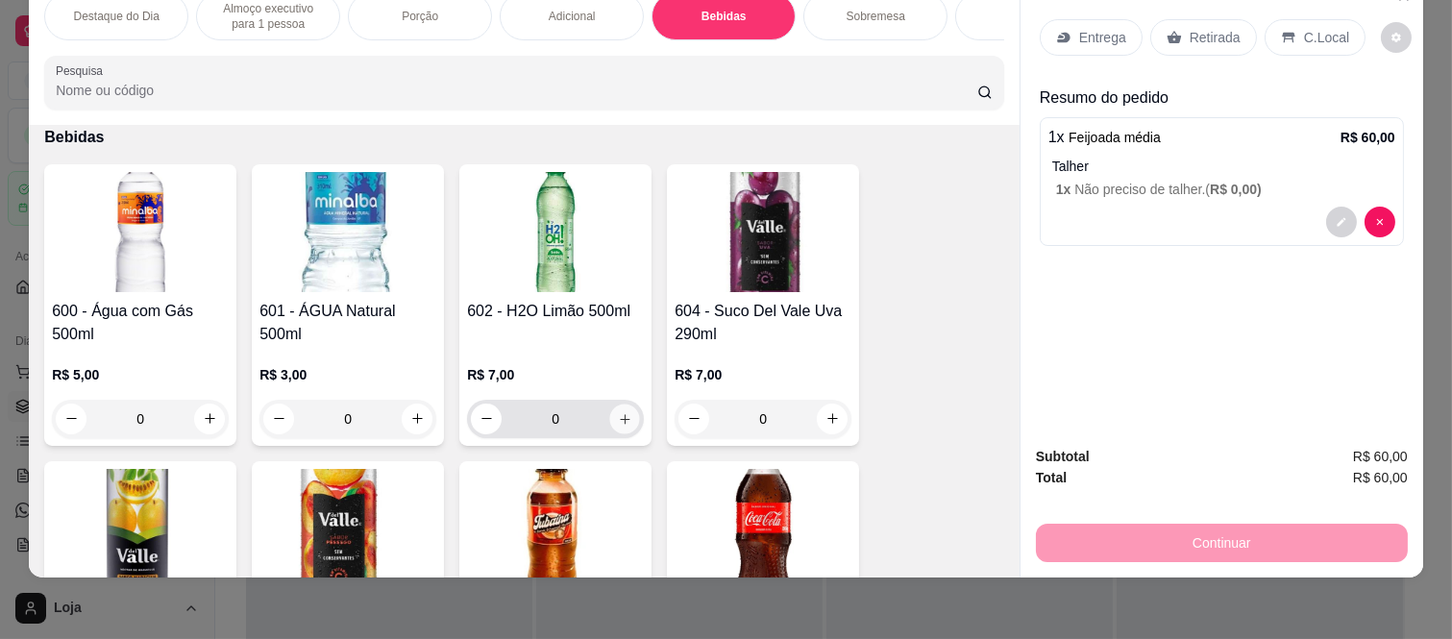
click at [618, 425] on icon "increase-product-quantity" at bounding box center [625, 419] width 14 height 14
type input "1"
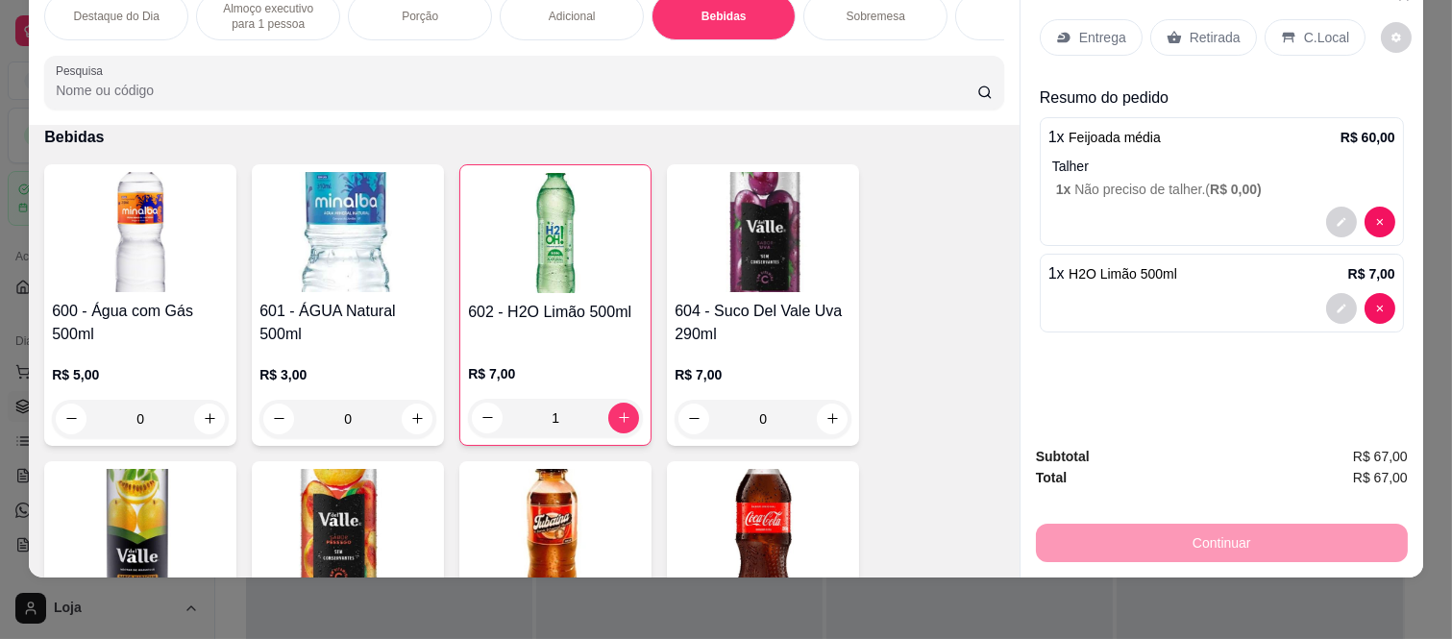
click at [1204, 19] on div "Retirada" at bounding box center [1203, 37] width 107 height 37
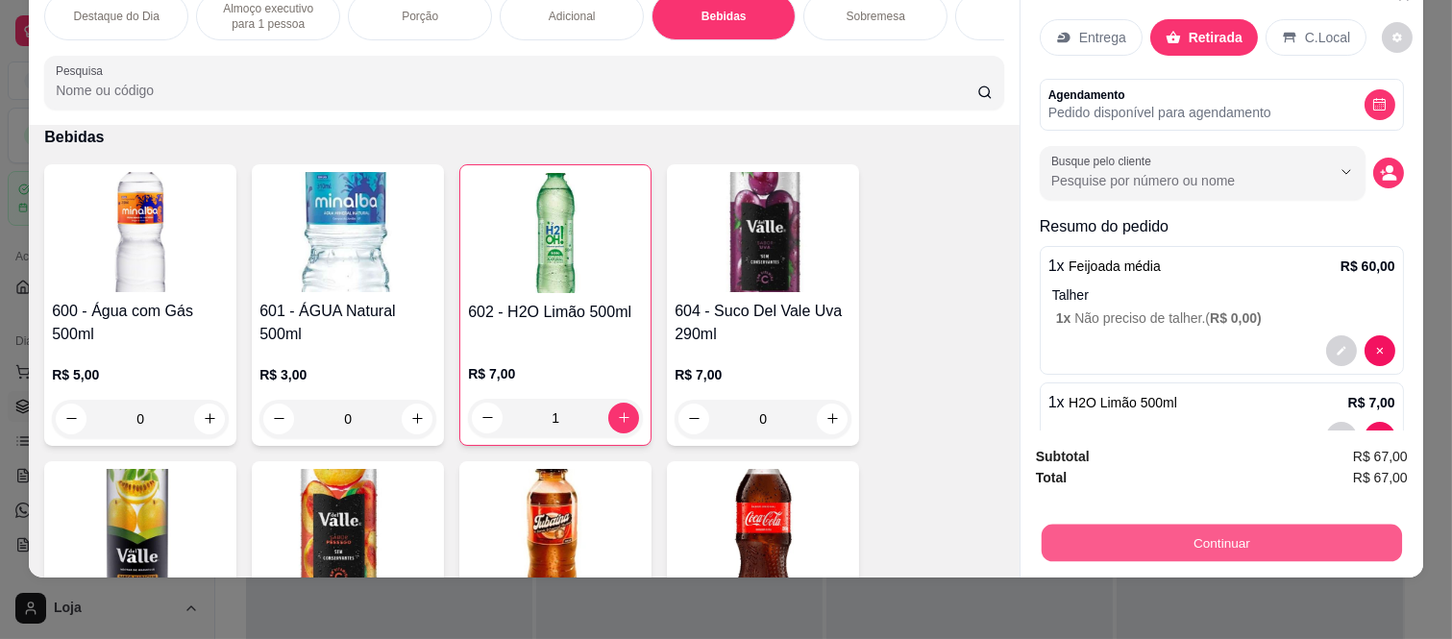
click at [1196, 525] on button "Continuar" at bounding box center [1221, 543] width 360 height 37
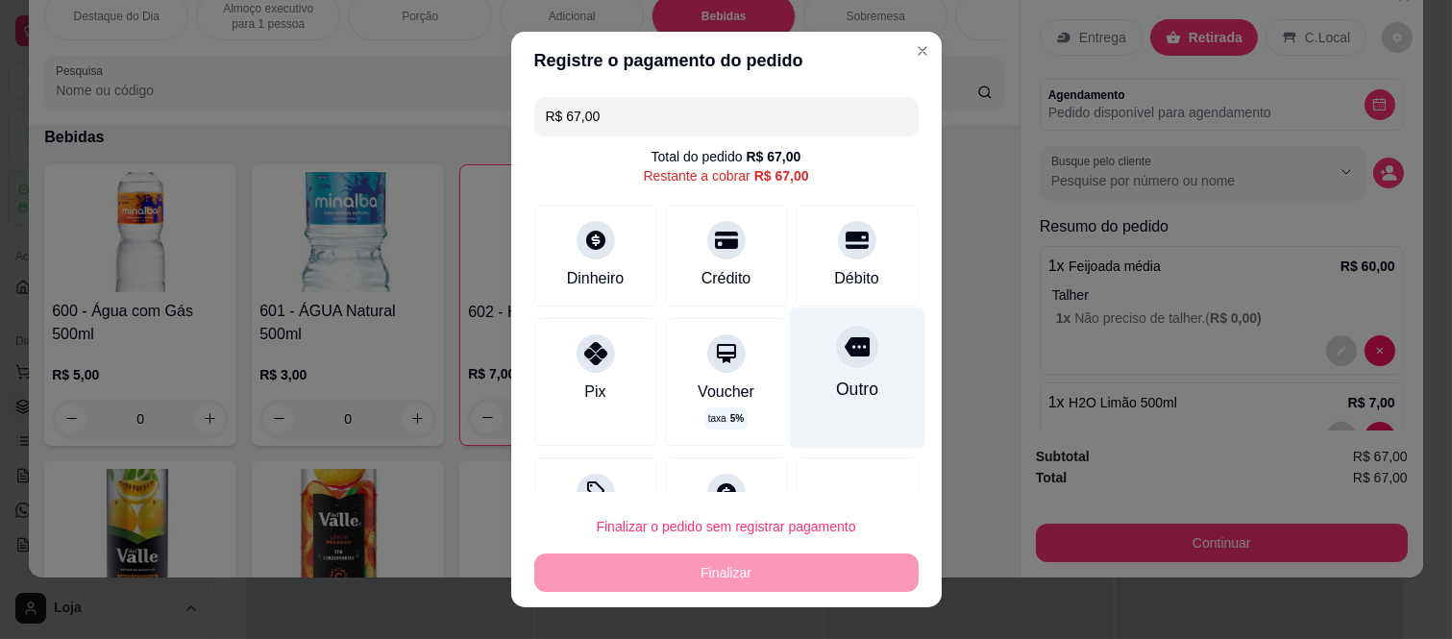
click at [844, 358] on icon at bounding box center [856, 346] width 25 height 25
type input "R$ 0,00"
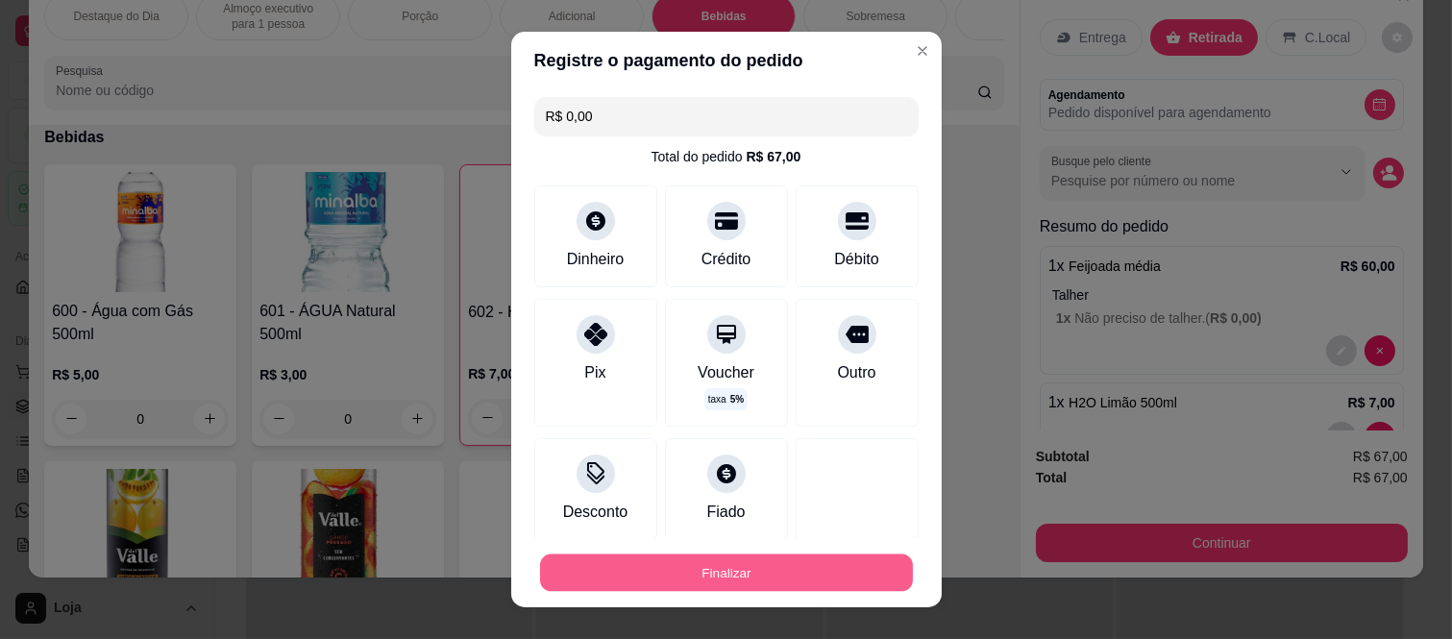
click at [779, 559] on button "Finalizar" at bounding box center [726, 571] width 373 height 37
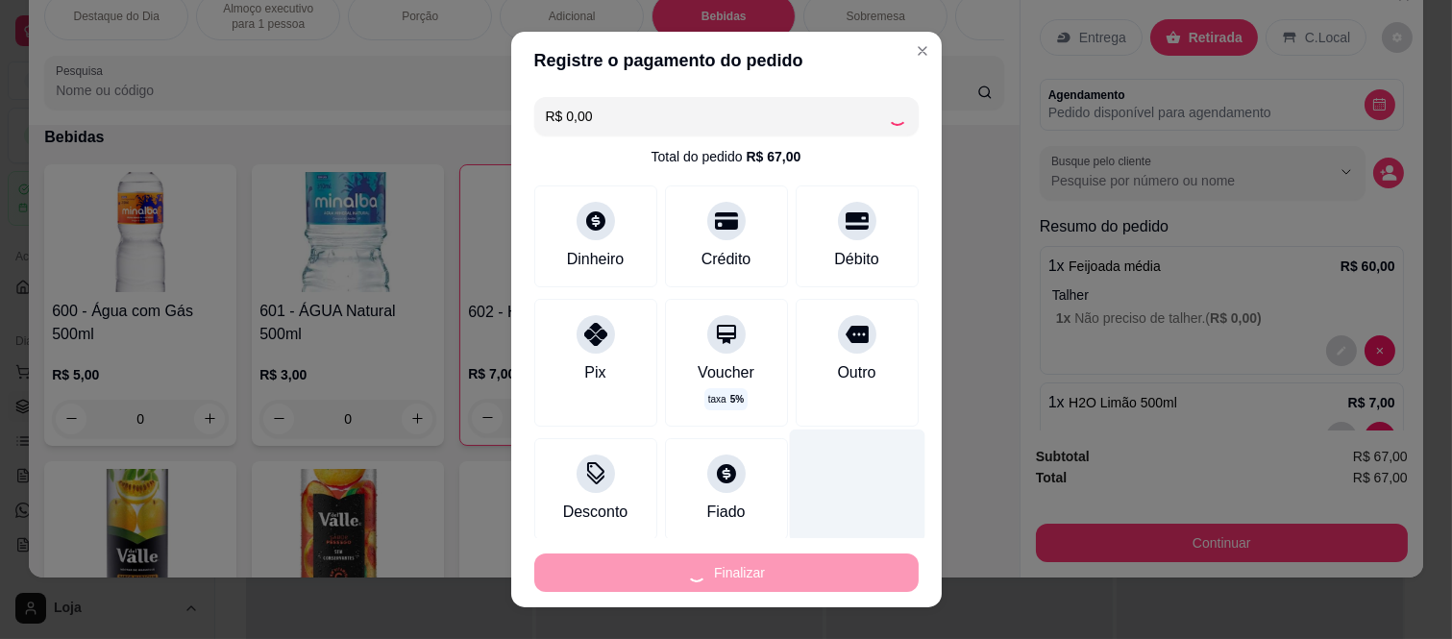
type input "0"
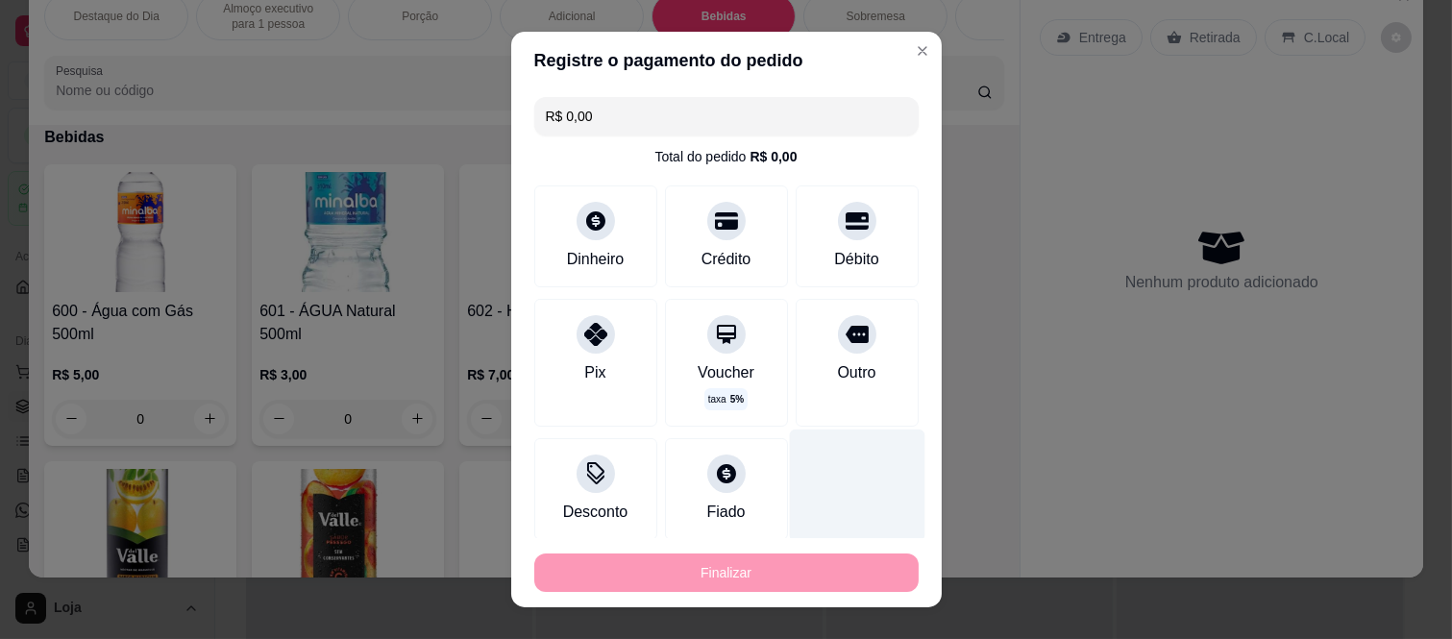
type input "-R$ 67,00"
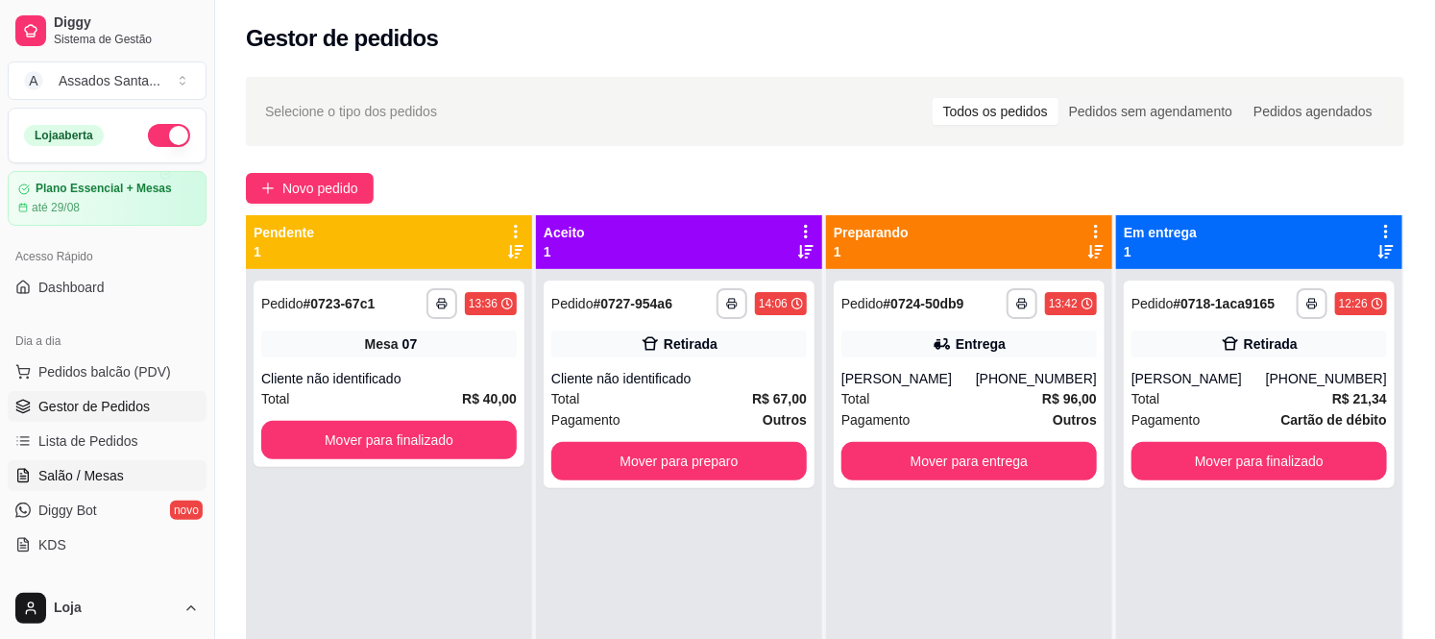
click at [102, 472] on span "Salão / Mesas" at bounding box center [81, 475] width 86 height 19
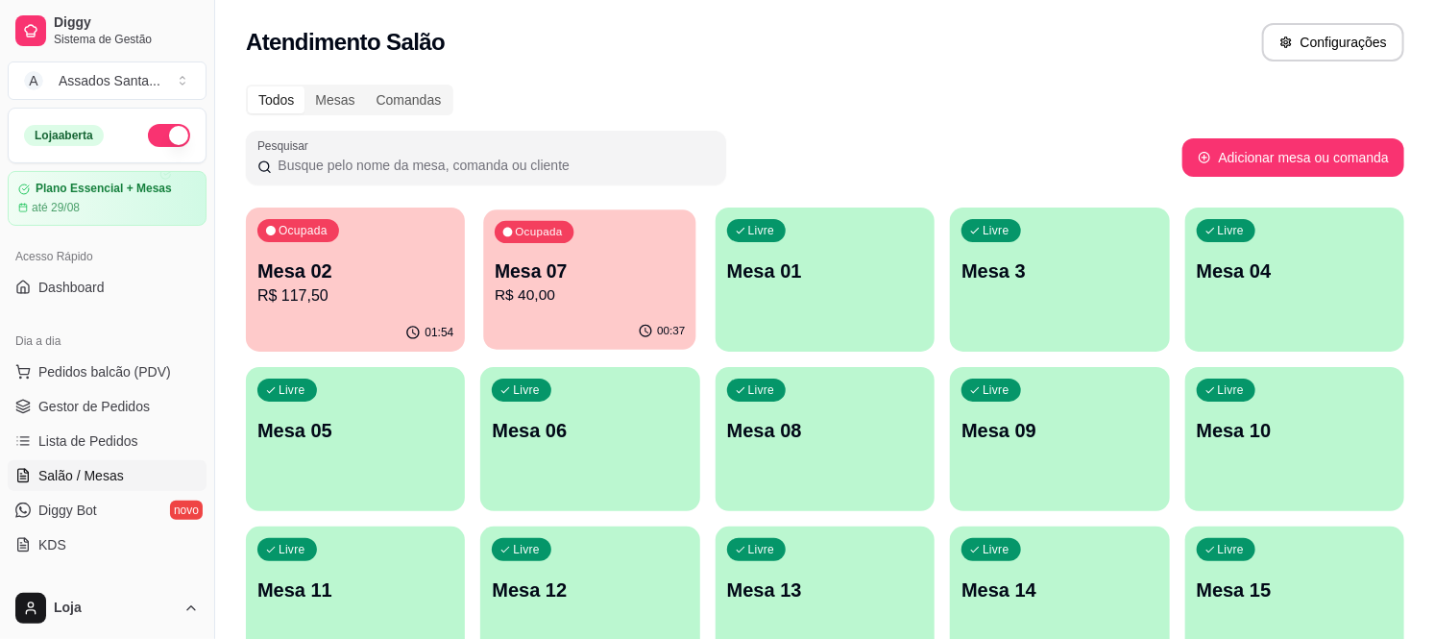
click at [551, 301] on p "R$ 40,00" at bounding box center [590, 295] width 190 height 22
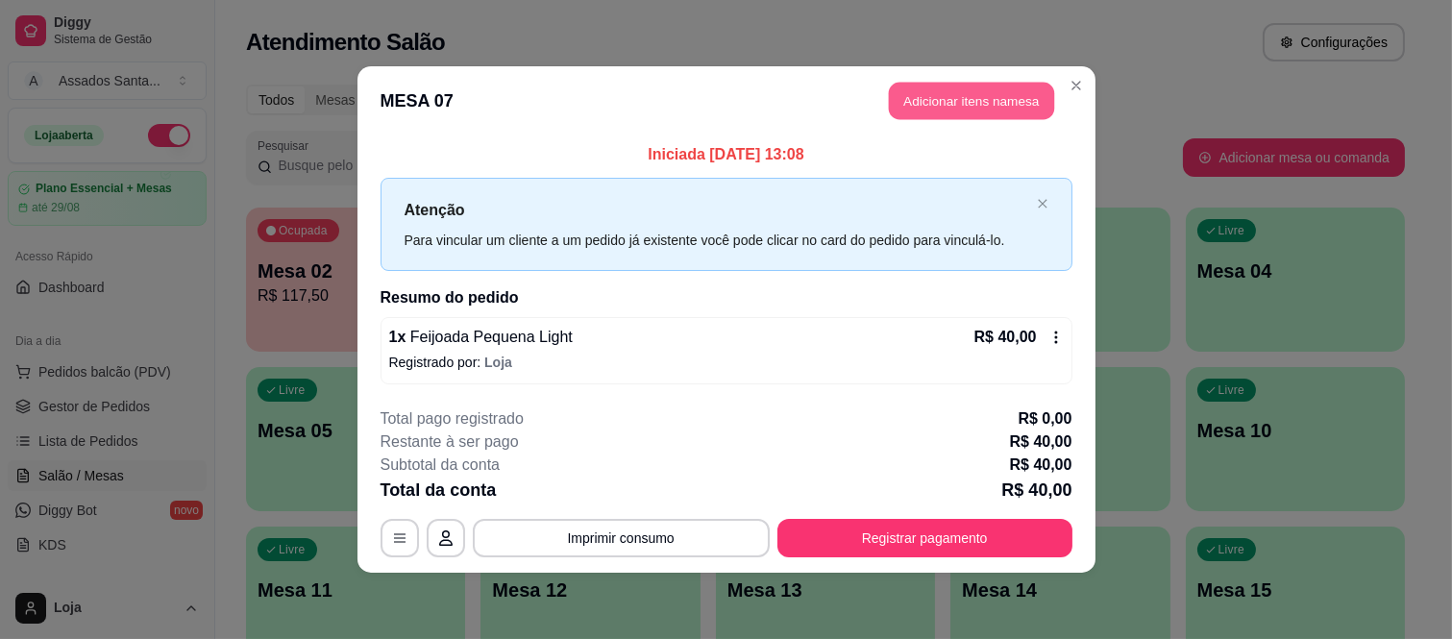
click at [944, 97] on button "Adicionar itens na mesa" at bounding box center [971, 101] width 165 height 37
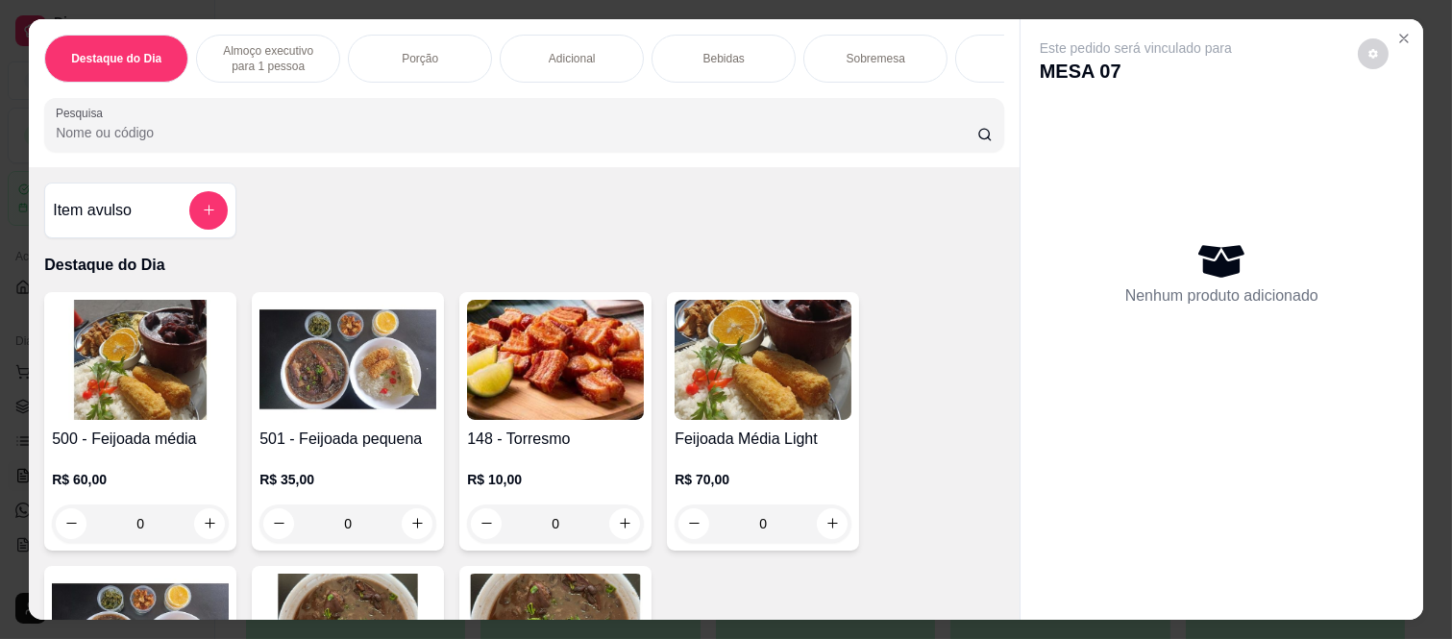
click at [715, 53] on p "Bebidas" at bounding box center [723, 58] width 41 height 15
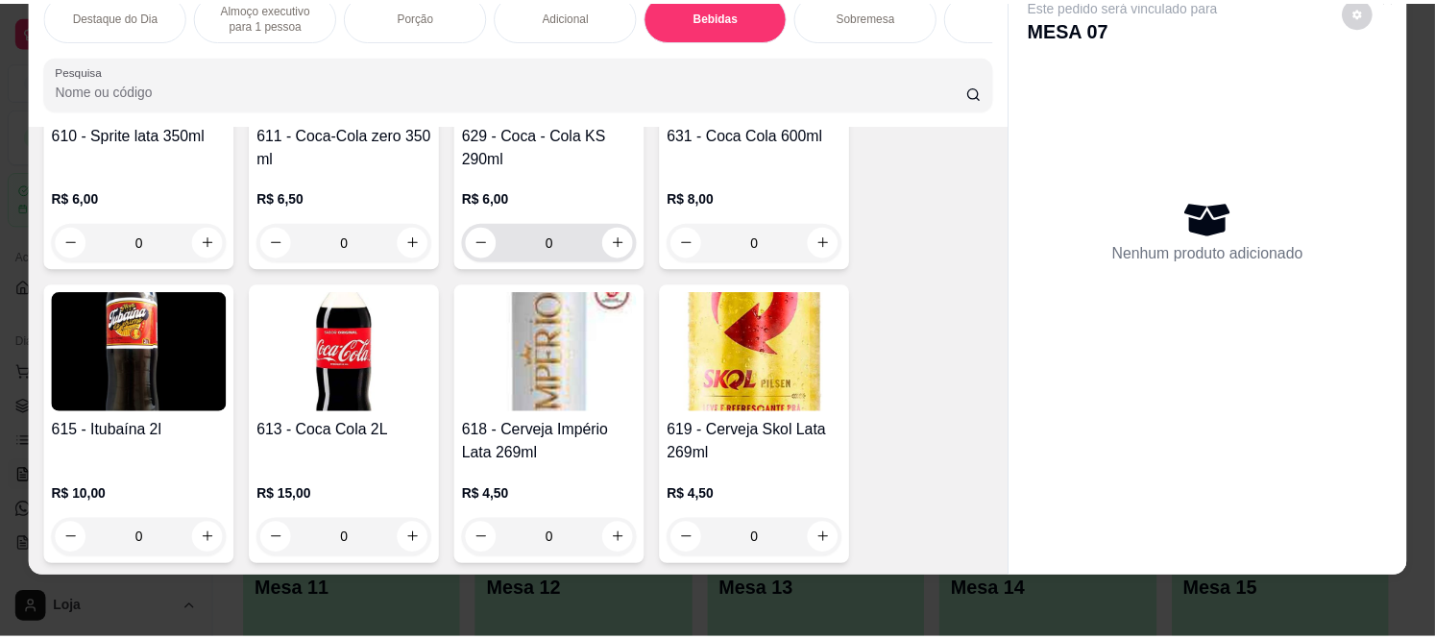
scroll to position [3529, 0]
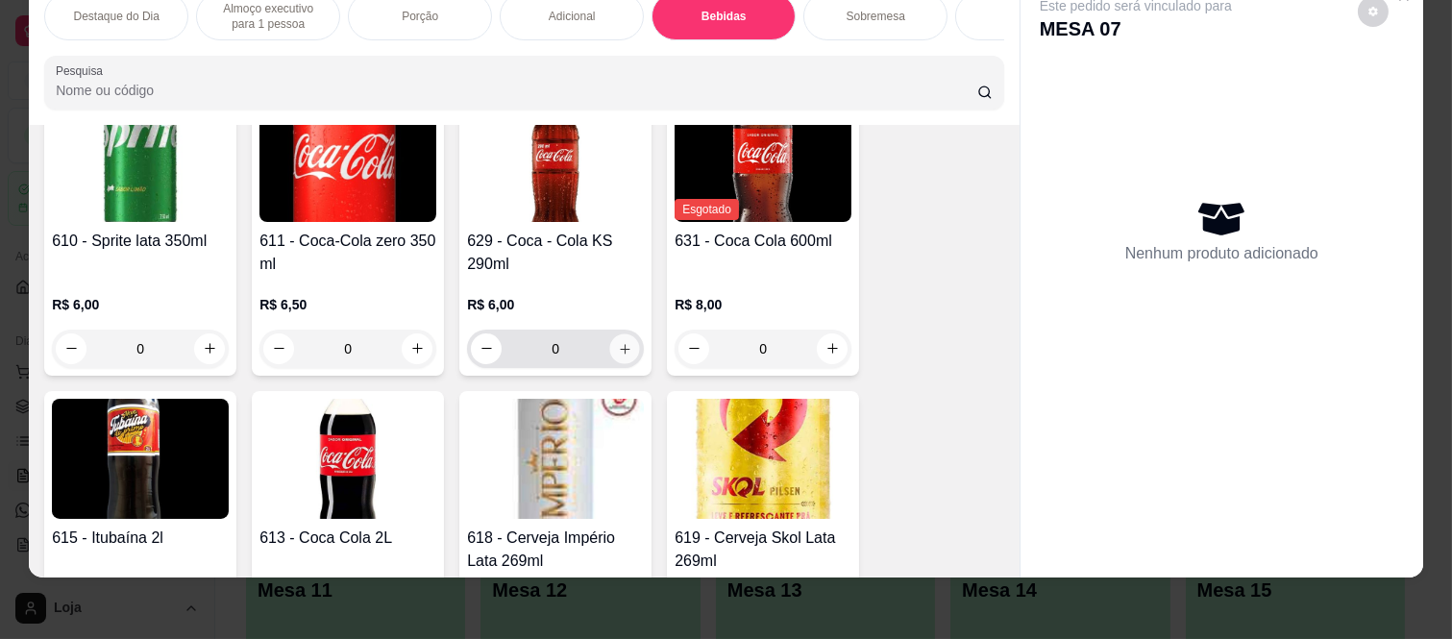
click at [618, 354] on icon "increase-product-quantity" at bounding box center [625, 349] width 14 height 14
type input "1"
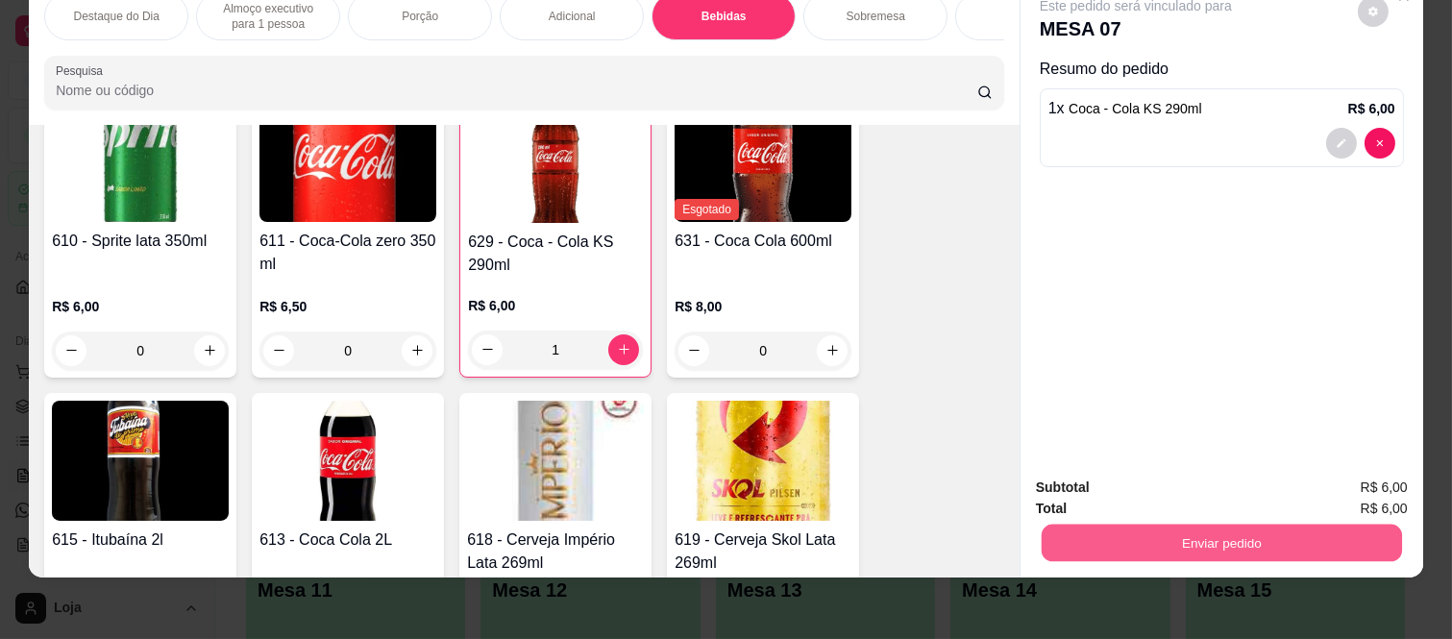
click at [1177, 530] on button "Enviar pedido" at bounding box center [1221, 543] width 360 height 37
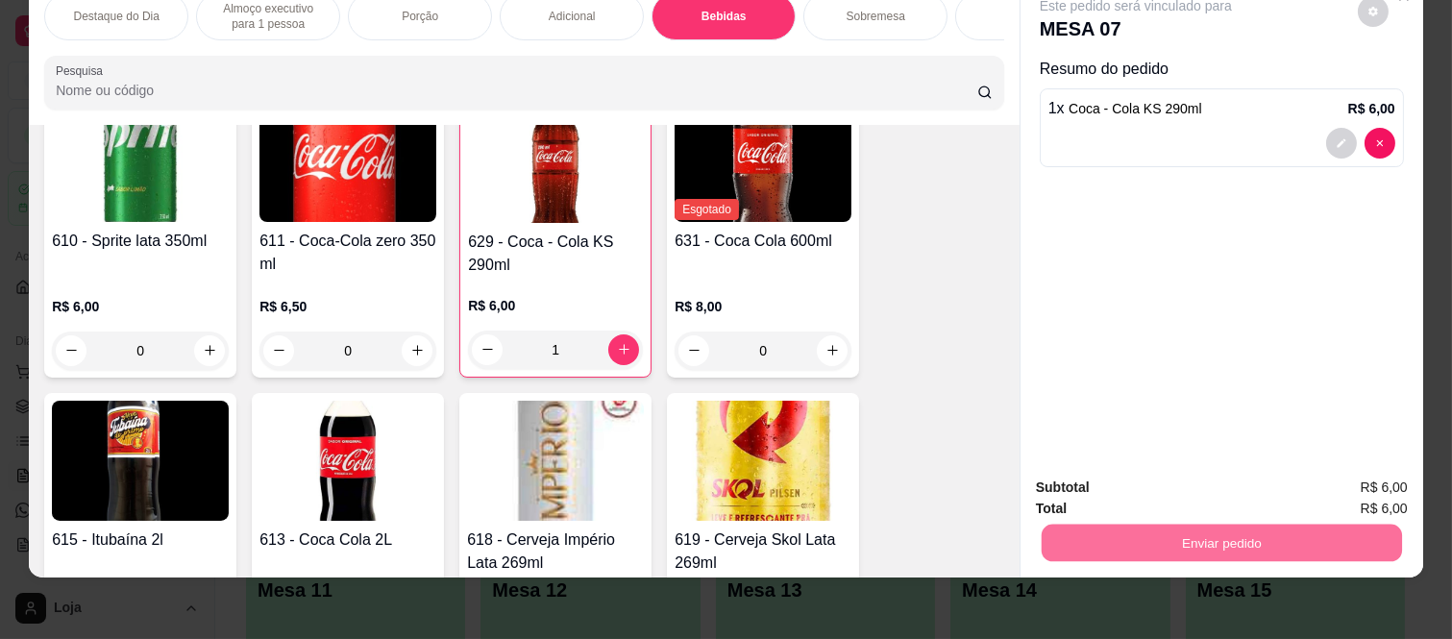
click at [1175, 477] on button "Não registrar e enviar pedido" at bounding box center [1158, 480] width 194 height 36
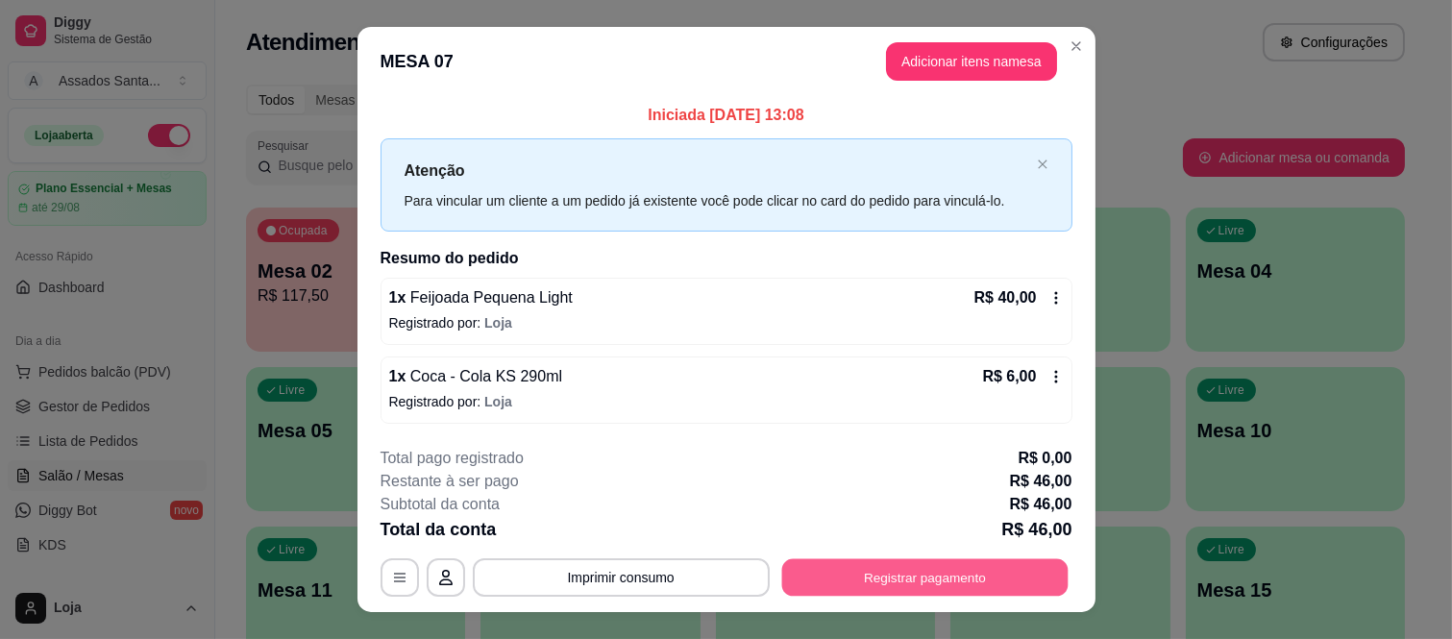
click at [837, 569] on button "Registrar pagamento" at bounding box center [924, 577] width 286 height 37
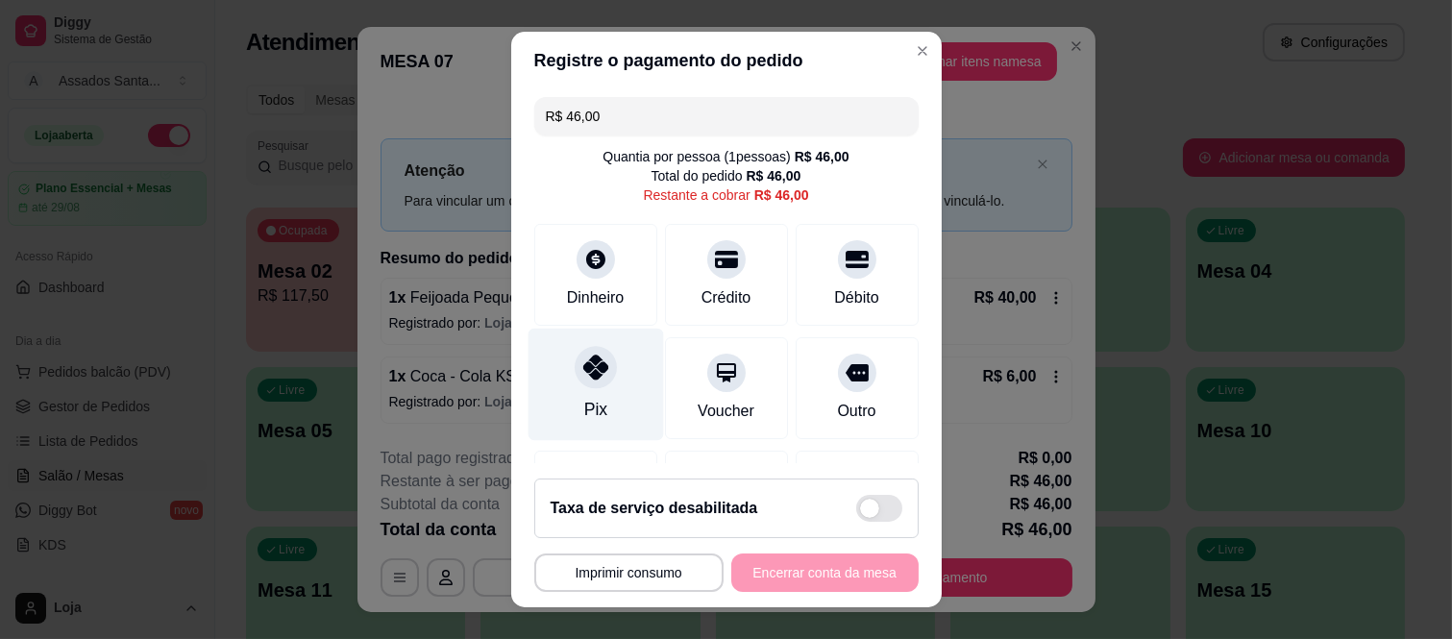
click at [594, 376] on icon at bounding box center [594, 367] width 25 height 25
type input "R$ 0,00"
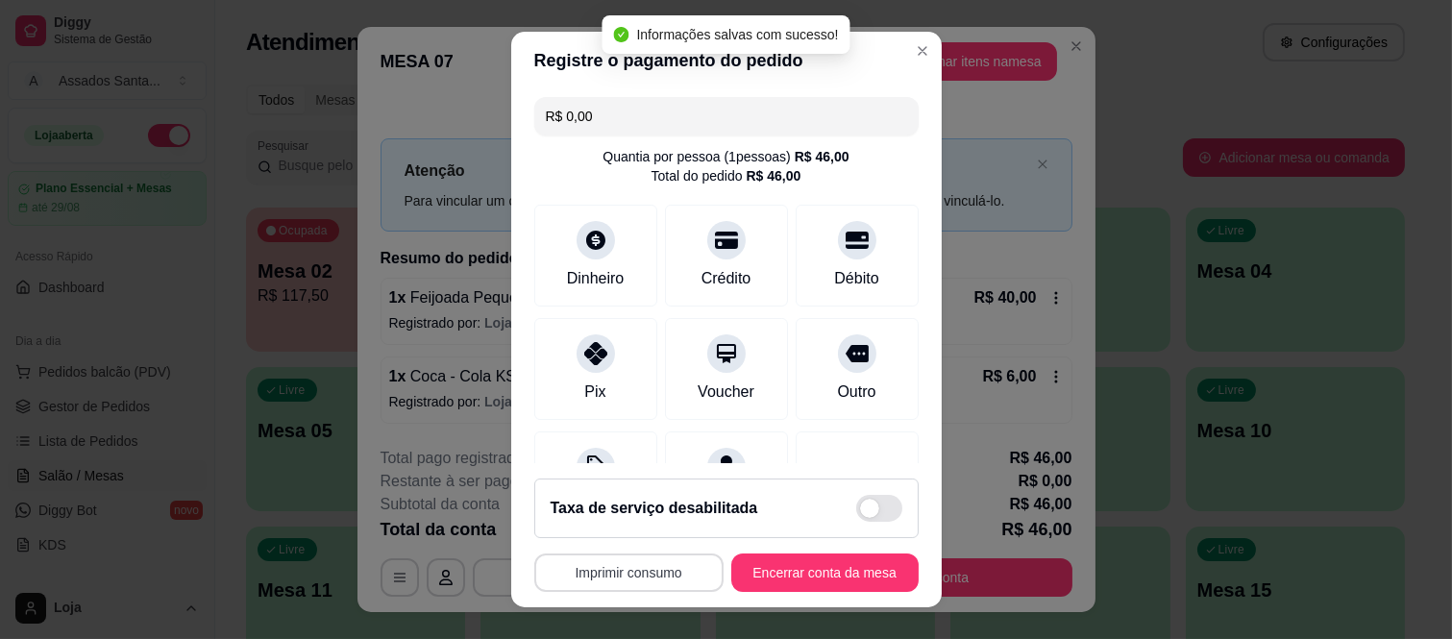
click at [590, 590] on button "Imprimir consumo" at bounding box center [628, 572] width 189 height 38
click at [606, 525] on button "IMPRESSORA caixa" at bounding box center [621, 528] width 139 height 31
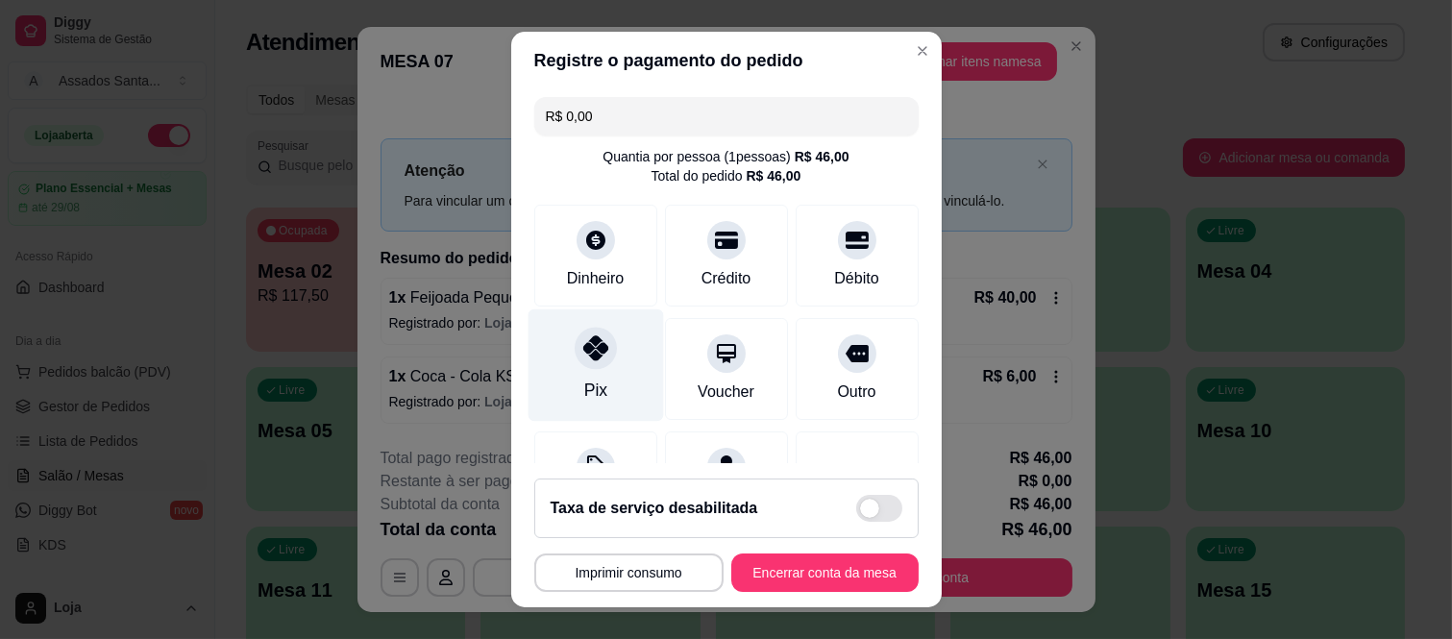
click at [589, 363] on div at bounding box center [596, 349] width 42 height 42
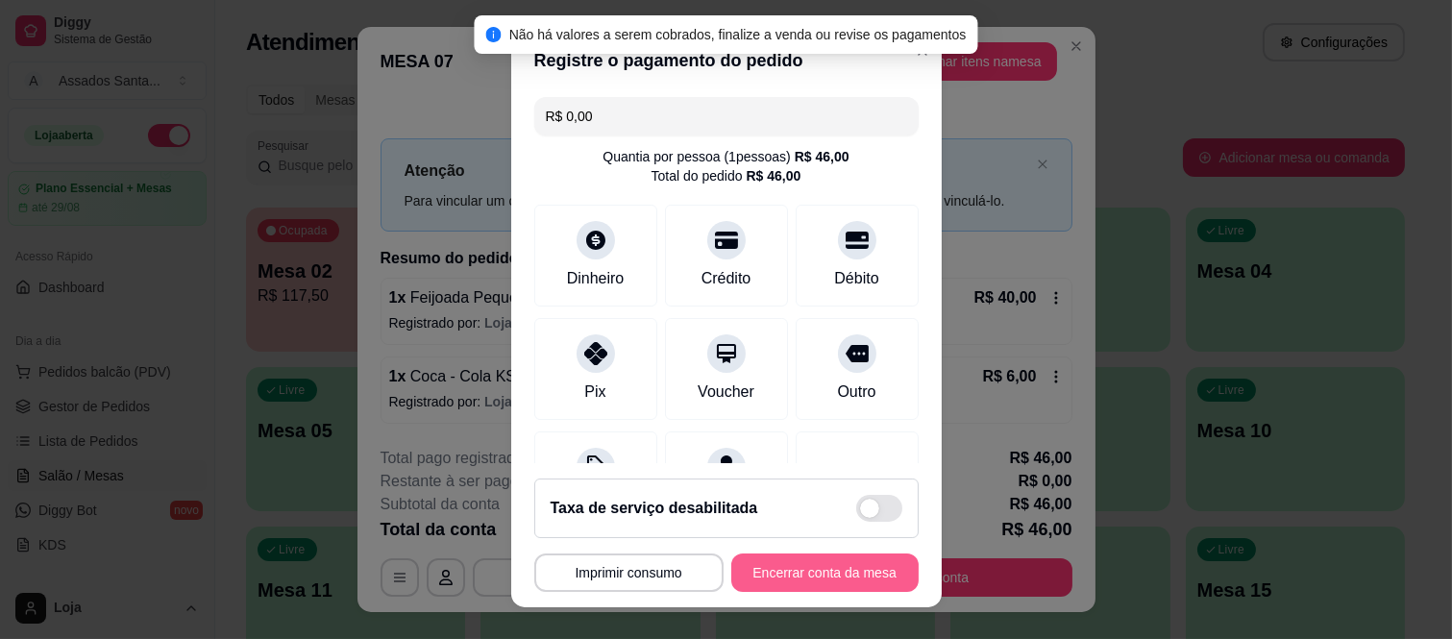
click at [832, 567] on button "Encerrar conta da mesa" at bounding box center [824, 572] width 187 height 38
